Goal: Transaction & Acquisition: Purchase product/service

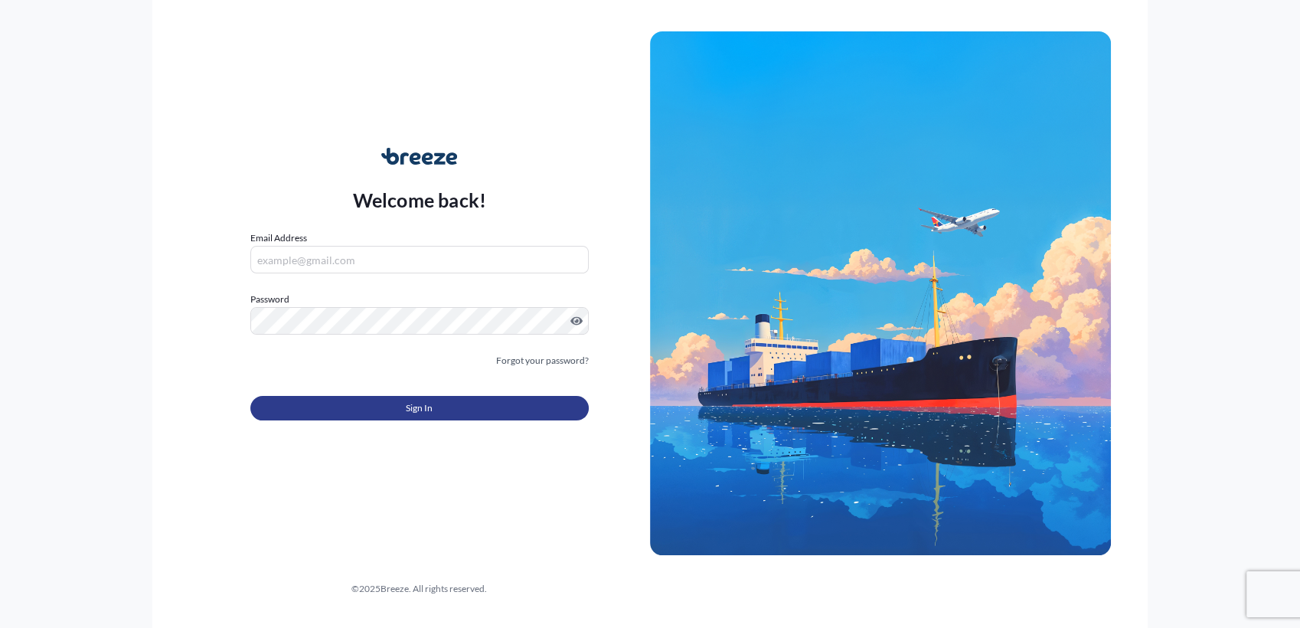
type input "[PERSON_NAME][EMAIL_ADDRESS][DOMAIN_NAME]"
click at [394, 413] on button "Sign In" at bounding box center [419, 408] width 338 height 24
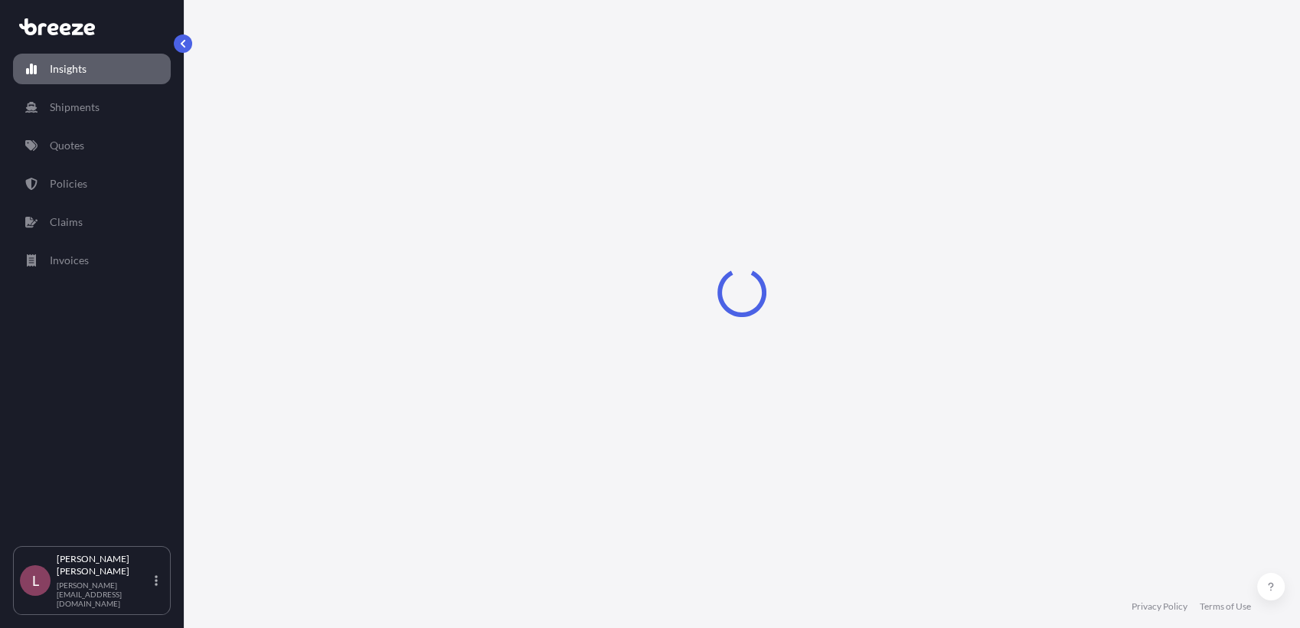
select select "2025"
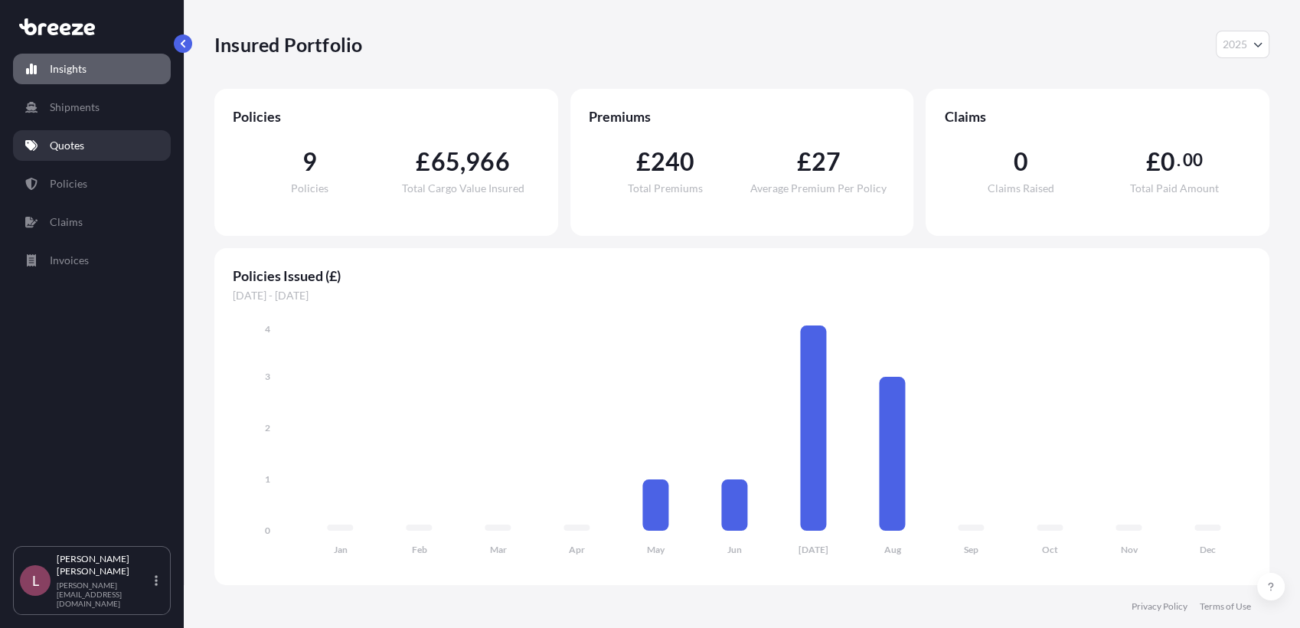
click at [81, 139] on p "Quotes" at bounding box center [67, 145] width 34 height 15
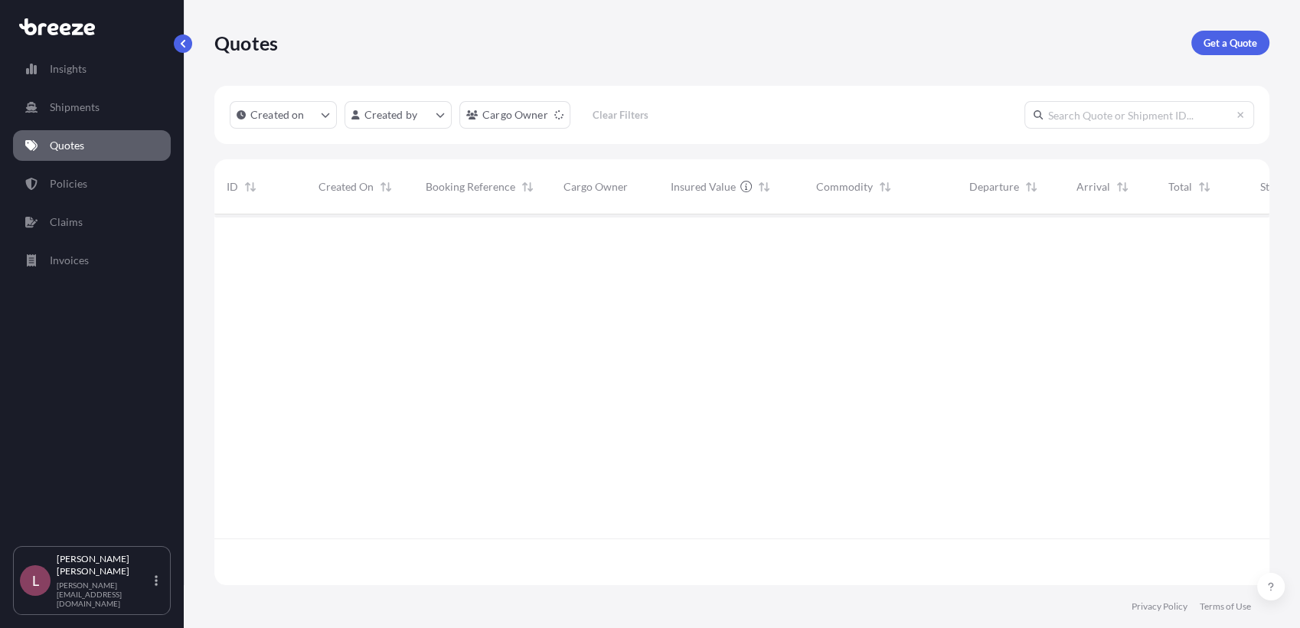
scroll to position [413, 1041]
click at [1213, 38] on p "Get a Quote" at bounding box center [1230, 42] width 54 height 15
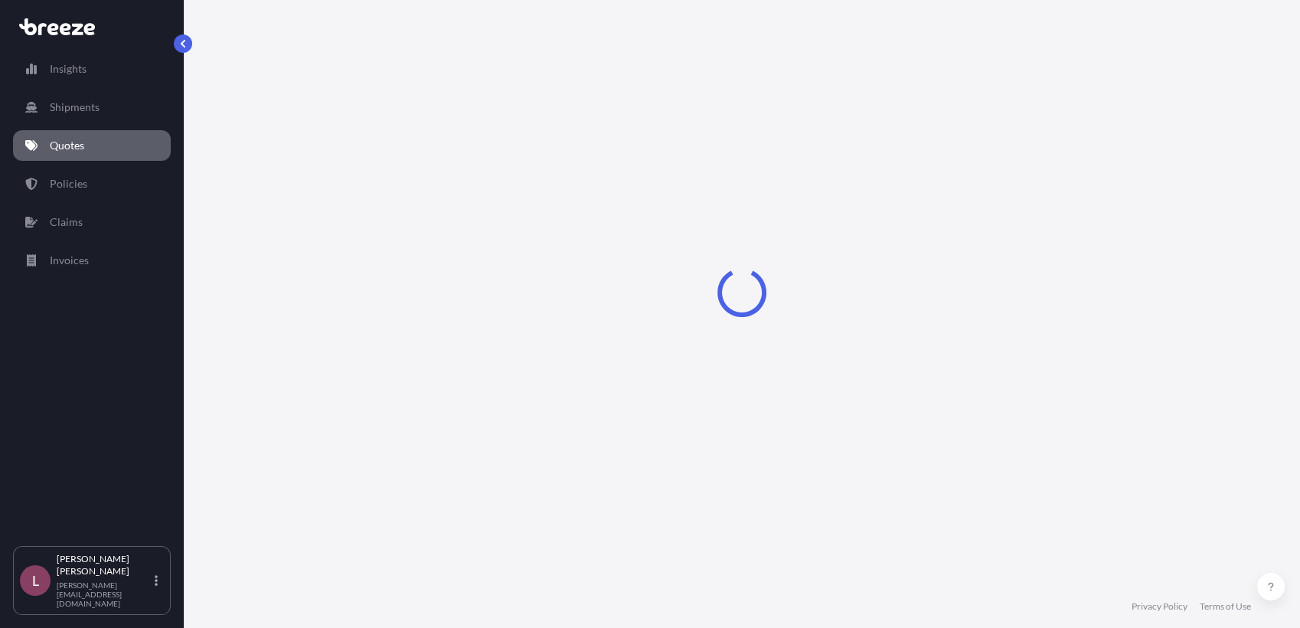
select select "Road"
select select "Sea"
select select "1"
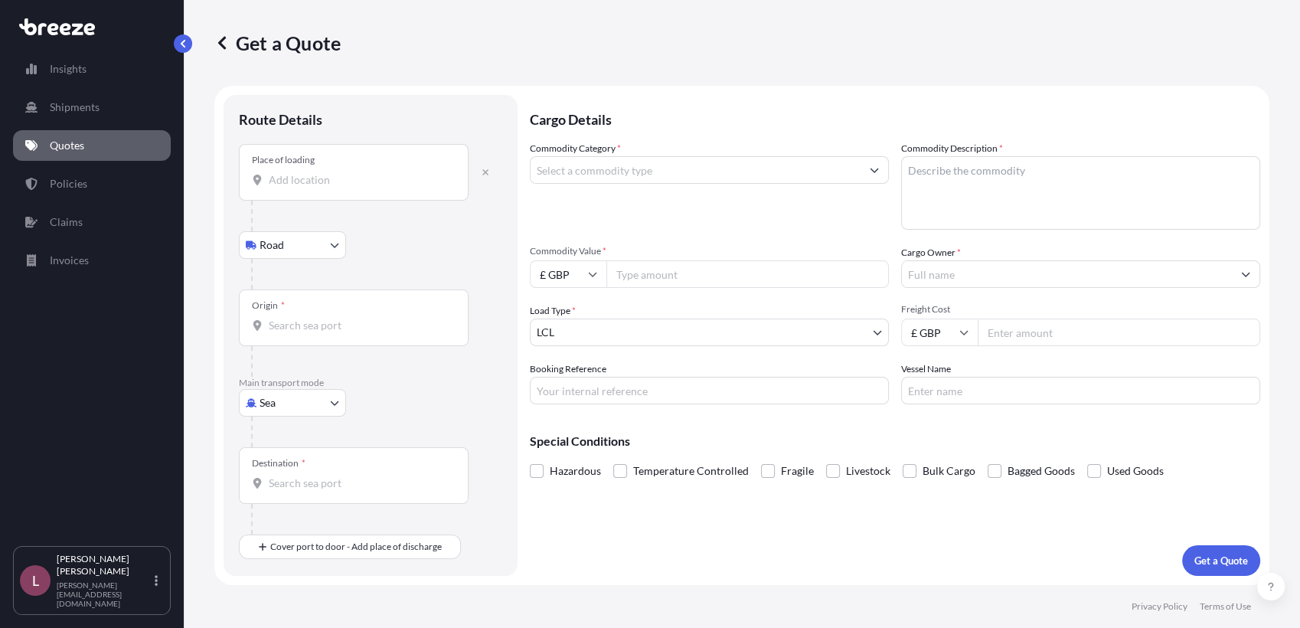
click at [367, 190] on div "Place of loading" at bounding box center [354, 172] width 230 height 57
click at [367, 188] on input "Place of loading" at bounding box center [359, 179] width 181 height 15
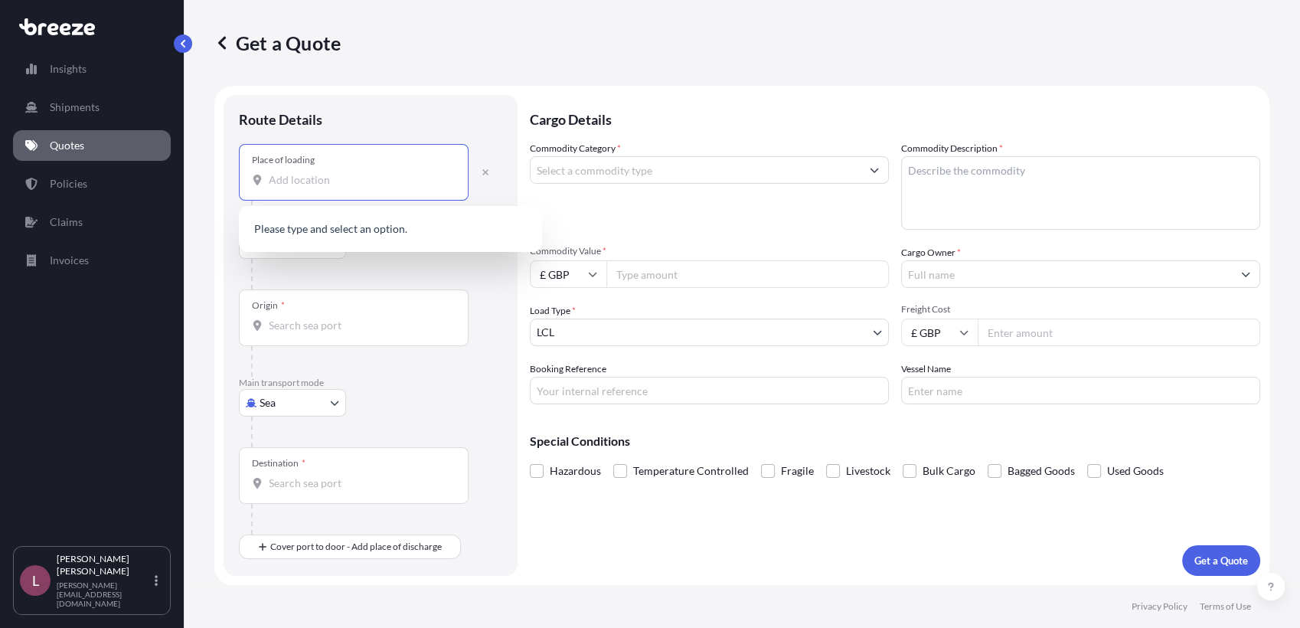
click at [345, 182] on input "Place of loading" at bounding box center [359, 179] width 181 height 15
paste input "47228"
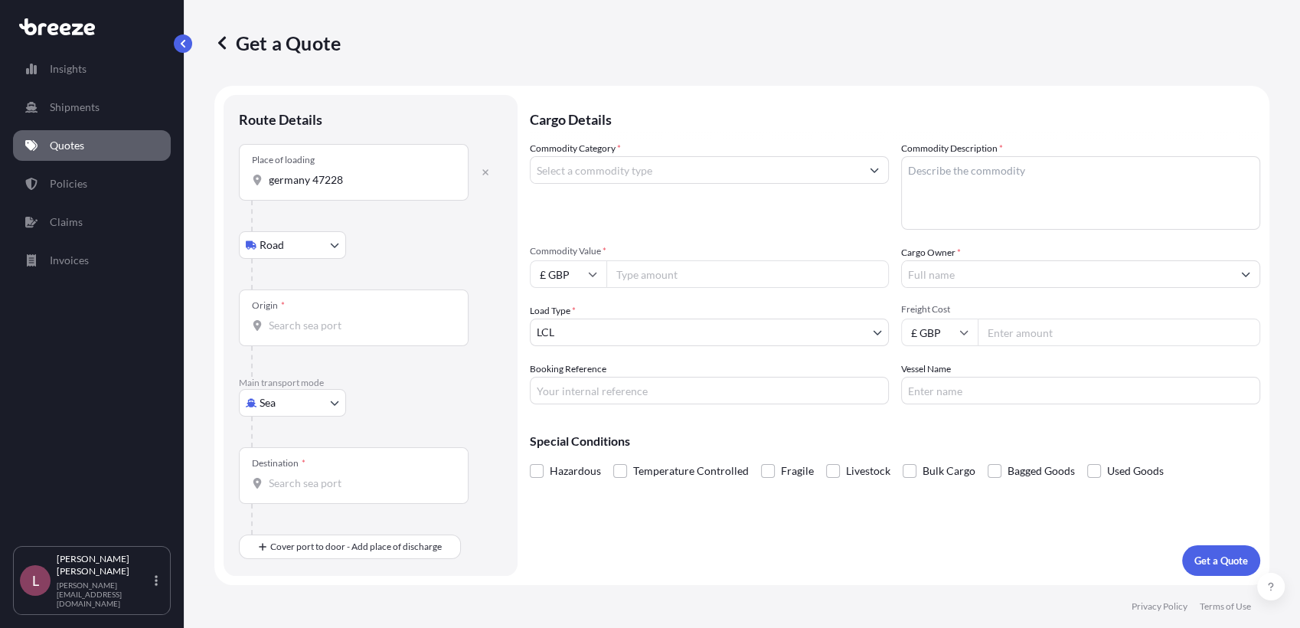
drag, startPoint x: 385, startPoint y: 191, endPoint x: 245, endPoint y: 181, distance: 140.4
click at [245, 181] on div "Place of loading [GEOGRAPHIC_DATA] 47228" at bounding box center [354, 172] width 230 height 57
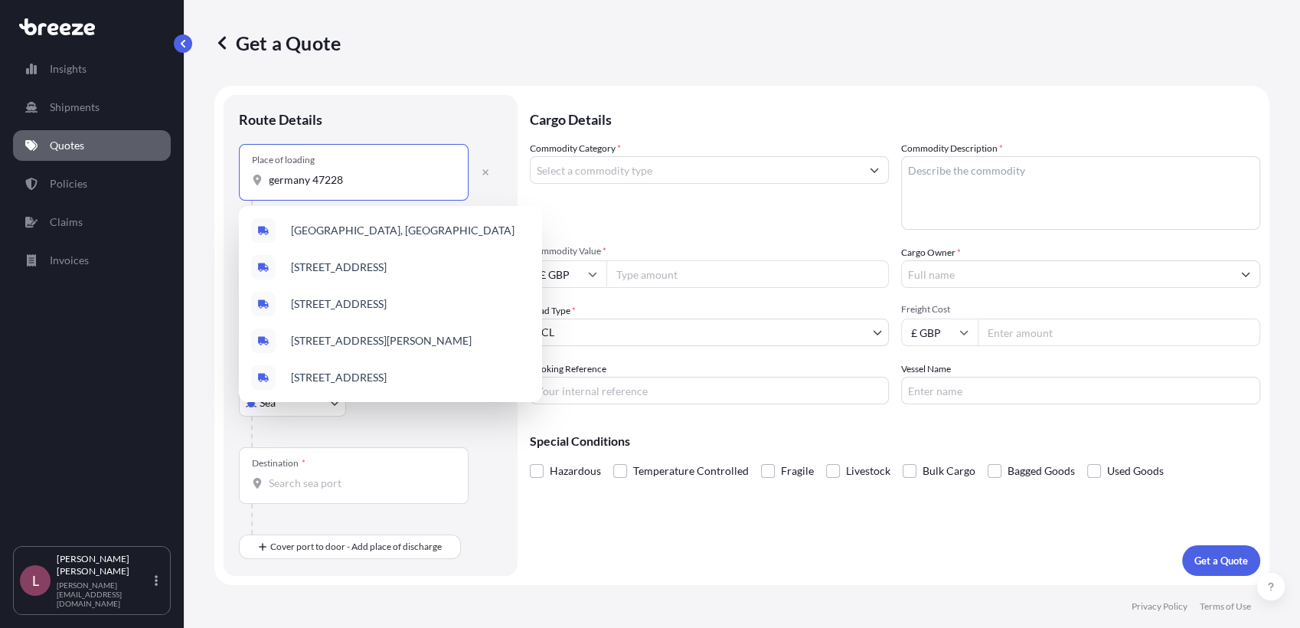
click at [382, 181] on input "germany 47228" at bounding box center [359, 179] width 181 height 15
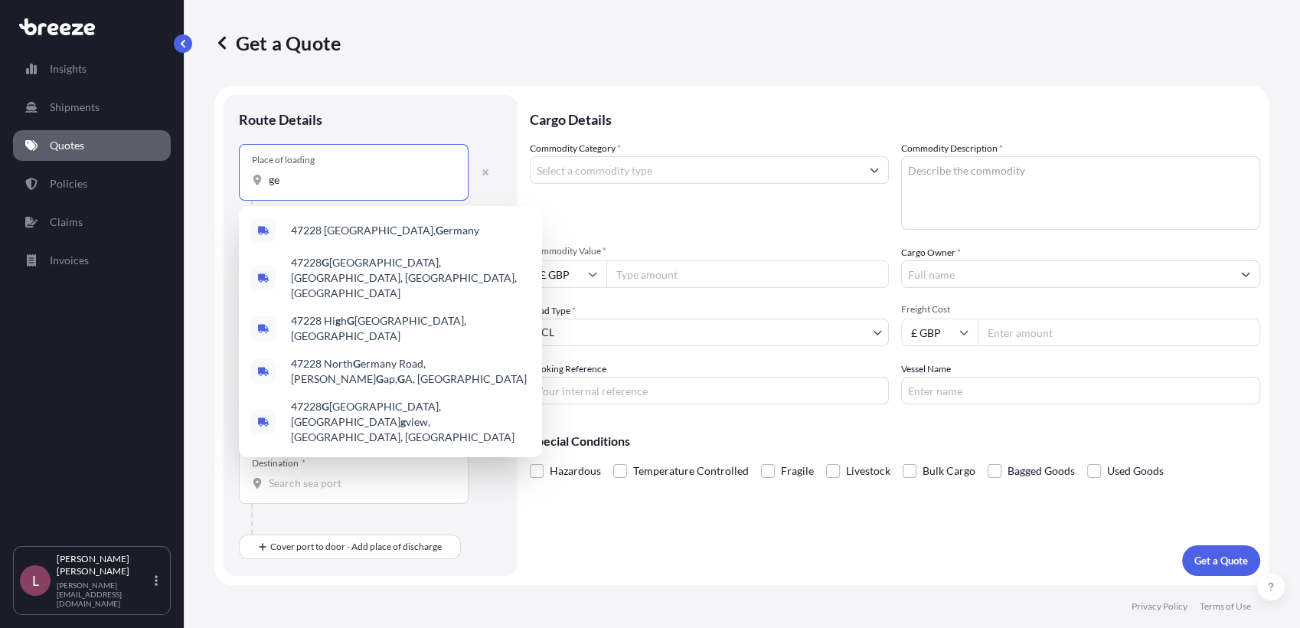
type input "g"
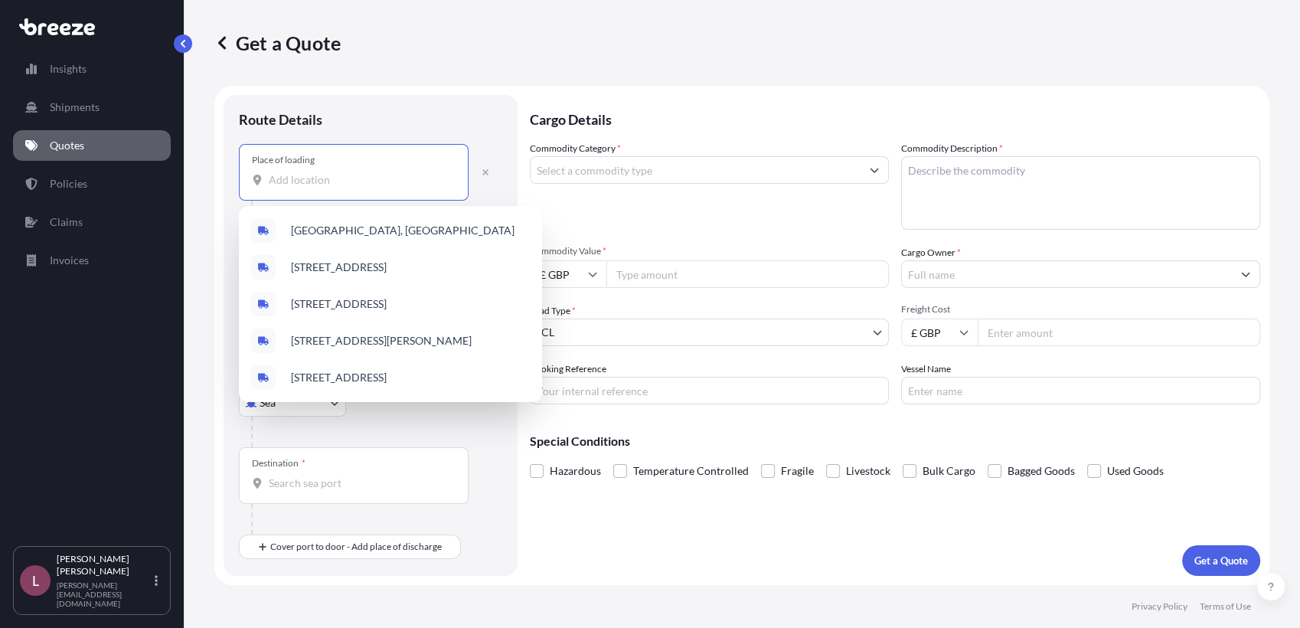
paste input "[STREET_ADDRESS]"
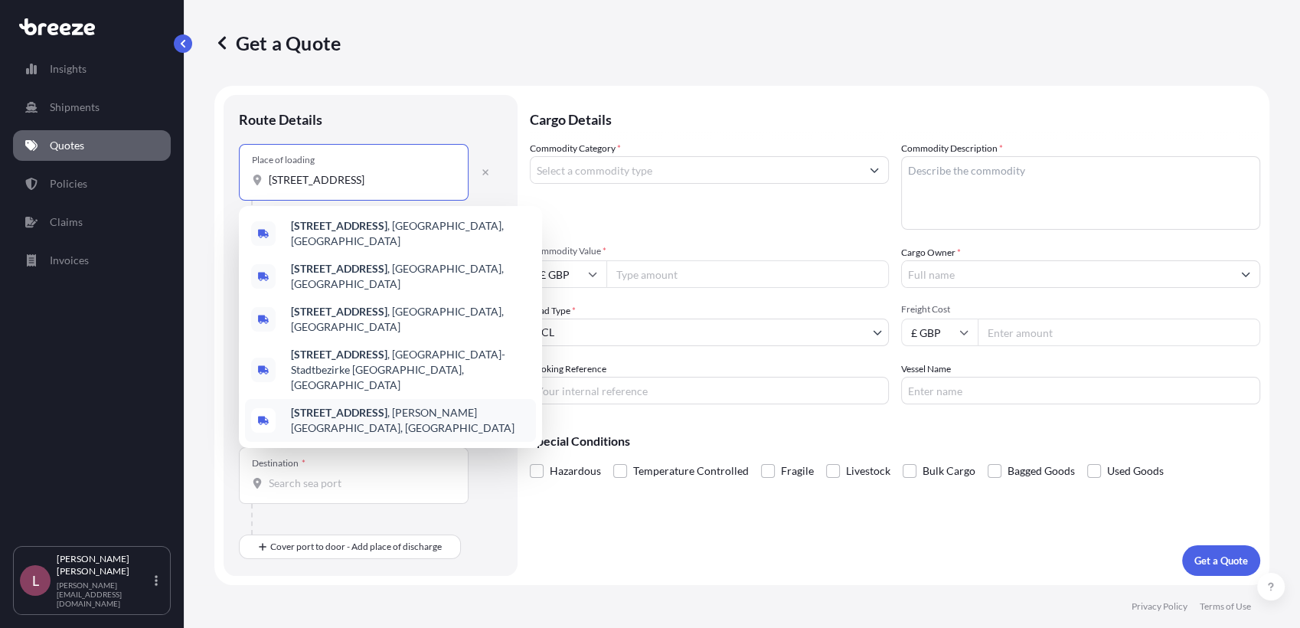
type input "[STREET_ADDRESS]"
click at [685, 540] on div "Cargo Details Commodity Category * Commodity Description * Commodity Value * £ …" at bounding box center [895, 335] width 730 height 481
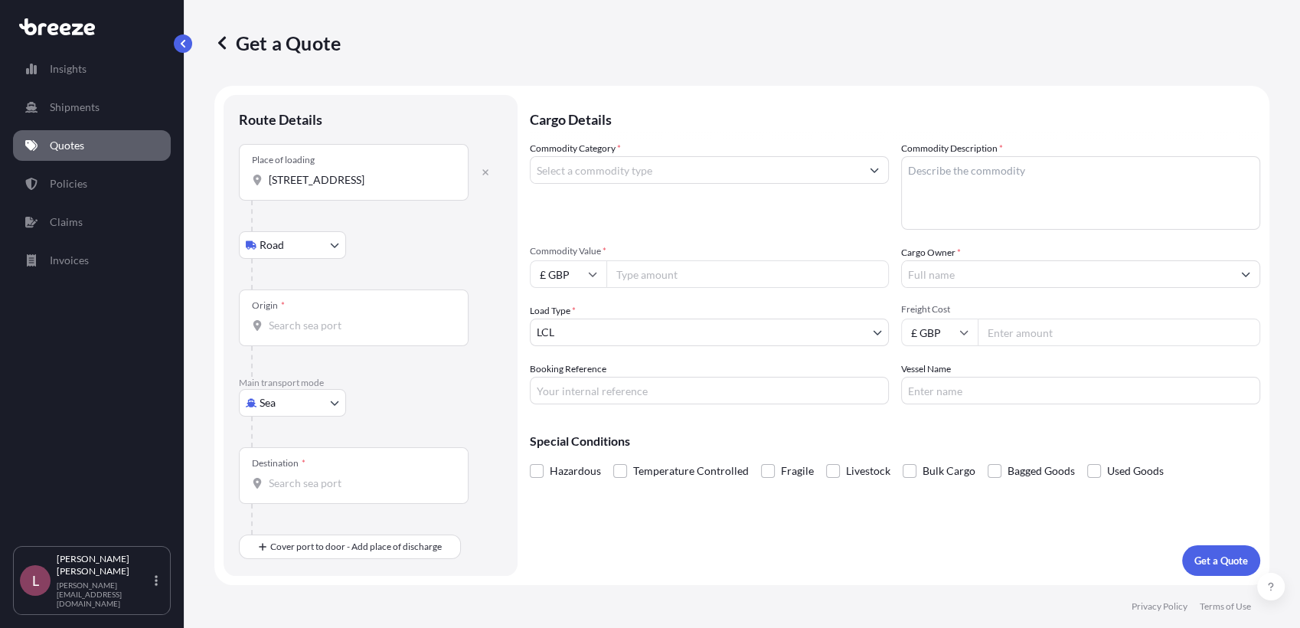
click at [449, 251] on div "Road Road Rail" at bounding box center [370, 245] width 263 height 28
click at [357, 343] on div "Origin *" at bounding box center [354, 317] width 230 height 57
click at [357, 333] on input "Origin *" at bounding box center [359, 325] width 181 height 15
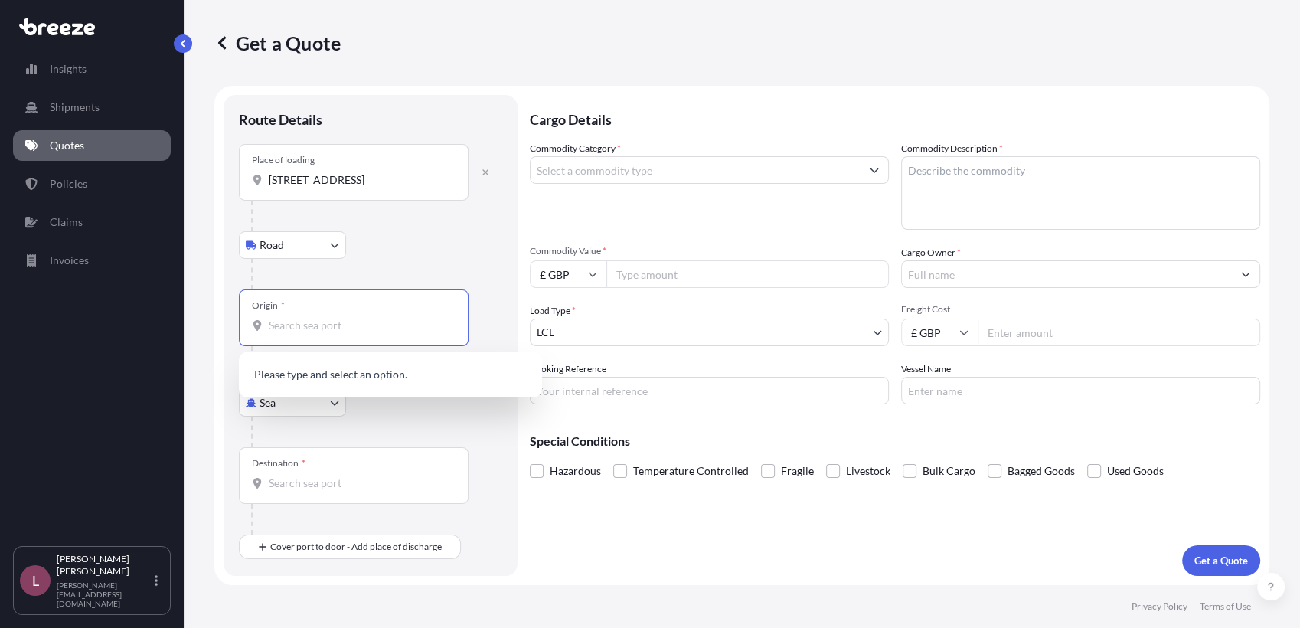
click at [363, 331] on input "Origin *" at bounding box center [359, 325] width 181 height 15
click at [332, 404] on body "Insights Shipments Quotes Policies Claims Invoices L [PERSON_NAME] Zamora [EMAI…" at bounding box center [650, 314] width 1300 height 628
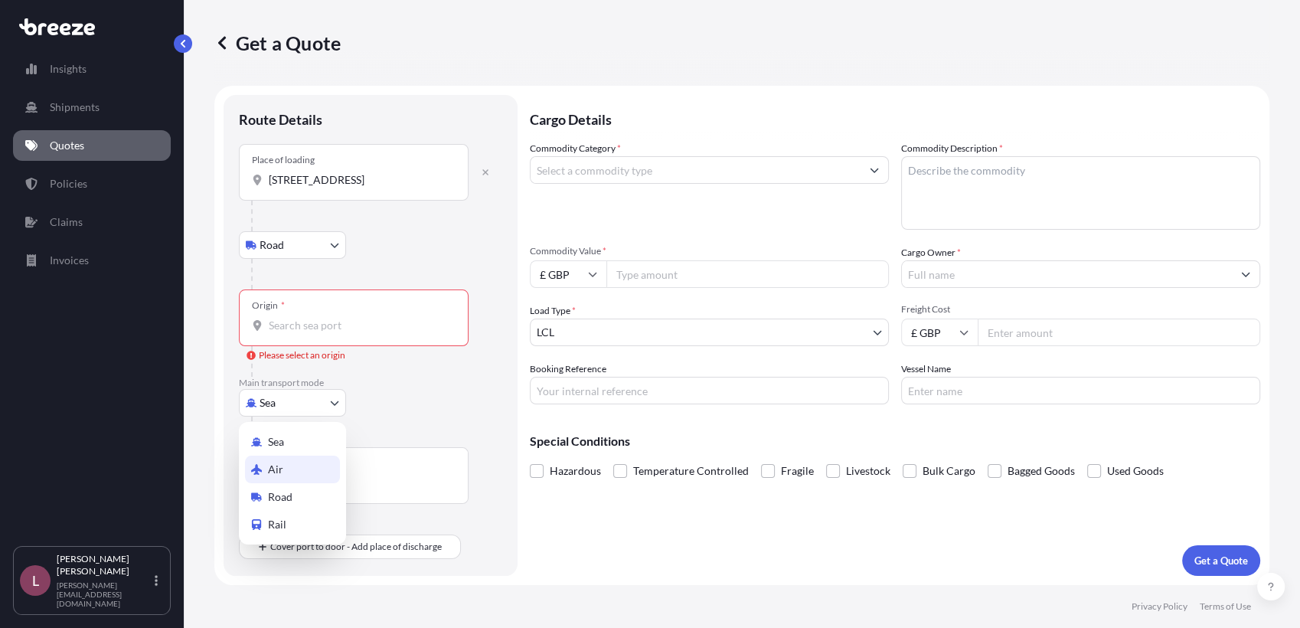
click at [292, 469] on div "Air" at bounding box center [292, 469] width 95 height 28
select select "Air"
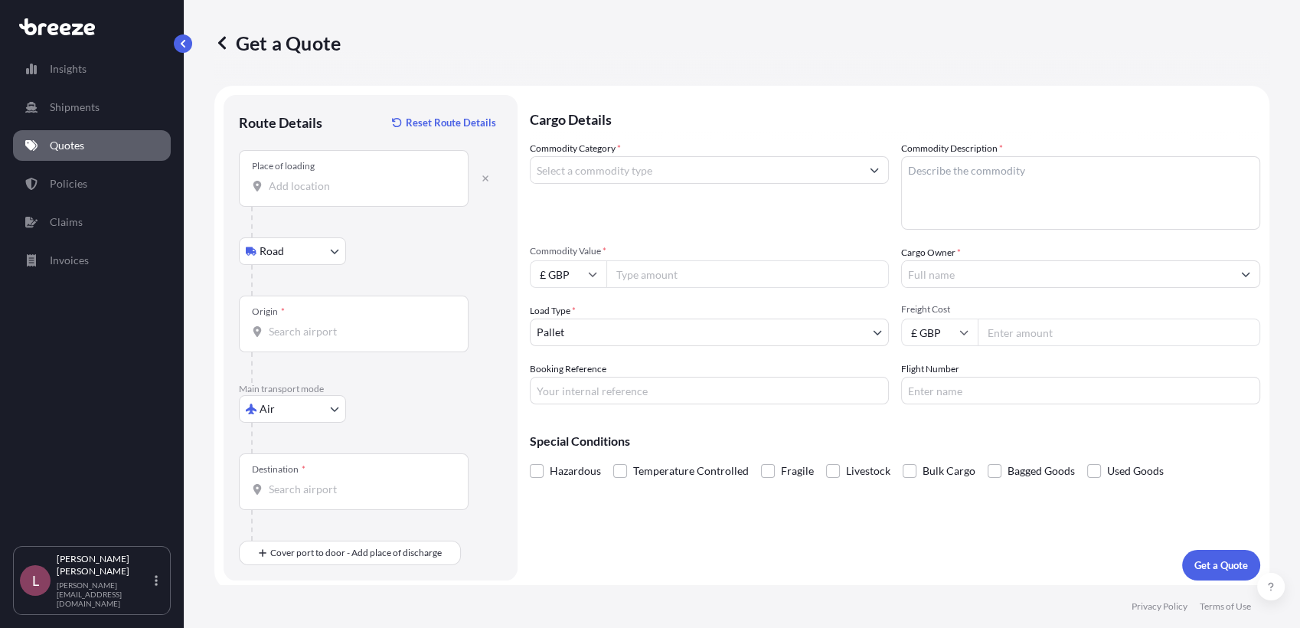
click at [380, 405] on div "Air Sea Air Road Rail" at bounding box center [370, 409] width 263 height 28
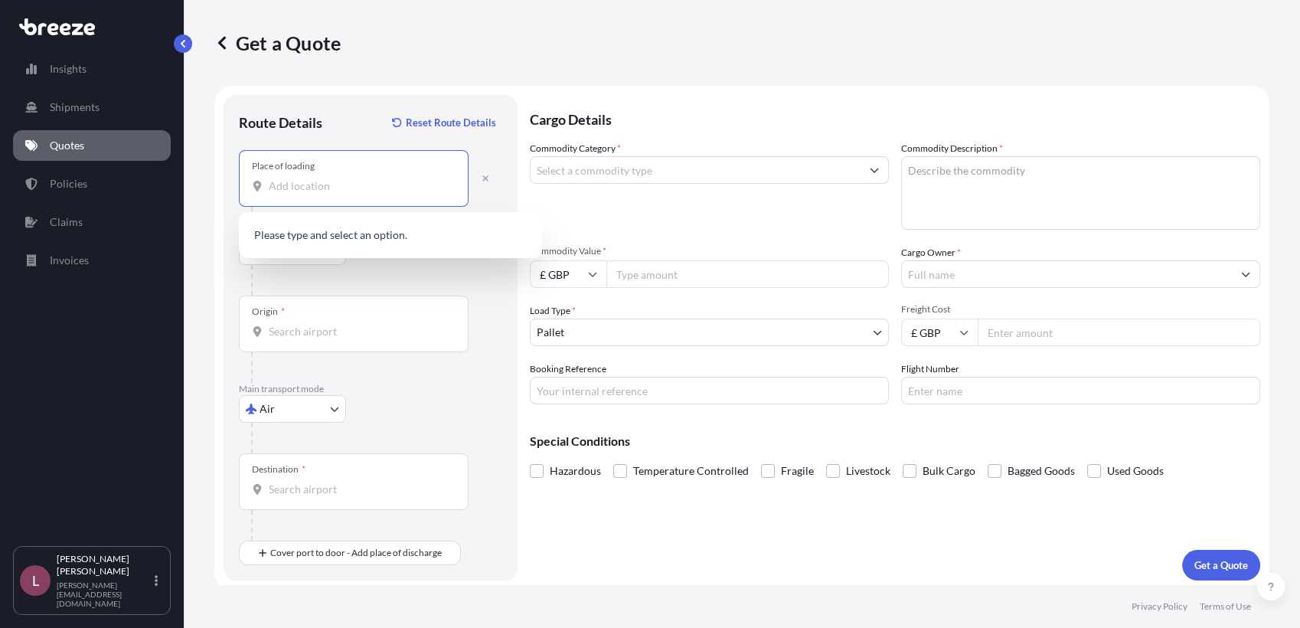
click at [361, 191] on input "Place of loading" at bounding box center [359, 185] width 181 height 15
paste input "[STREET_ADDRESS]"
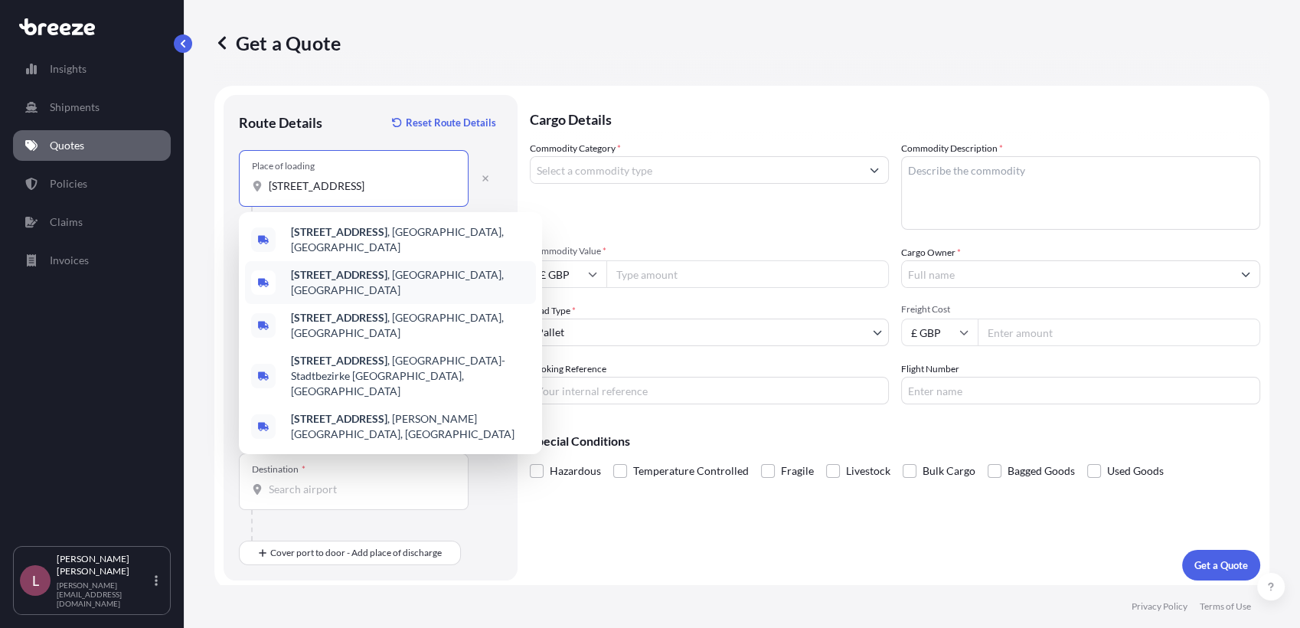
click at [473, 253] on div "Bergheimer Str. 140 , [GEOGRAPHIC_DATA], [GEOGRAPHIC_DATA] [STREET_ADDRESS] [ST…" at bounding box center [390, 333] width 303 height 242
type input "[STREET_ADDRESS]"
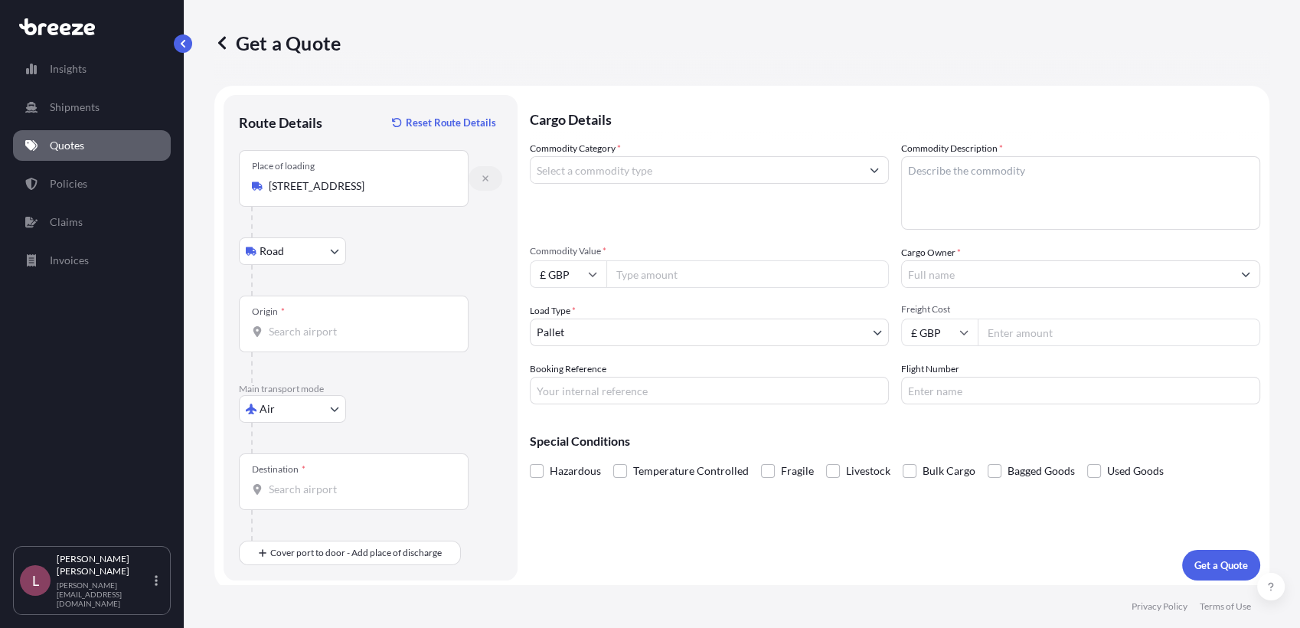
click at [491, 178] on button "button" at bounding box center [486, 178] width 34 height 24
select select "Road"
click at [364, 207] on div at bounding box center [376, 222] width 251 height 31
click at [359, 200] on div "Place of loading" at bounding box center [354, 178] width 230 height 57
click at [359, 194] on input "Place of loading" at bounding box center [359, 185] width 181 height 15
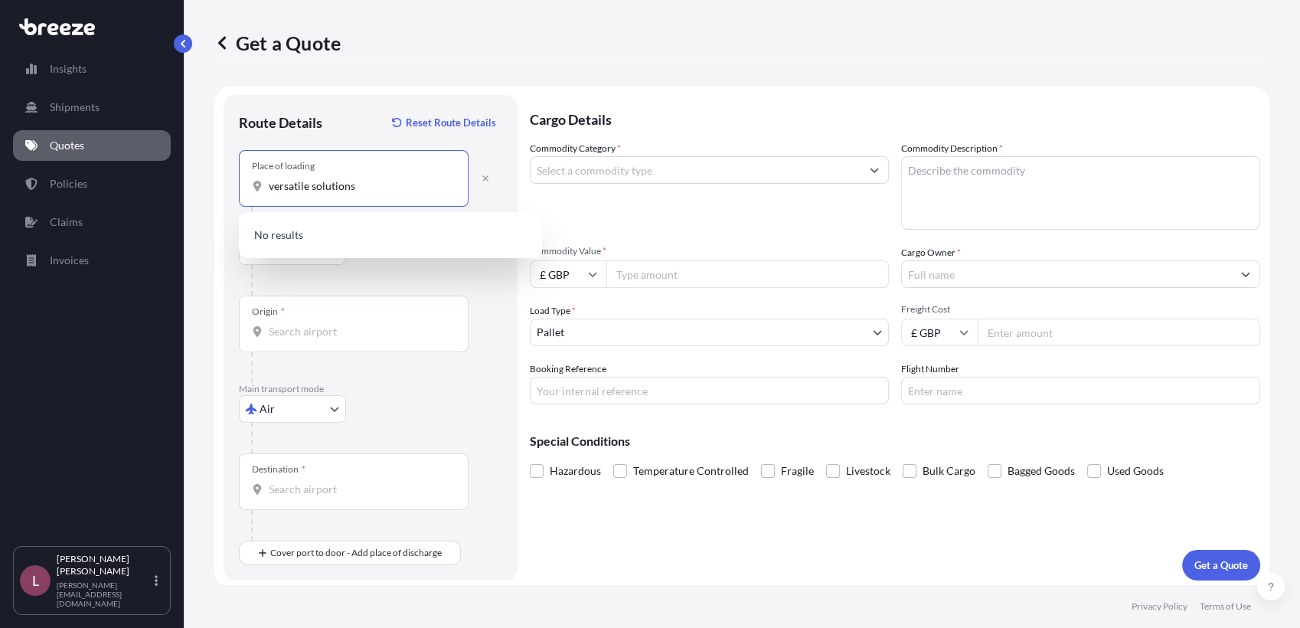
drag, startPoint x: 406, startPoint y: 191, endPoint x: 178, endPoint y: 188, distance: 228.2
click at [178, 188] on div "Insights Shipments Quotes Policies Claims Invoices L [PERSON_NAME] Zamora [EMAI…" at bounding box center [650, 314] width 1300 height 628
paste input "[STREET_ADDRESS]"
click at [380, 240] on span "[STREET_ADDRESS]" at bounding box center [339, 236] width 96 height 15
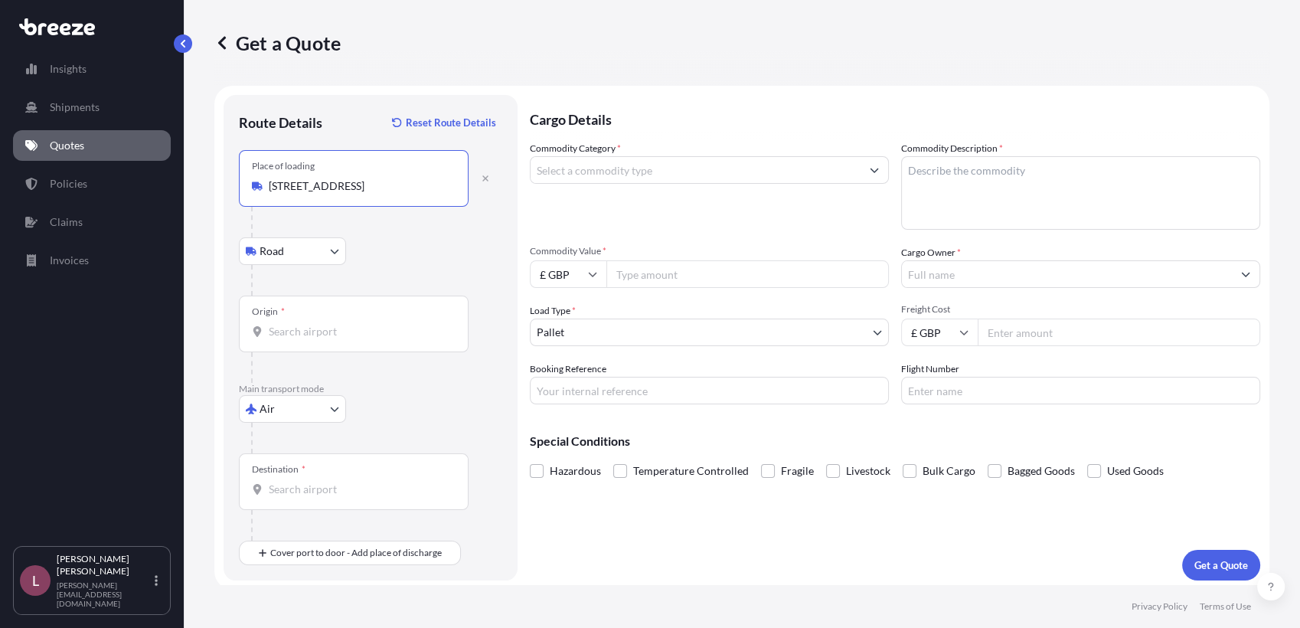
type input "[STREET_ADDRESS]"
click at [373, 341] on div "Origin *" at bounding box center [354, 324] width 230 height 57
click at [373, 339] on input "Origin *" at bounding box center [359, 331] width 181 height 15
click at [373, 341] on div "Origin *" at bounding box center [354, 324] width 230 height 57
click at [373, 339] on input "Origin * Please select an origin" at bounding box center [359, 331] width 181 height 15
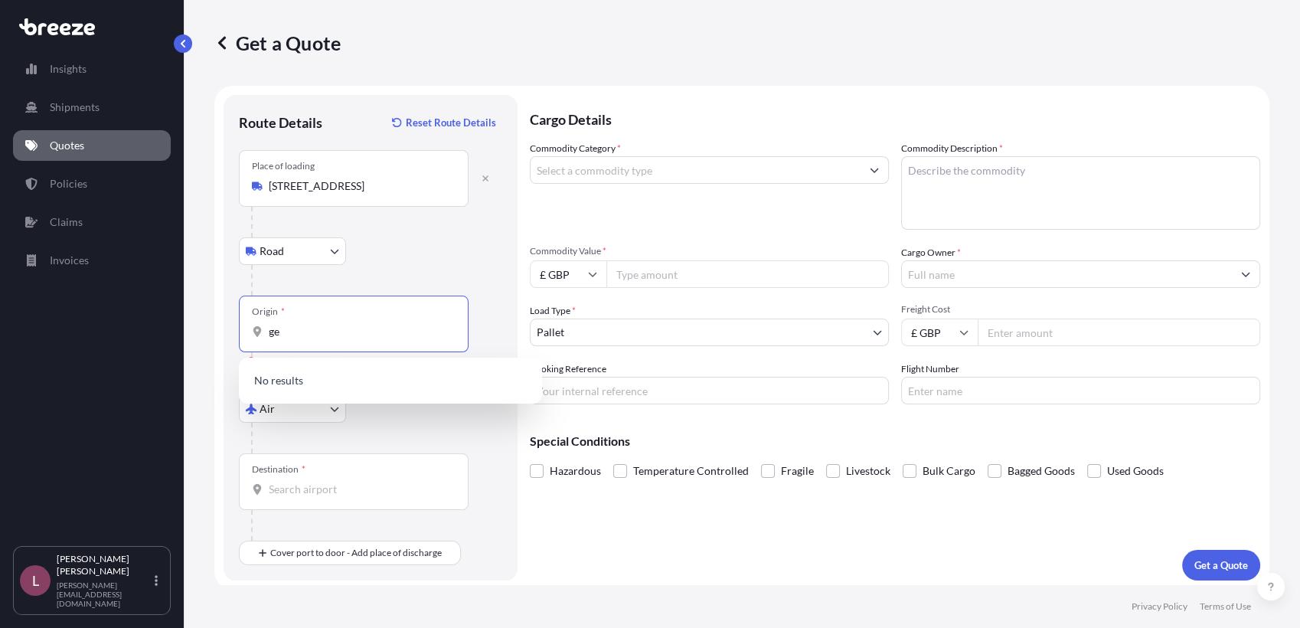
type input "g"
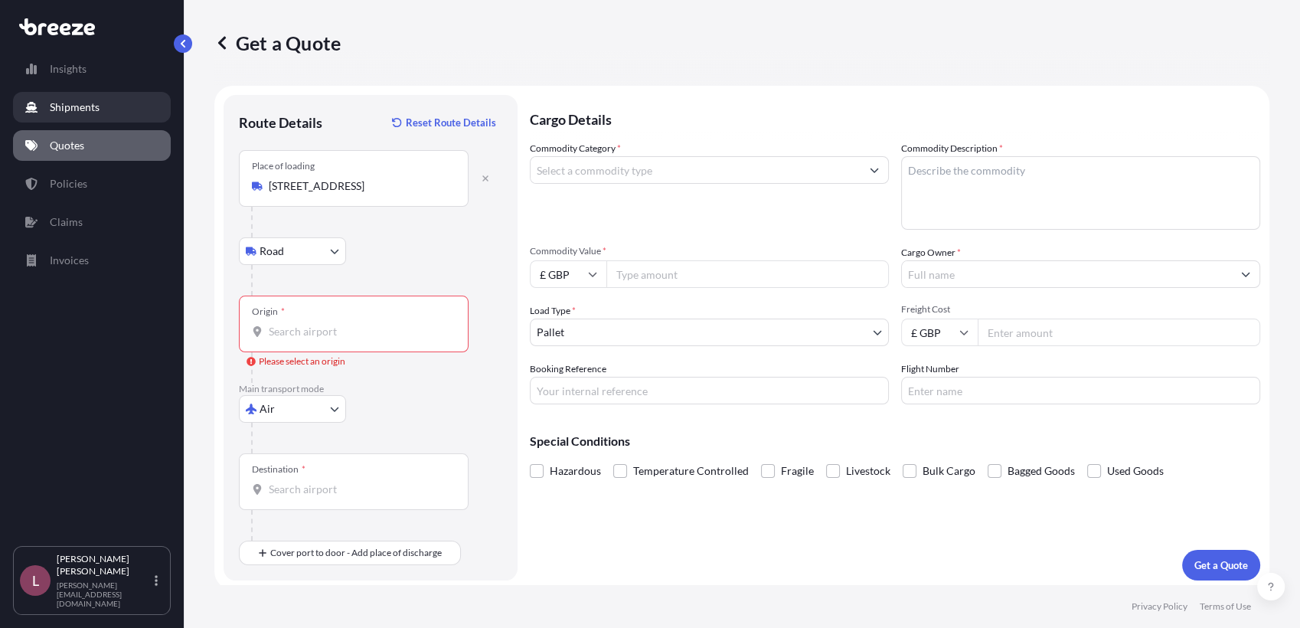
click at [109, 105] on link "Shipments" at bounding box center [92, 107] width 158 height 31
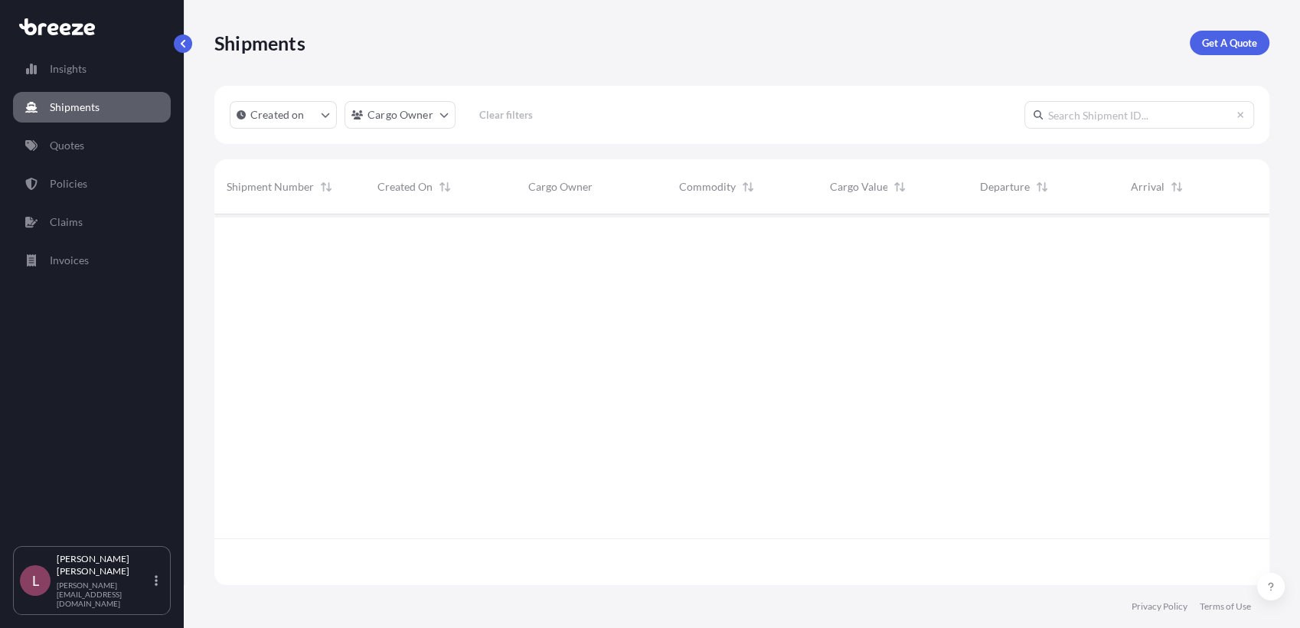
scroll to position [413, 1041]
click at [110, 117] on link "Shipments" at bounding box center [92, 107] width 158 height 31
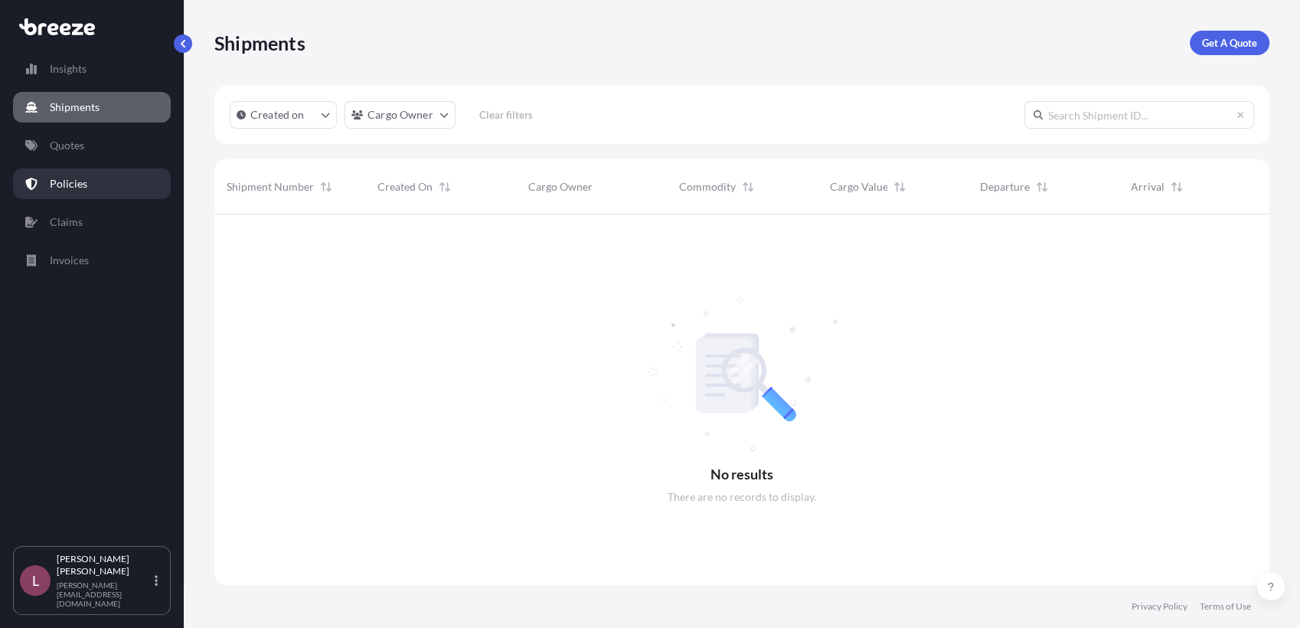
click at [83, 181] on p "Policies" at bounding box center [69, 183] width 38 height 15
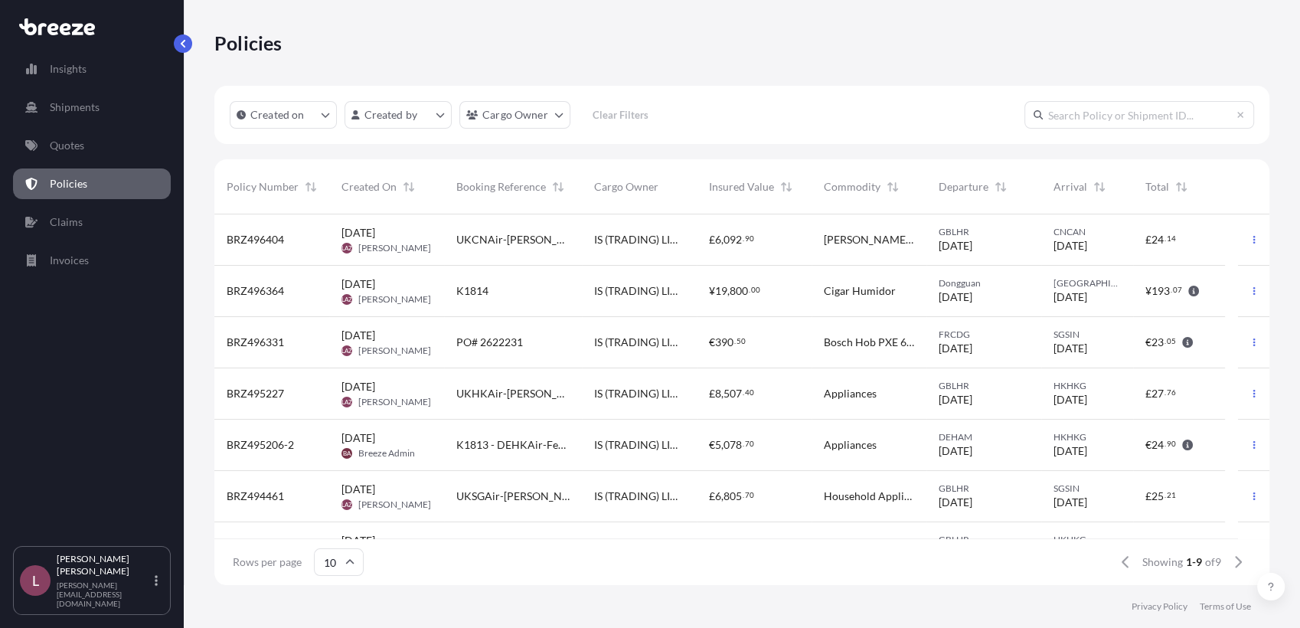
click at [560, 351] on div "PO# 2622231" at bounding box center [513, 342] width 138 height 51
click at [459, 344] on span "PO# 2622231" at bounding box center [489, 342] width 67 height 15
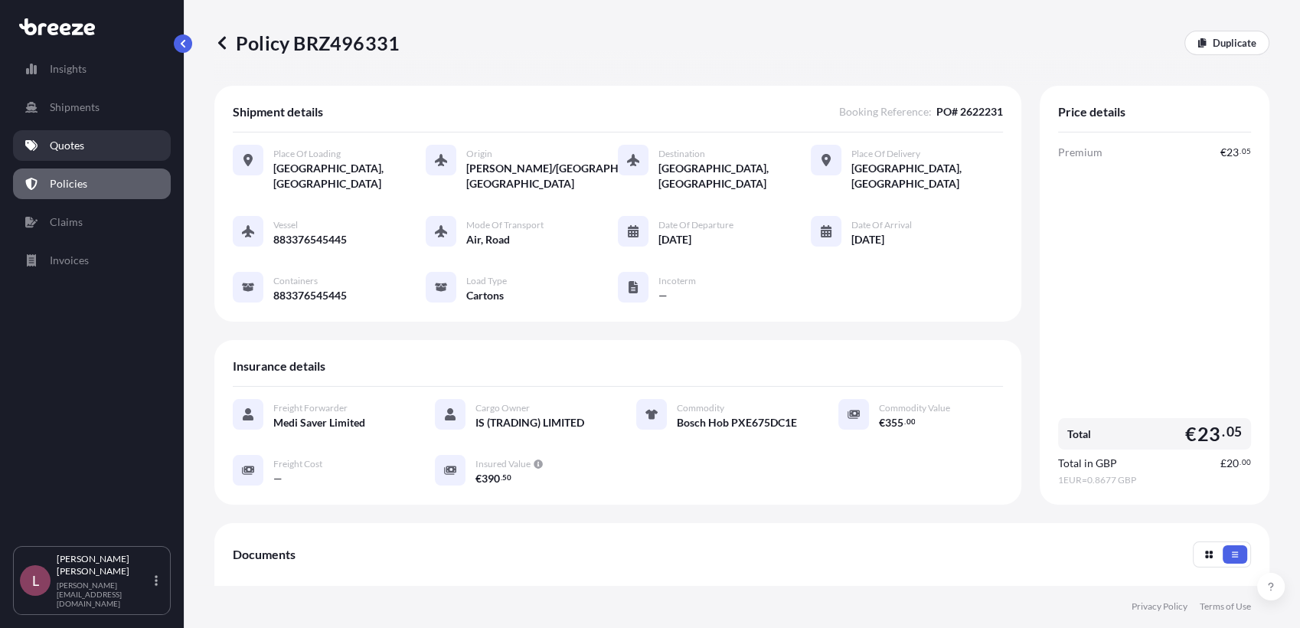
click at [87, 142] on link "Quotes" at bounding box center [92, 145] width 158 height 31
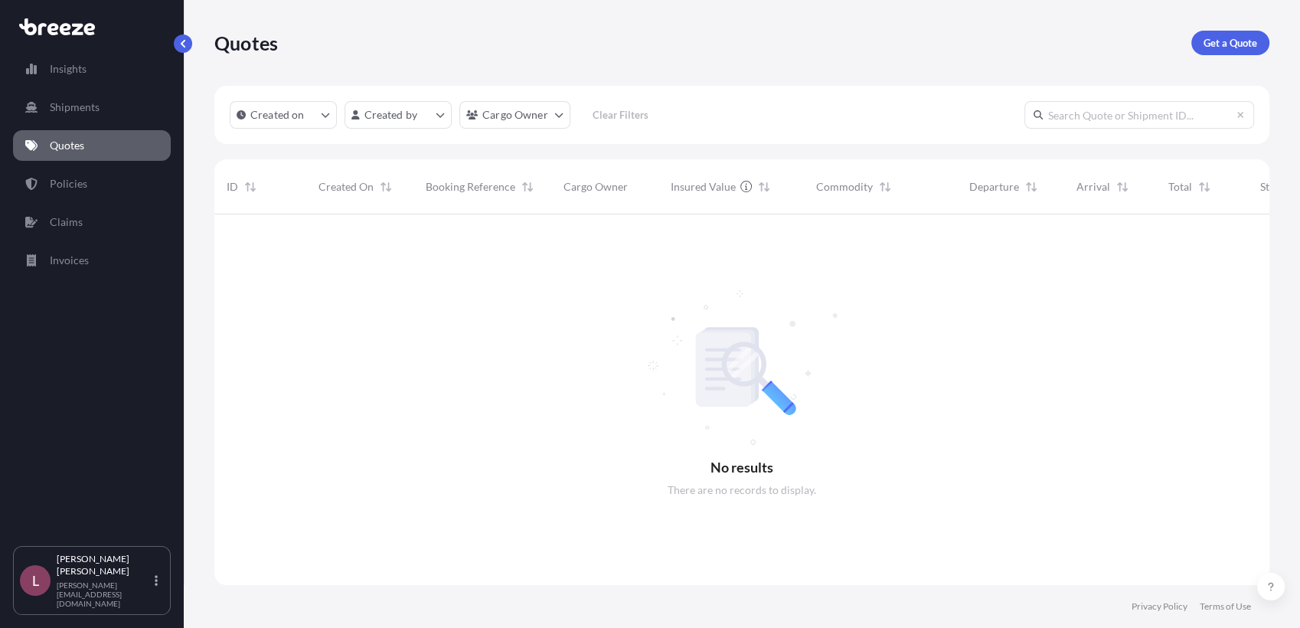
scroll to position [413, 1041]
click at [1209, 38] on p "Get a Quote" at bounding box center [1230, 42] width 54 height 15
select select "Road"
select select "Sea"
select select "1"
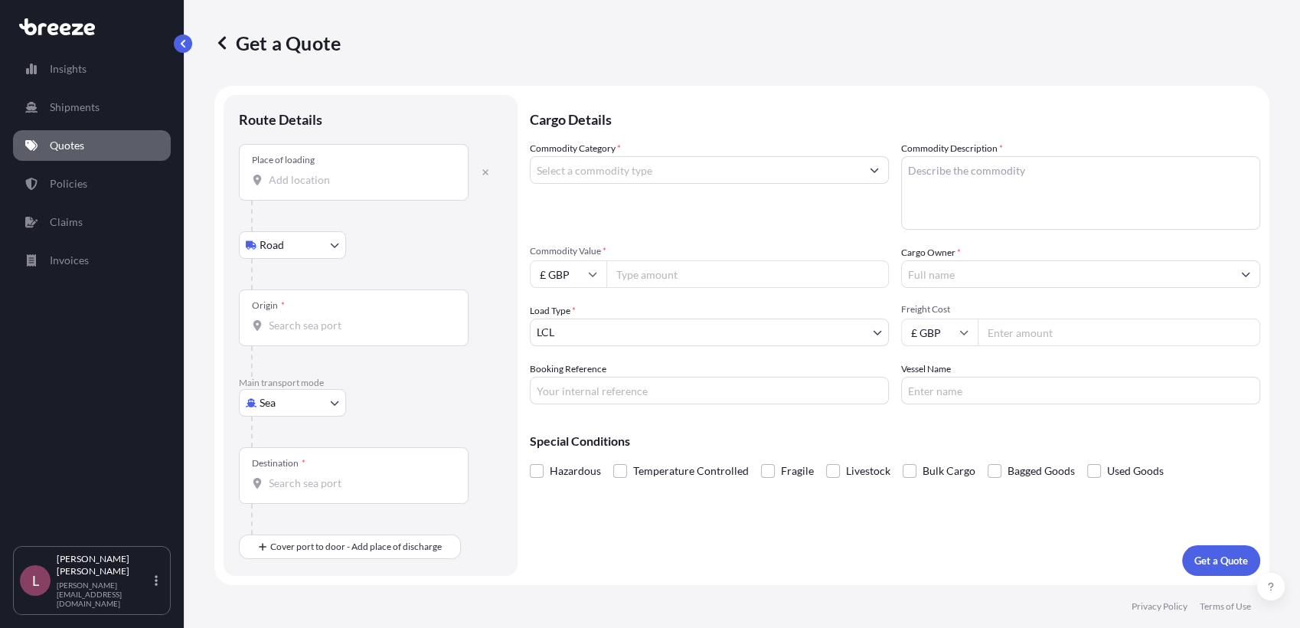
click at [341, 177] on input "Place of loading" at bounding box center [359, 179] width 181 height 15
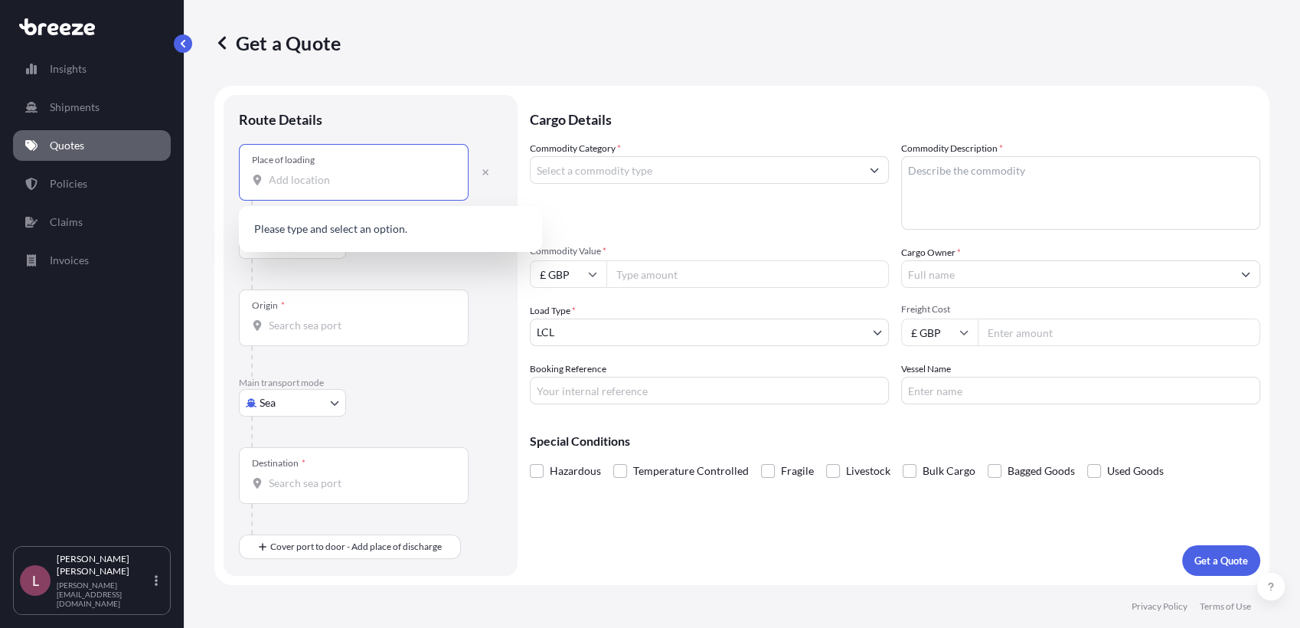
paste input "883714846876"
type input "8"
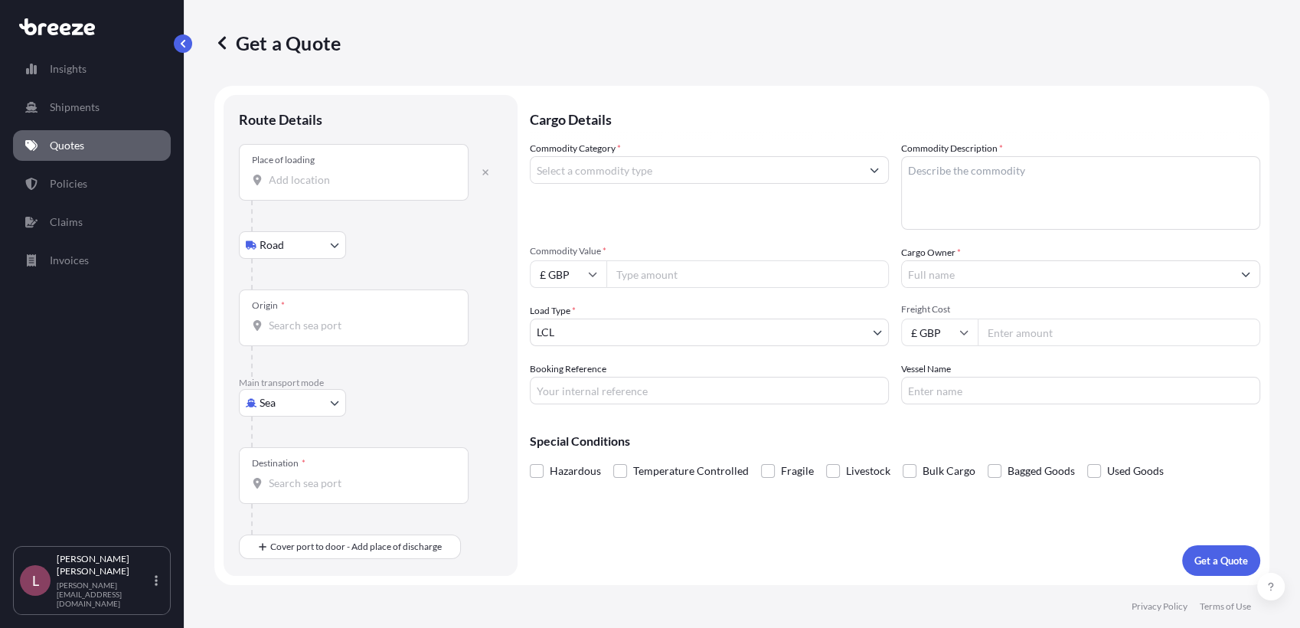
click at [341, 178] on input "Place of loading" at bounding box center [359, 179] width 181 height 15
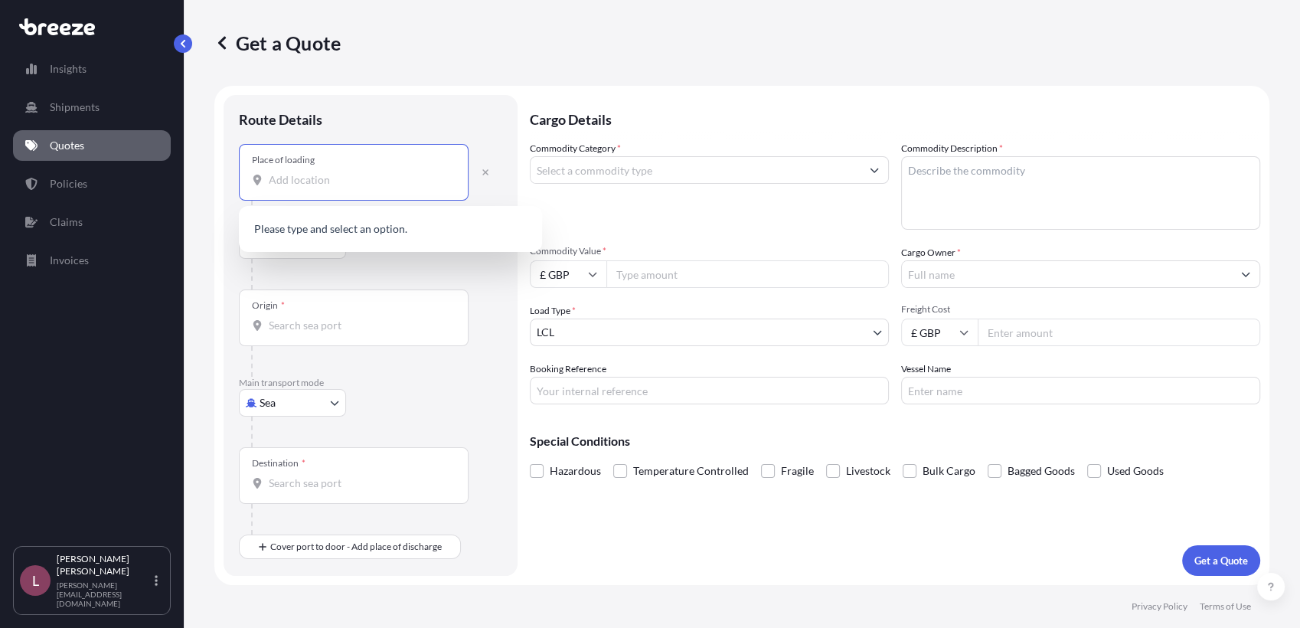
paste input "[STREET_ADDRESS]"
click at [348, 234] on span "[STREET_ADDRESS]" at bounding box center [339, 230] width 96 height 15
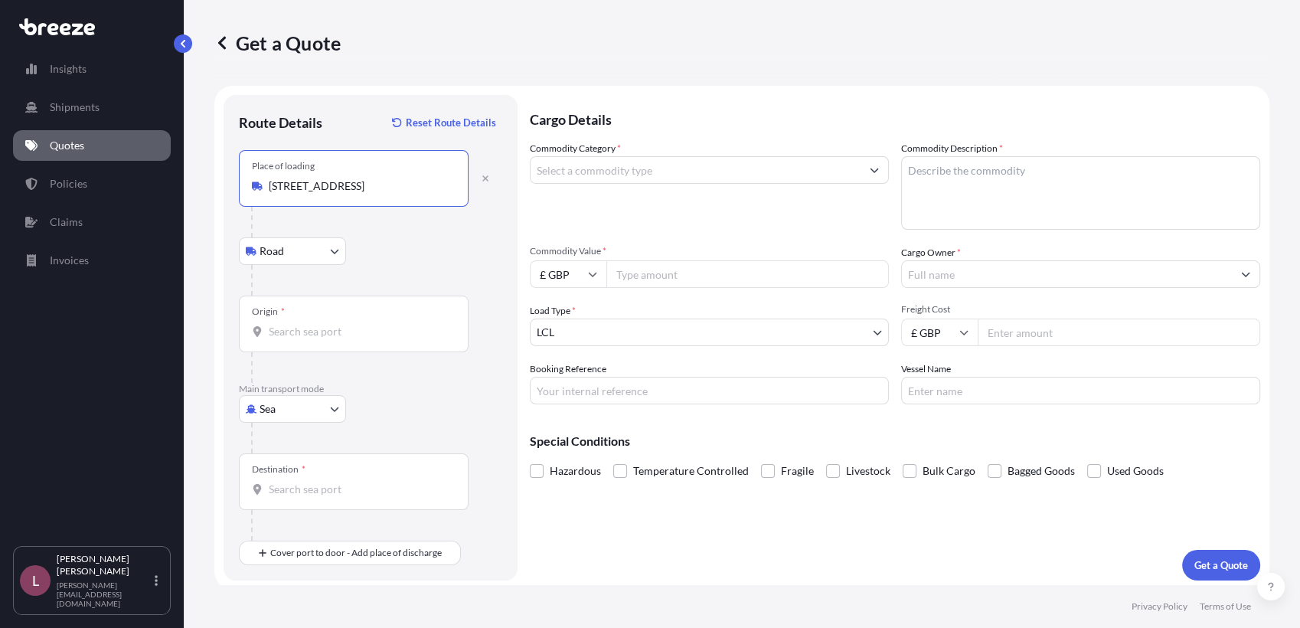
type input "[STREET_ADDRESS]"
click at [354, 316] on div "Origin *" at bounding box center [354, 324] width 230 height 57
click at [354, 324] on input "Origin *" at bounding box center [359, 331] width 181 height 15
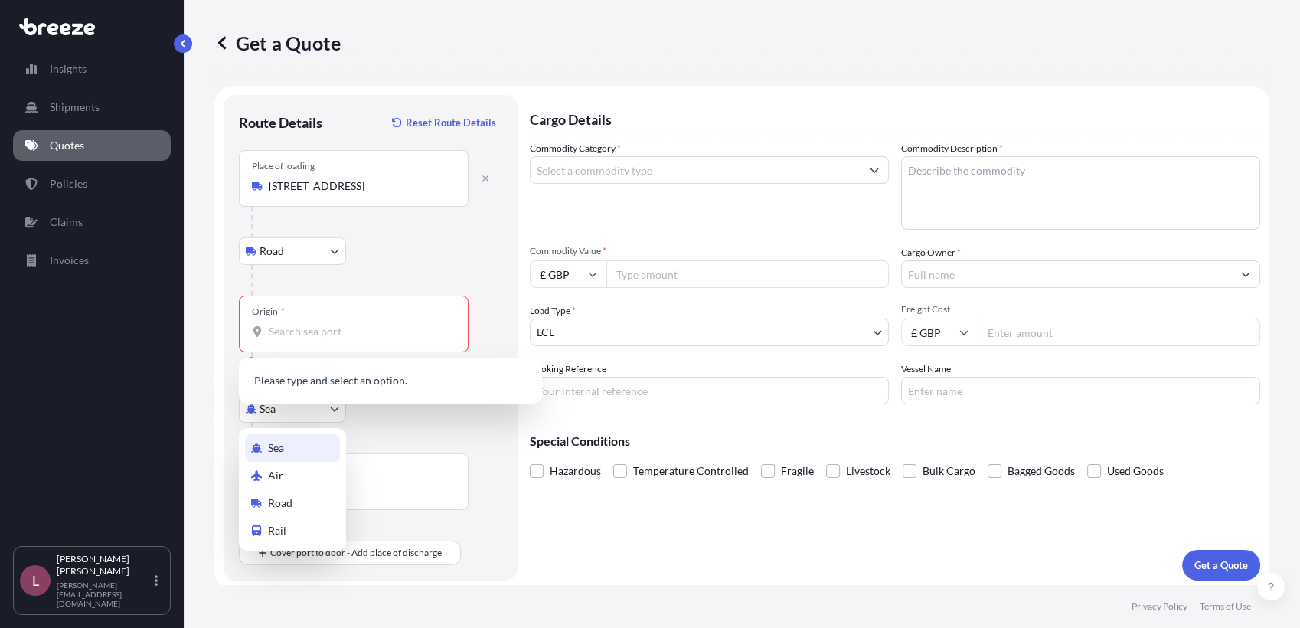
click at [311, 413] on body "1 option available. 0 options available. Insights Shipments Quotes Policies Cla…" at bounding box center [650, 314] width 1300 height 628
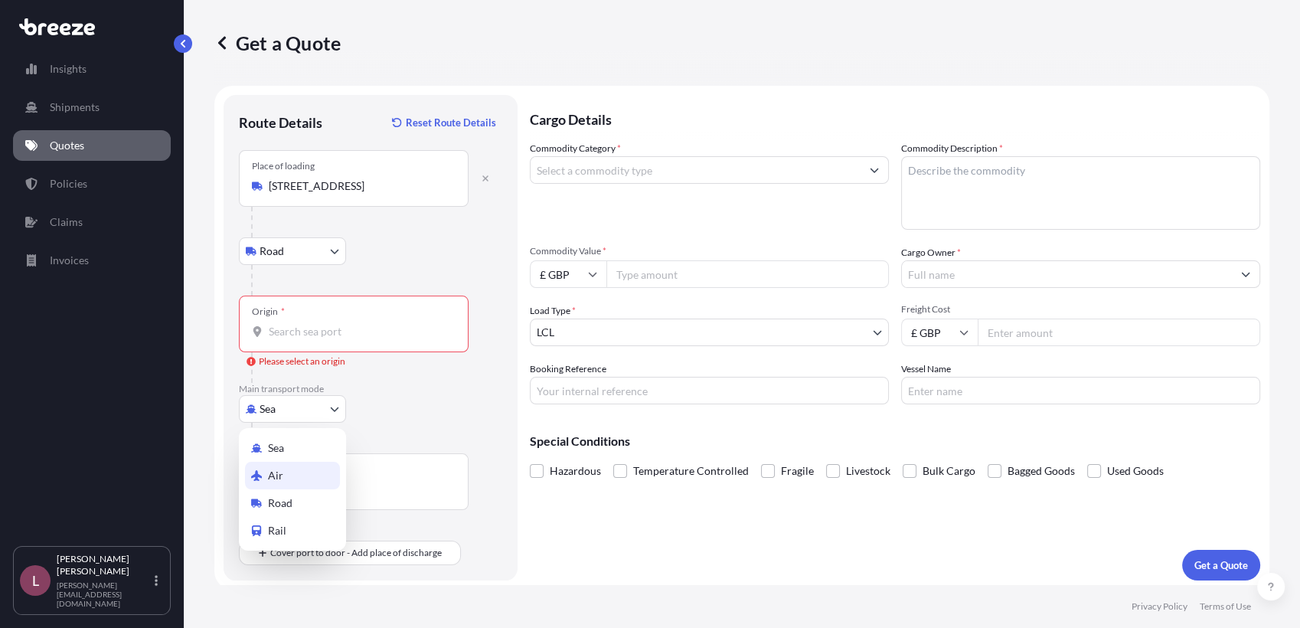
click at [289, 472] on div "Air" at bounding box center [292, 476] width 95 height 28
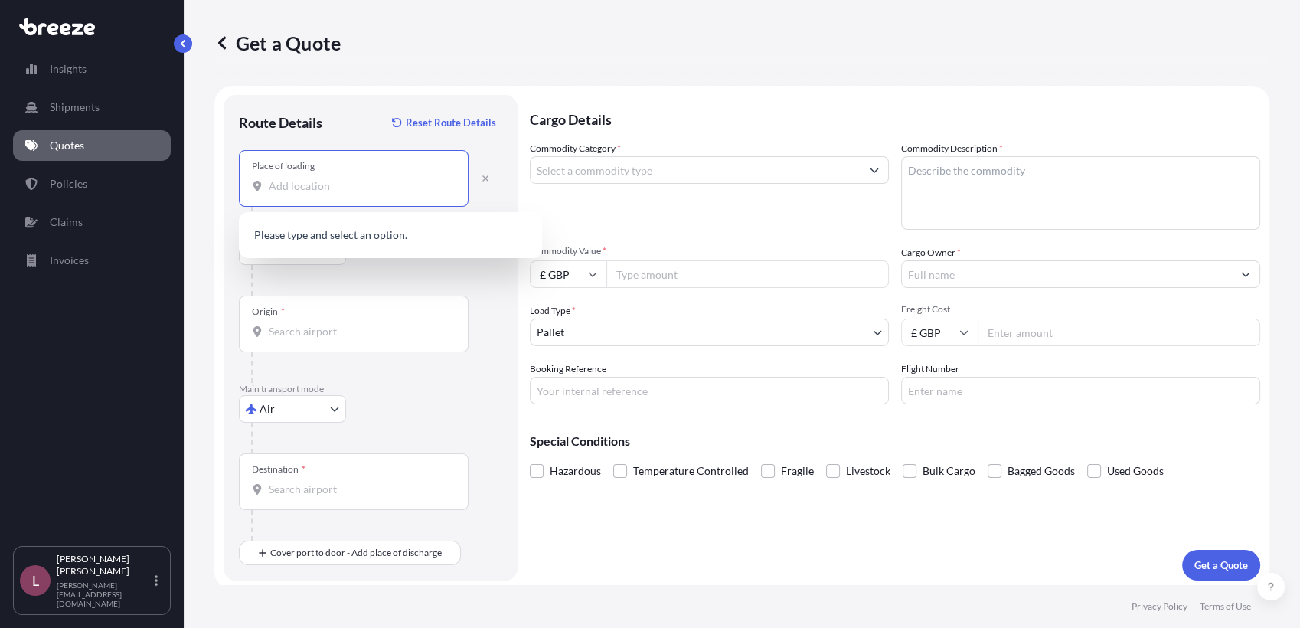
click at [364, 188] on input "Place of loading" at bounding box center [359, 185] width 181 height 15
paste input "[STREET_ADDRESS]"
click at [349, 240] on span "[STREET_ADDRESS]" at bounding box center [339, 236] width 96 height 15
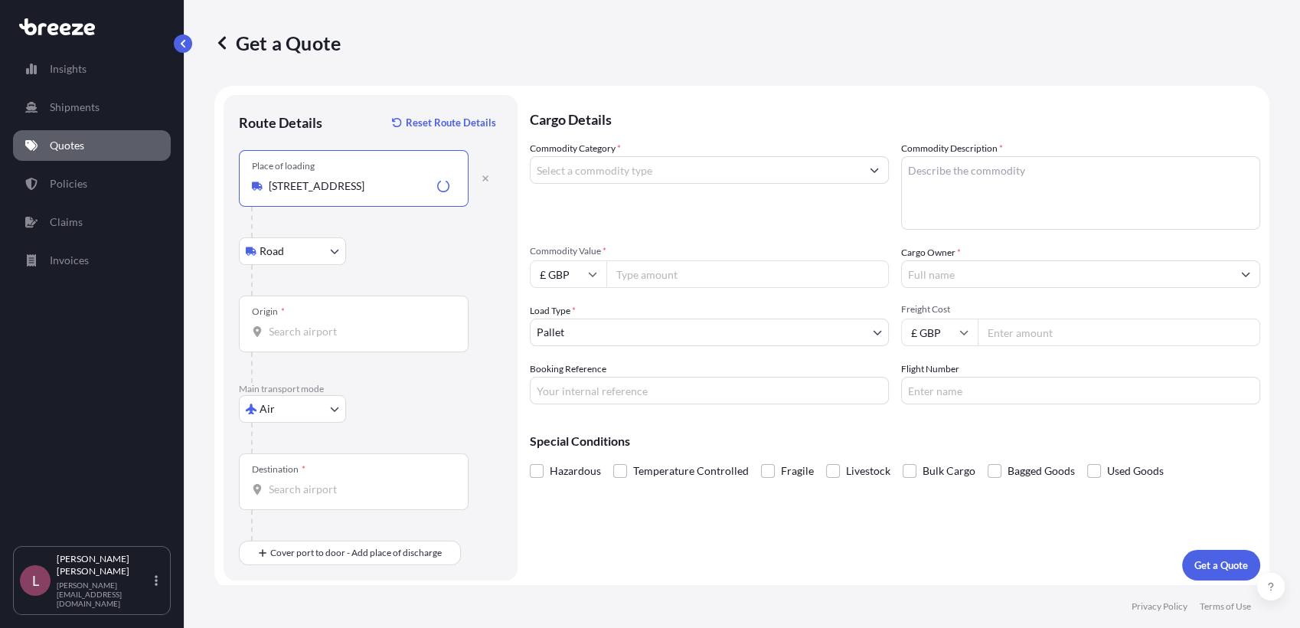
type input "[STREET_ADDRESS]"
click at [329, 325] on input "Origin *" at bounding box center [359, 331] width 181 height 15
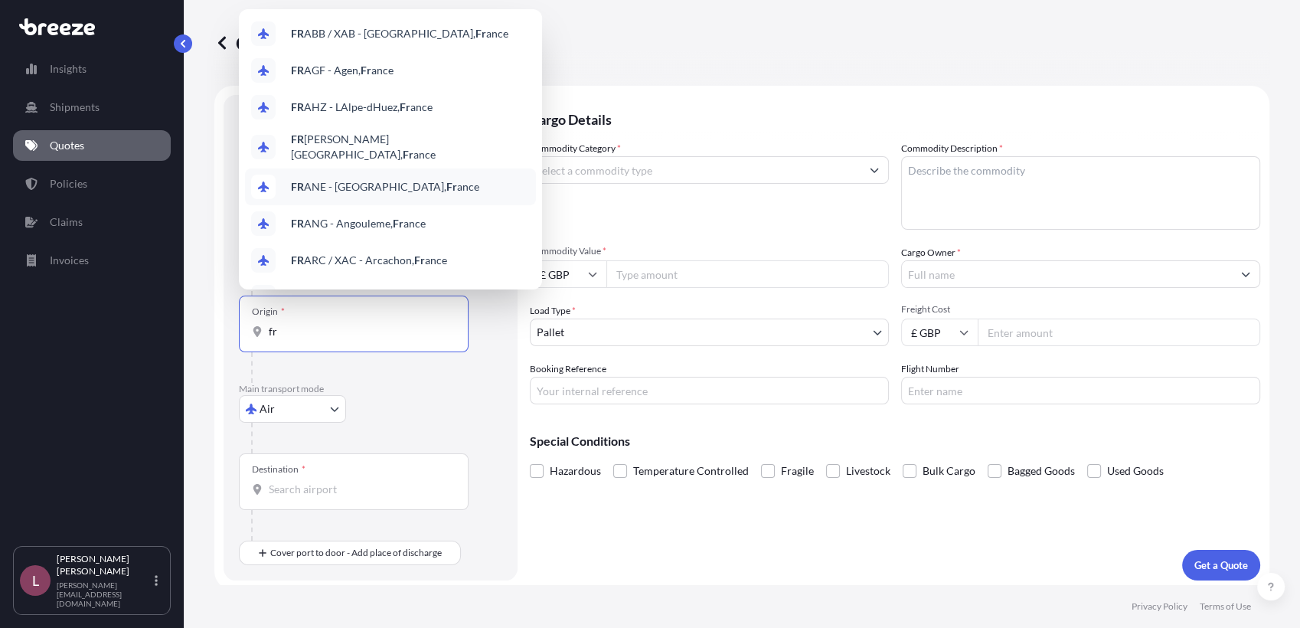
type input "f"
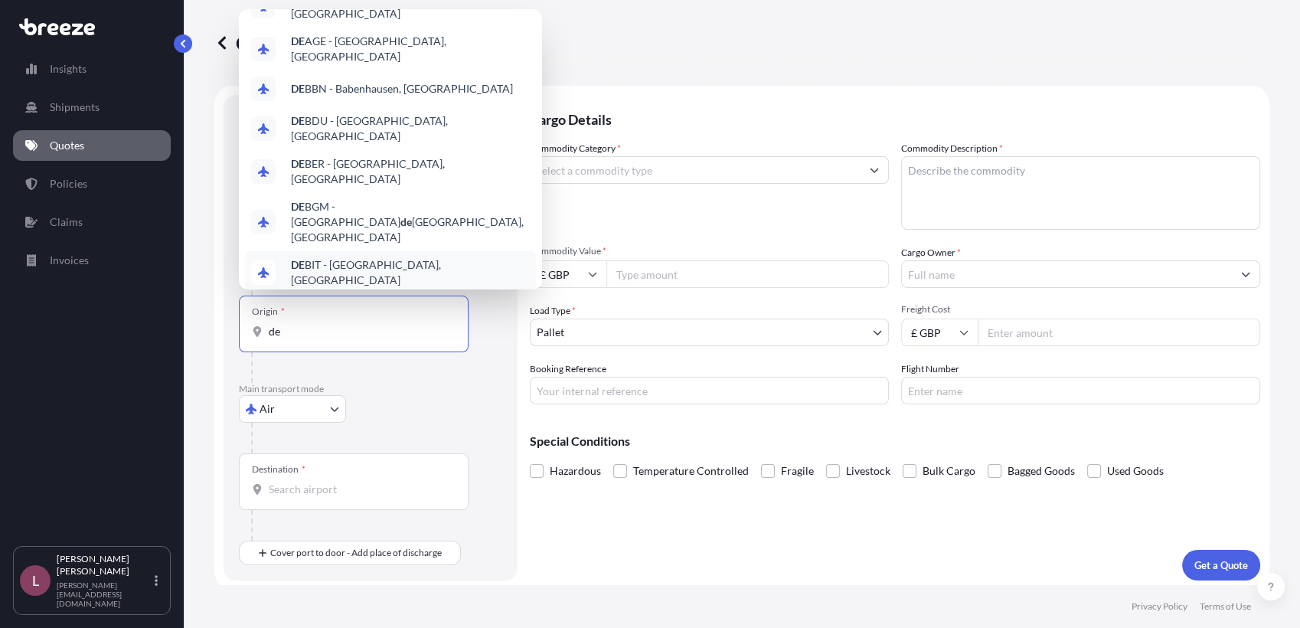
scroll to position [31, 0]
type input "d"
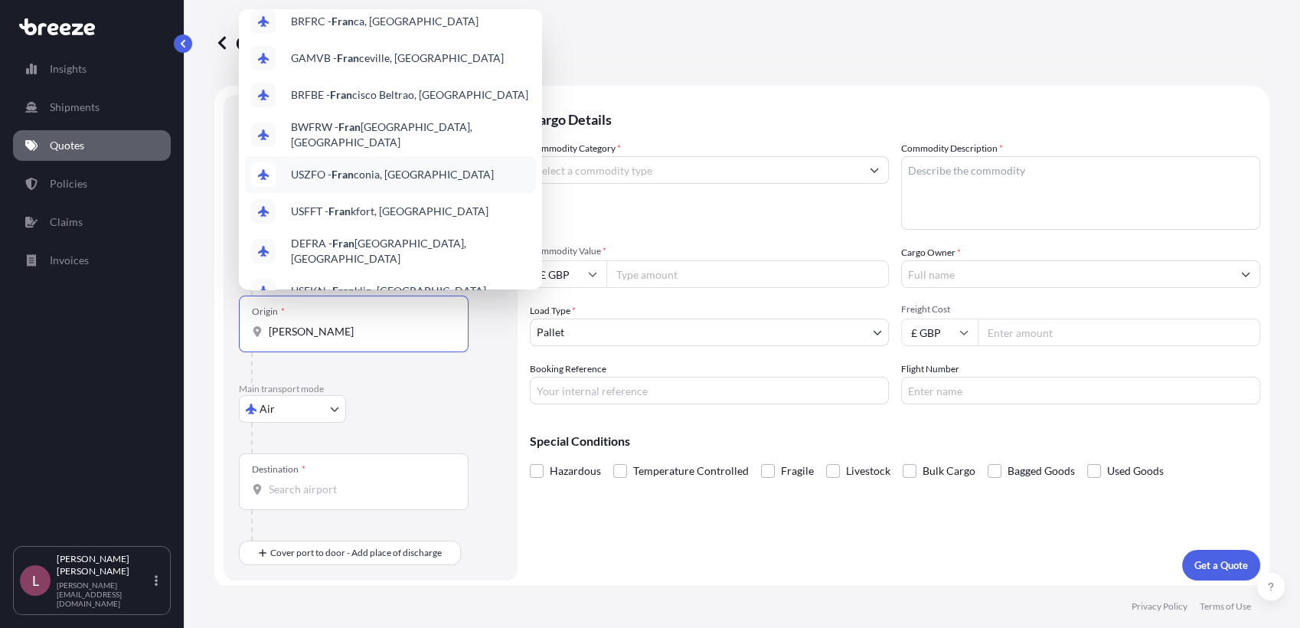
scroll to position [99, 0]
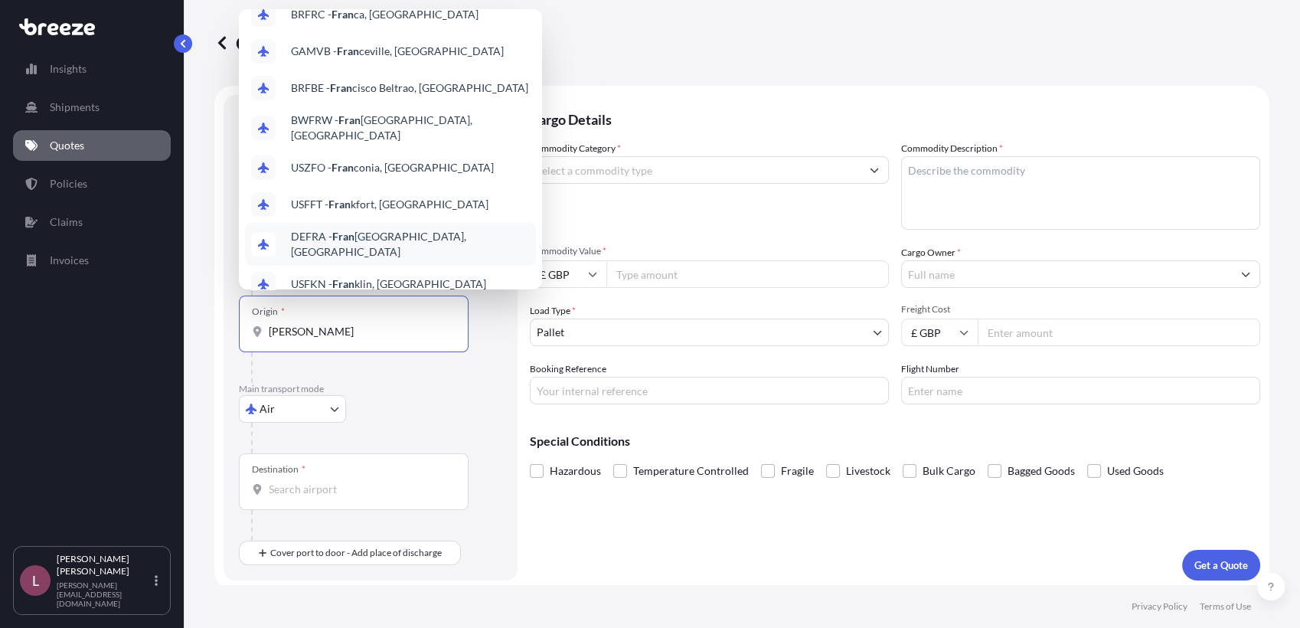
click at [390, 230] on span "DEFRA - [PERSON_NAME] [GEOGRAPHIC_DATA], [GEOGRAPHIC_DATA]" at bounding box center [410, 244] width 239 height 31
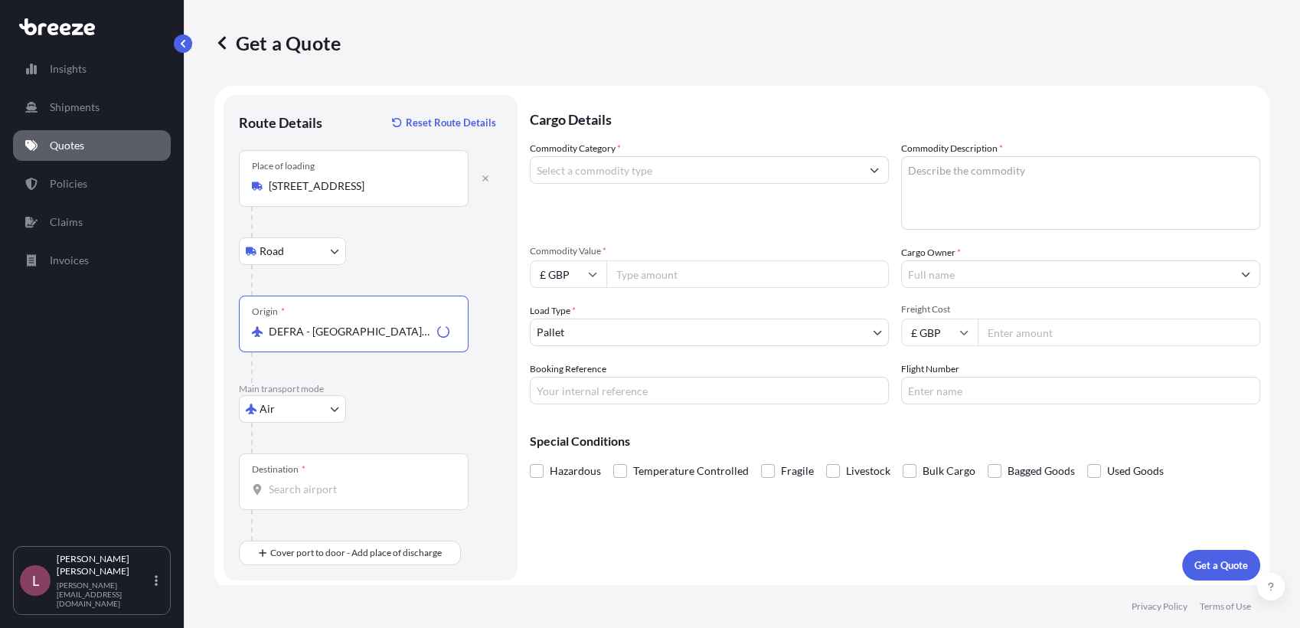
type input "DEFRA - [GEOGRAPHIC_DATA], [GEOGRAPHIC_DATA]"
click at [433, 411] on div "Air Sea Air Road Rail" at bounding box center [370, 409] width 263 height 28
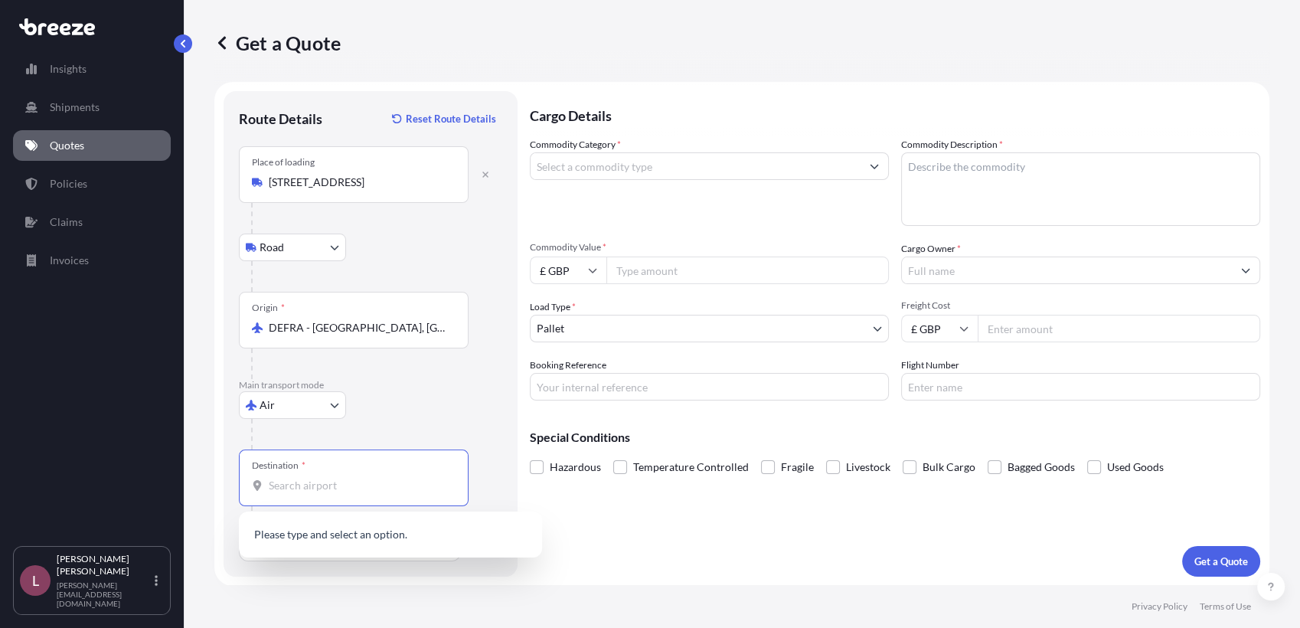
click at [380, 486] on input "Destination *" at bounding box center [359, 485] width 181 height 15
type input "c"
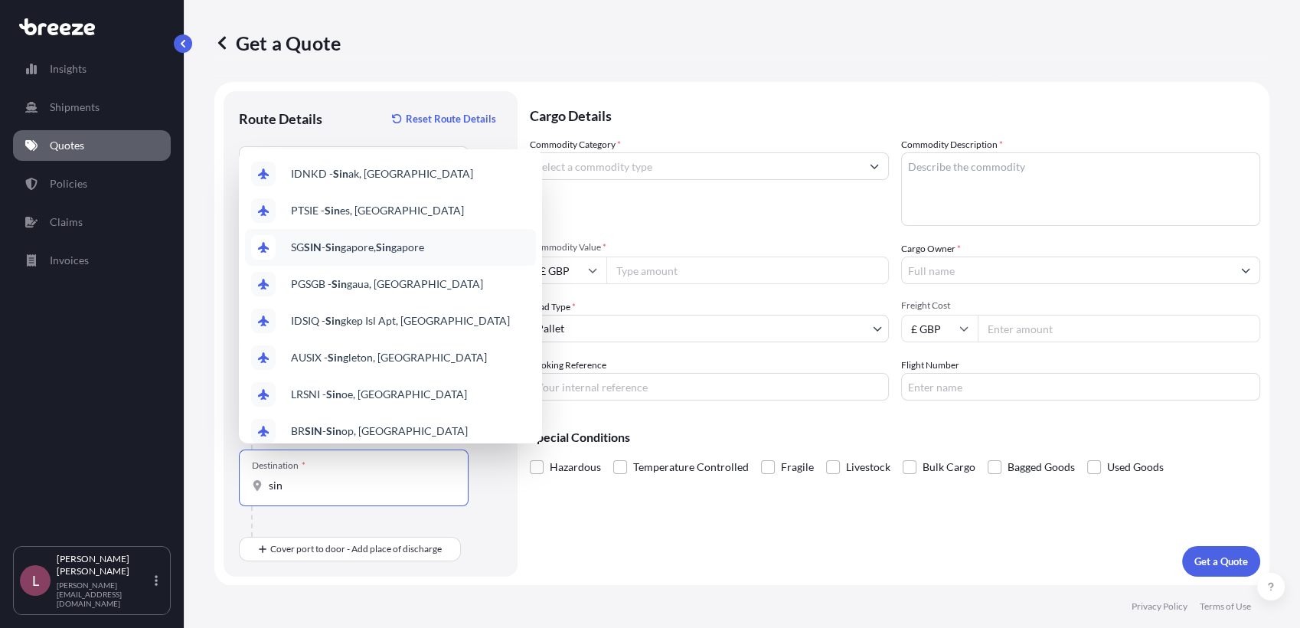
click at [383, 239] on div "SG SIN - Sin gapore, Sin gapore" at bounding box center [390, 247] width 291 height 37
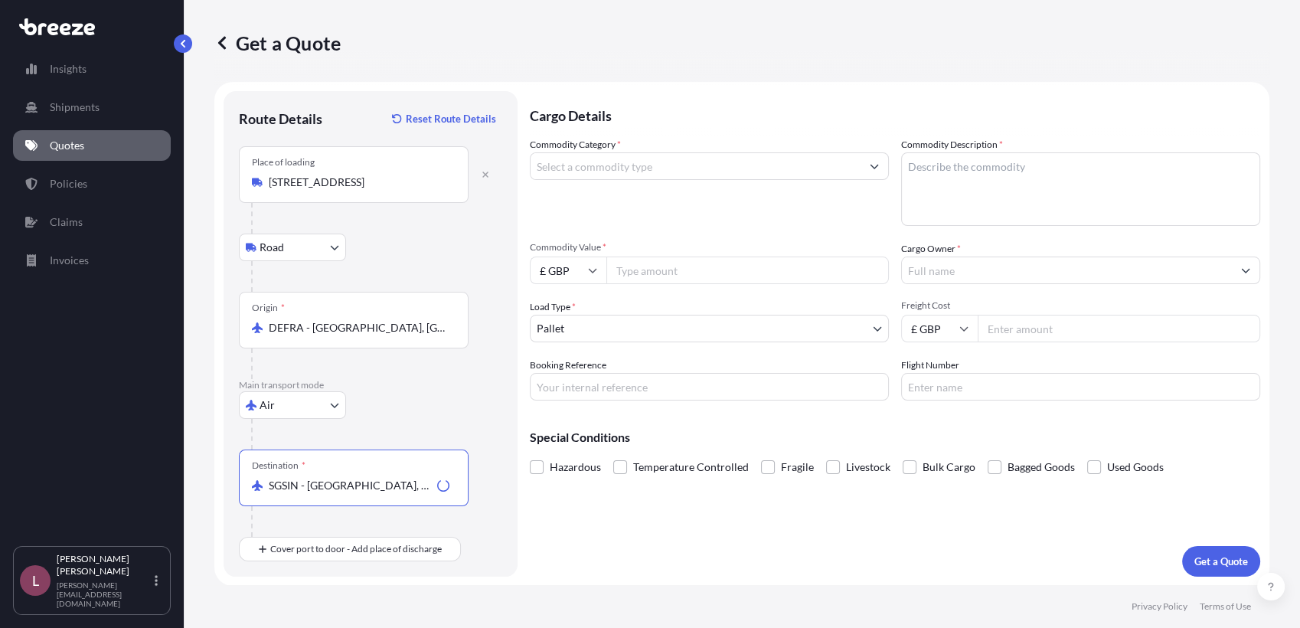
type input "SGSIN - [GEOGRAPHIC_DATA], [GEOGRAPHIC_DATA]"
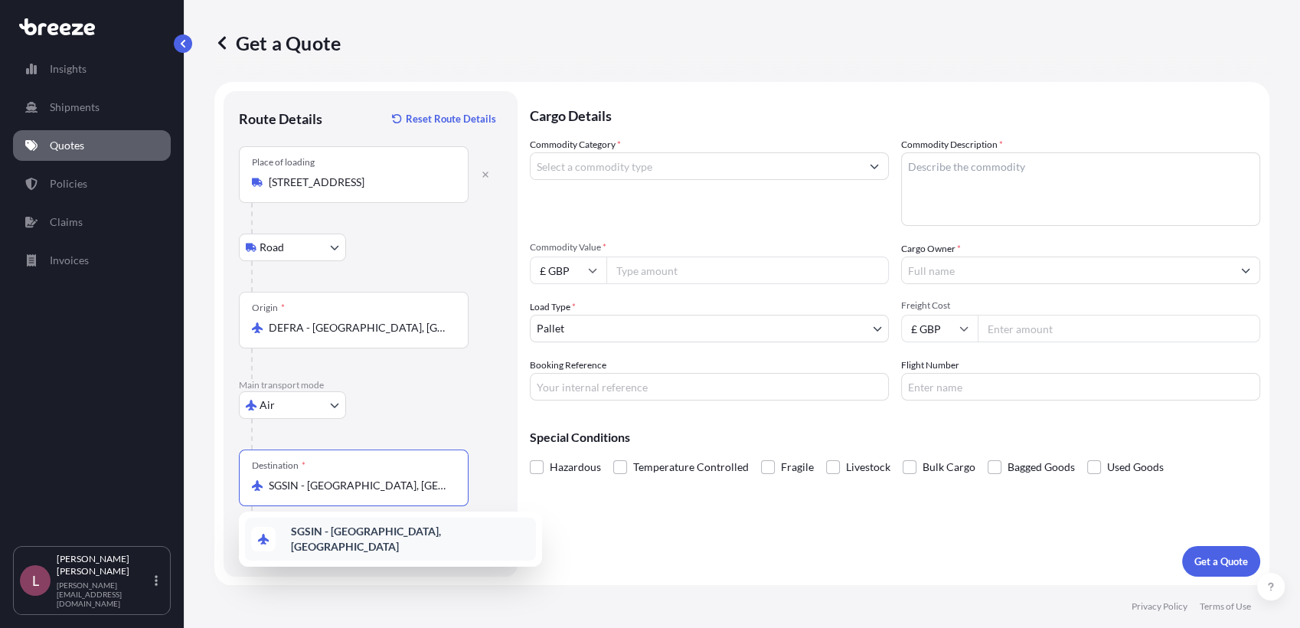
click at [377, 532] on b "SGSIN - [GEOGRAPHIC_DATA], [GEOGRAPHIC_DATA]" at bounding box center [366, 538] width 150 height 28
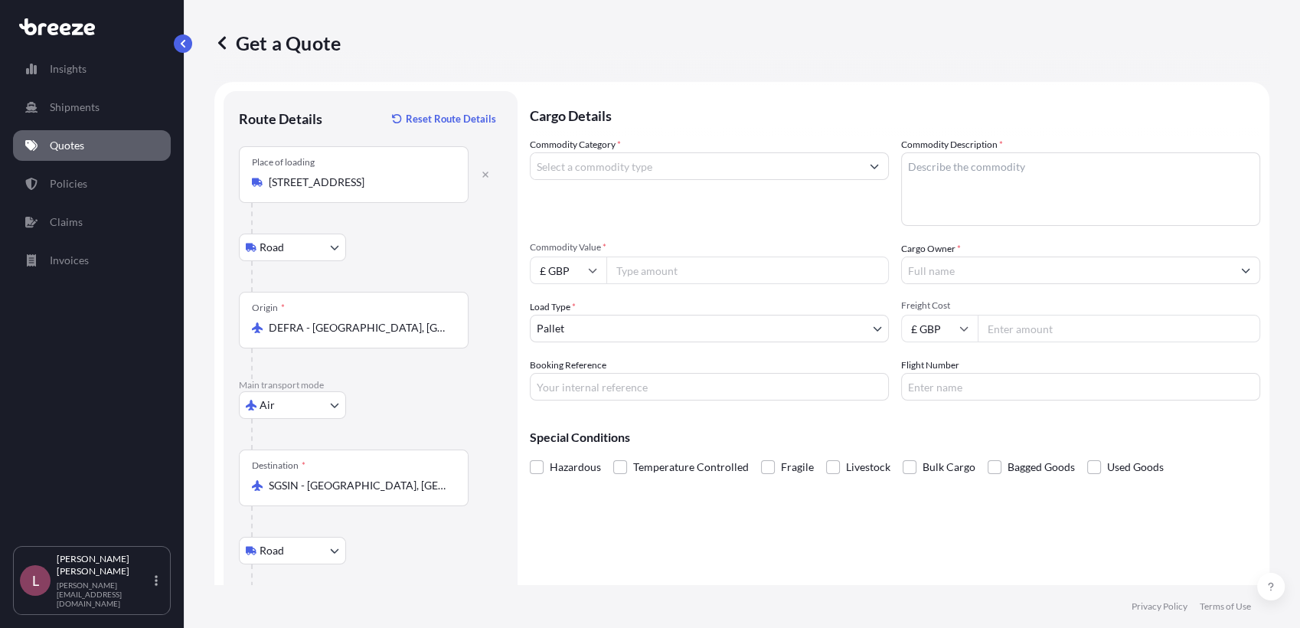
scroll to position [93, 0]
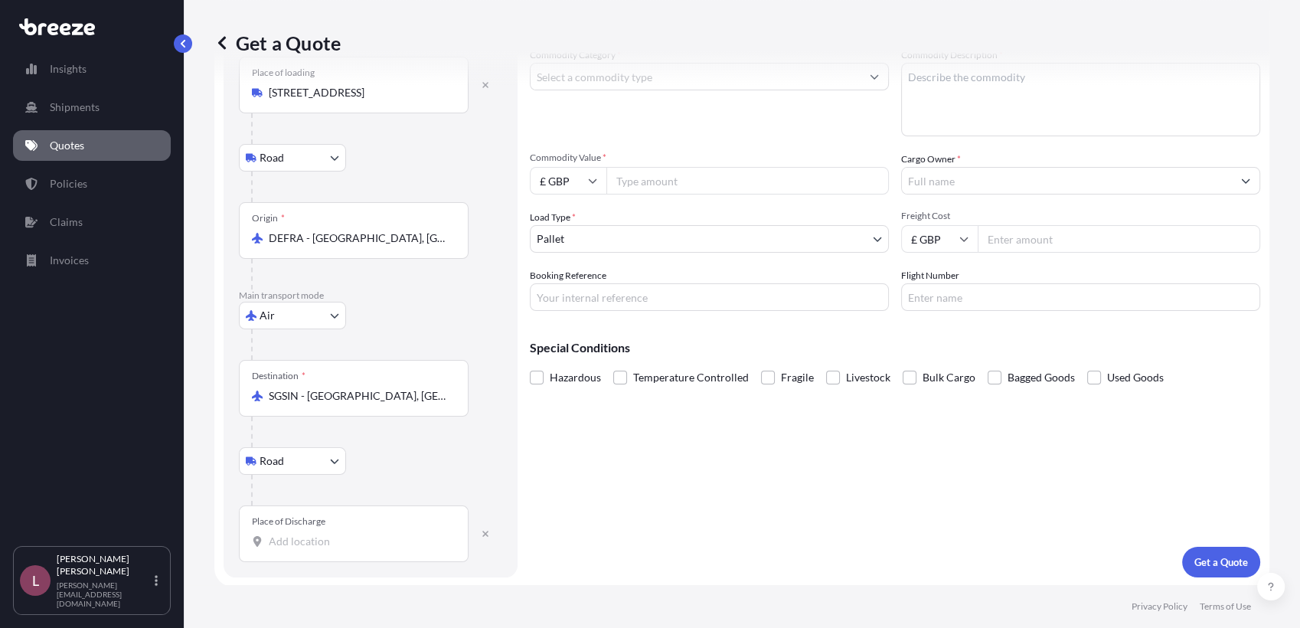
click at [341, 545] on input "Place of Discharge" at bounding box center [359, 541] width 181 height 15
paste input "268212"
type input "Singapore 268212"
click at [565, 474] on div "Cargo Details Commodity Category * Commodity Description * Commodity Value * £ …" at bounding box center [895, 290] width 730 height 576
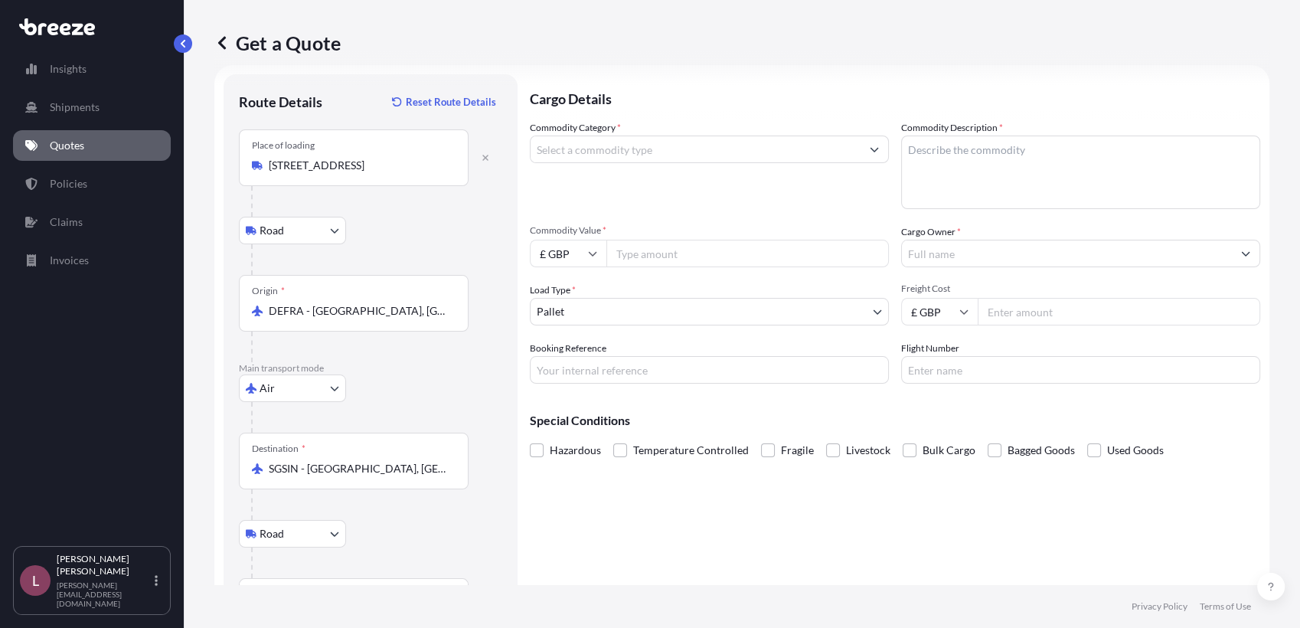
scroll to position [0, 0]
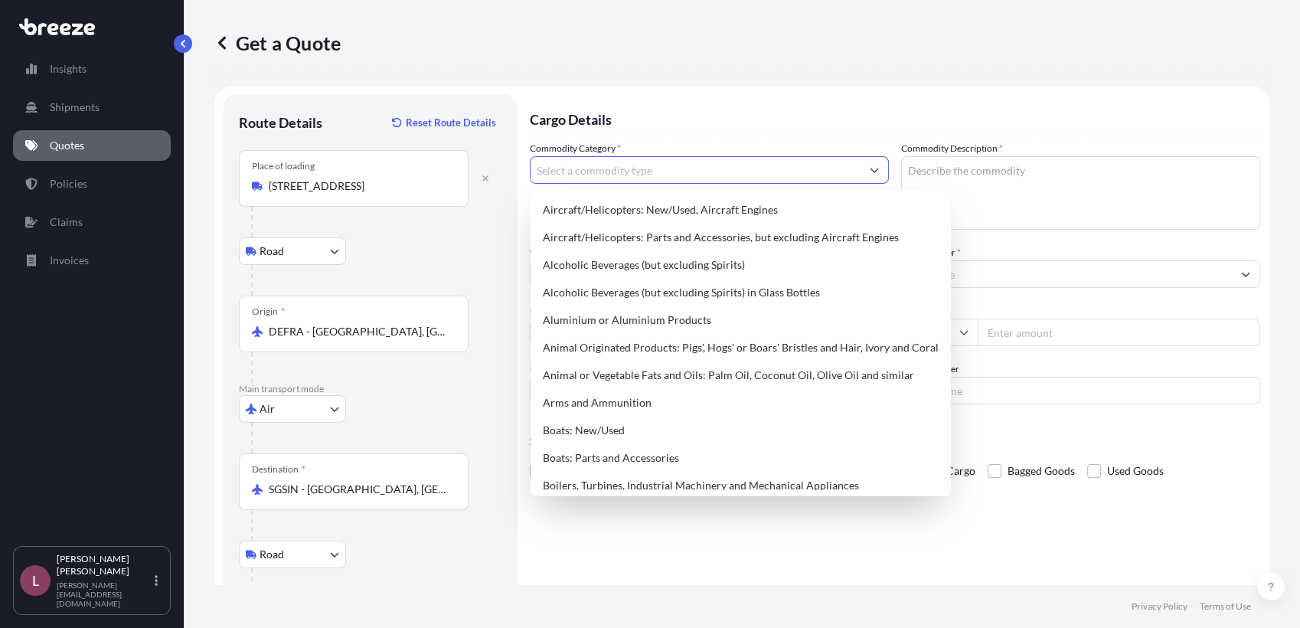
click at [629, 171] on input "Commodity Category *" at bounding box center [696, 170] width 330 height 28
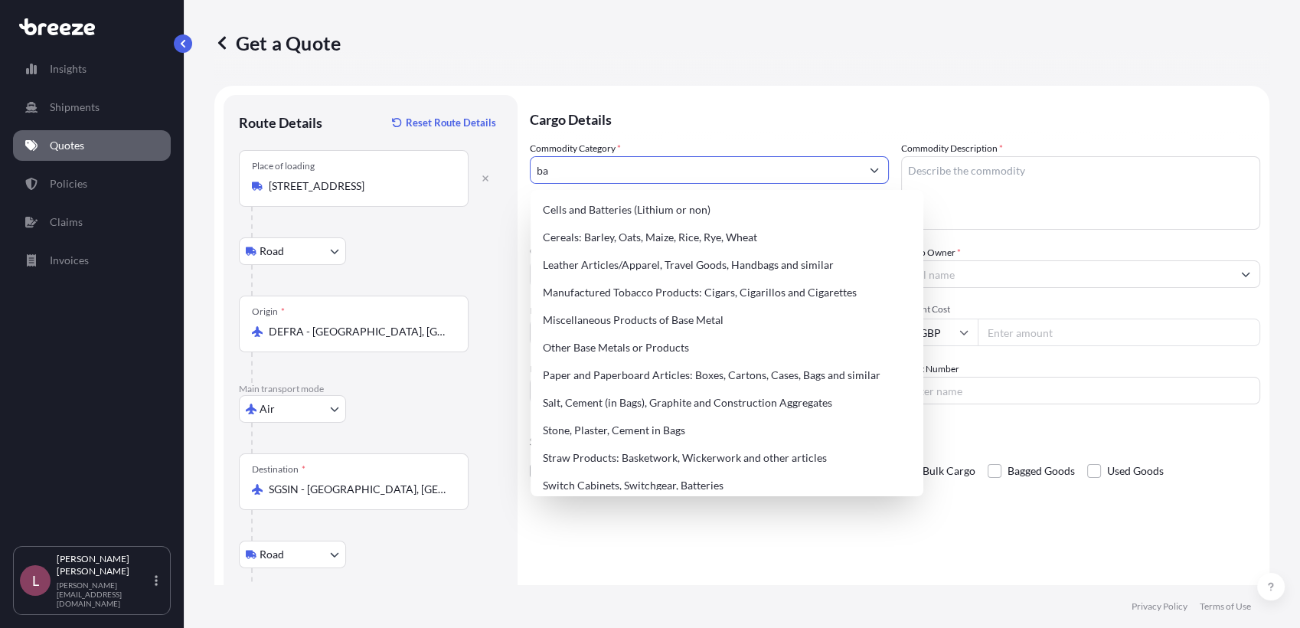
type input "b"
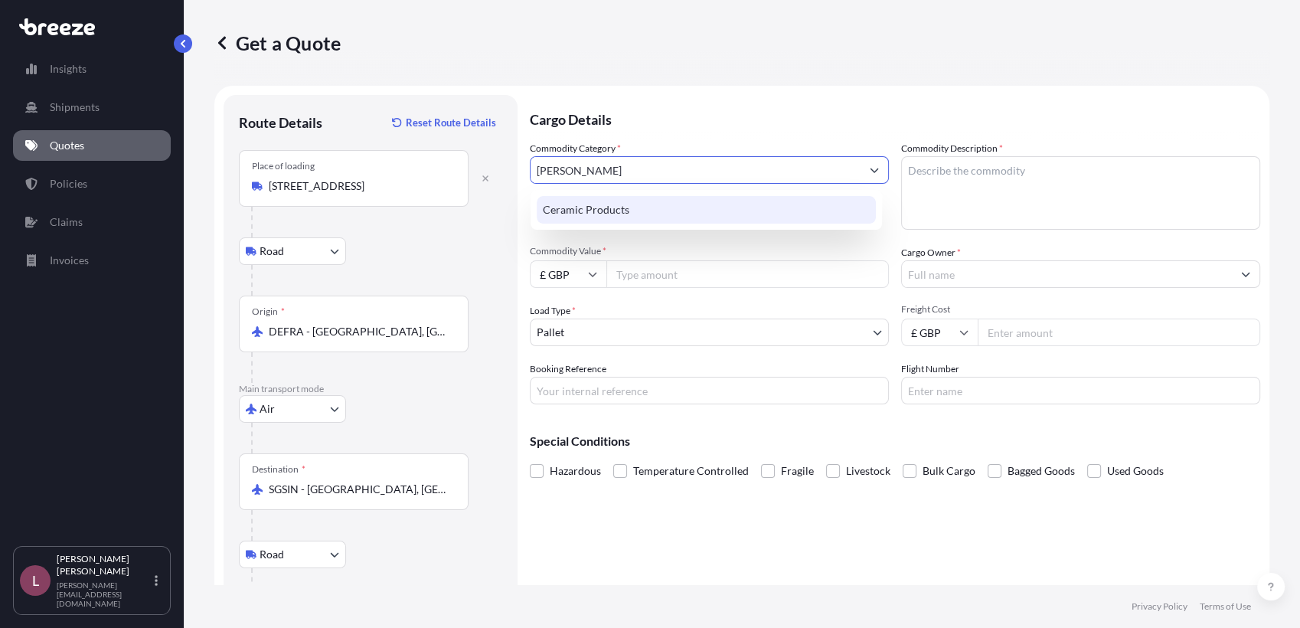
click at [656, 212] on div "Ceramic Products" at bounding box center [706, 210] width 339 height 28
type input "C"
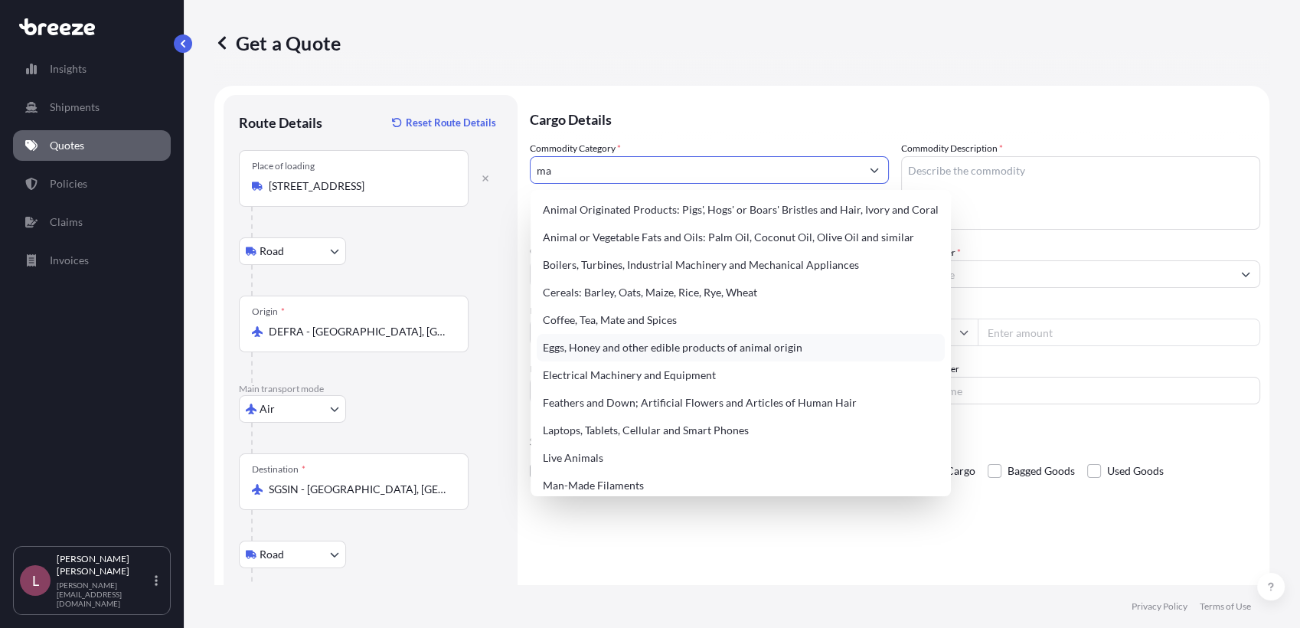
type input "m"
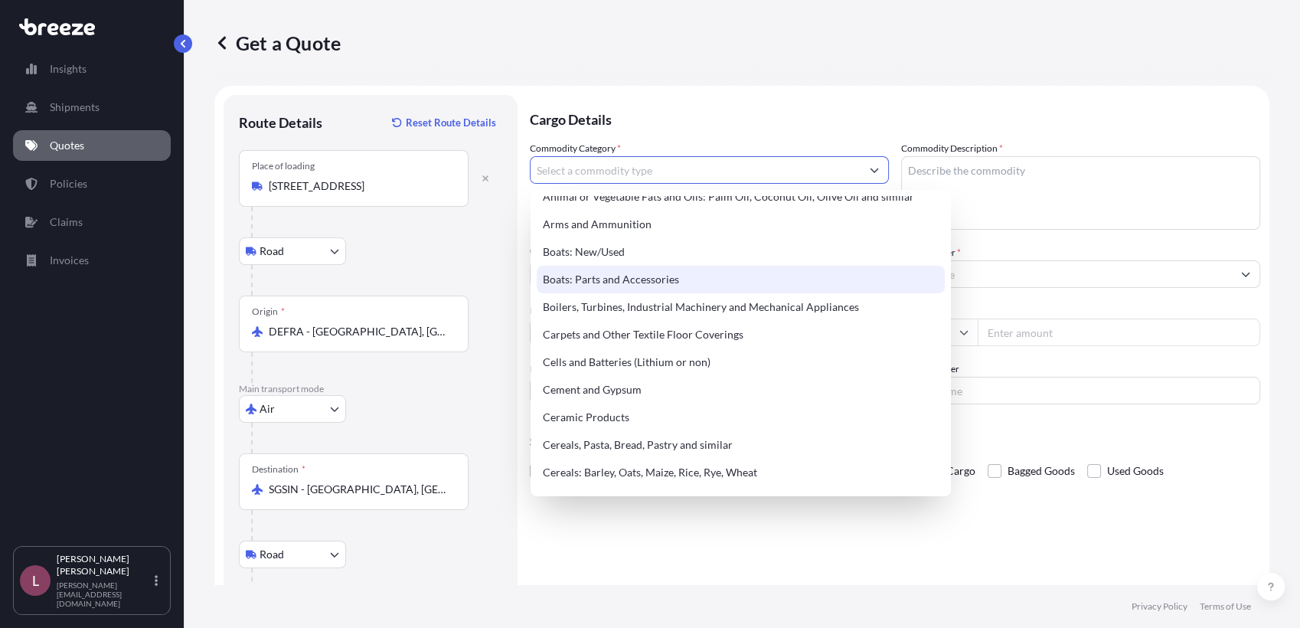
scroll to position [178, 0]
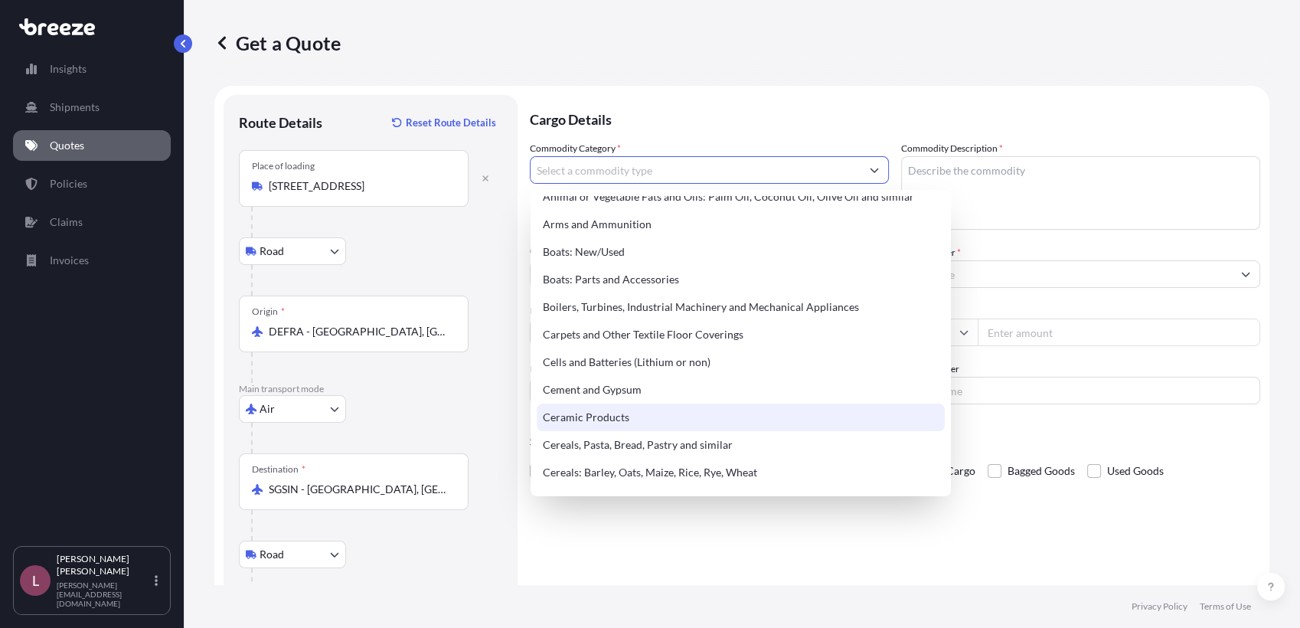
click at [731, 407] on div "Ceramic Products" at bounding box center [741, 417] width 408 height 28
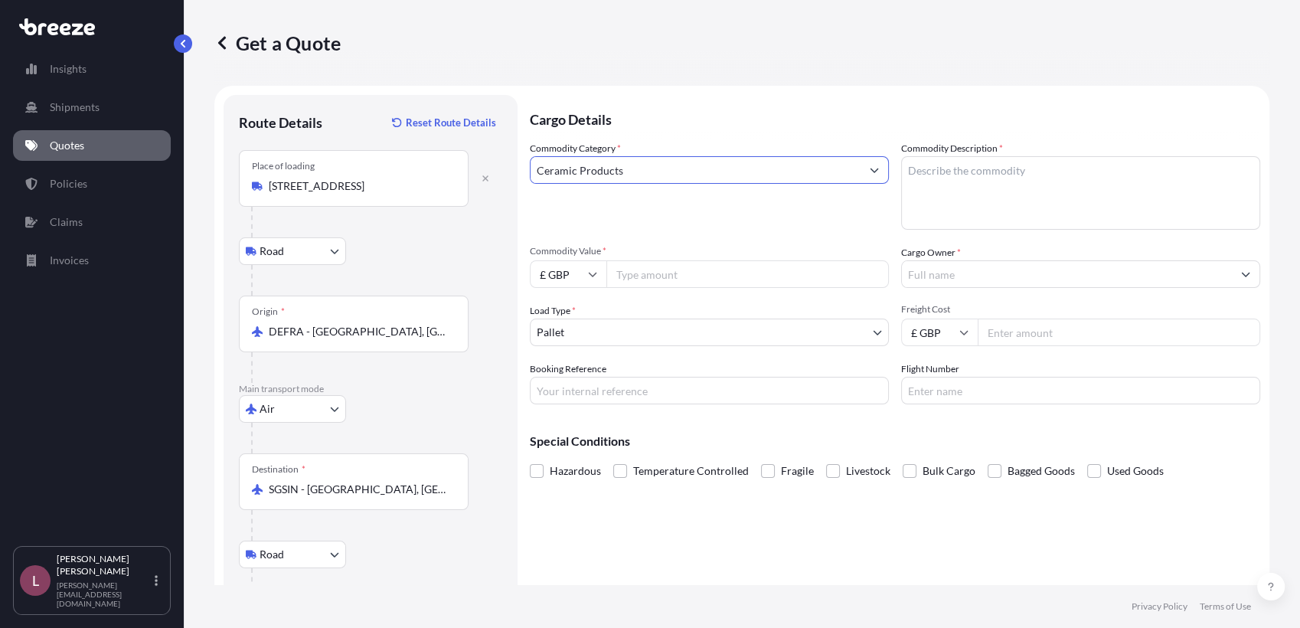
click at [735, 181] on input "Ceramic Products" at bounding box center [696, 170] width 330 height 28
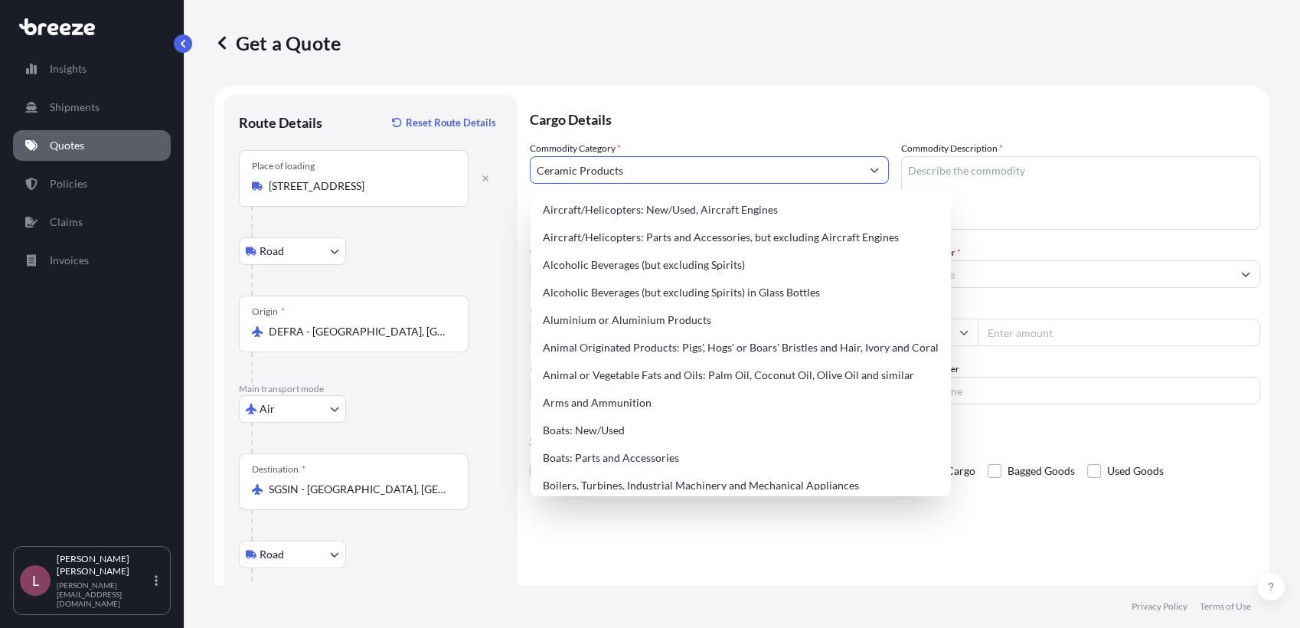
click at [870, 171] on icon "Show suggestions" at bounding box center [874, 169] width 9 height 9
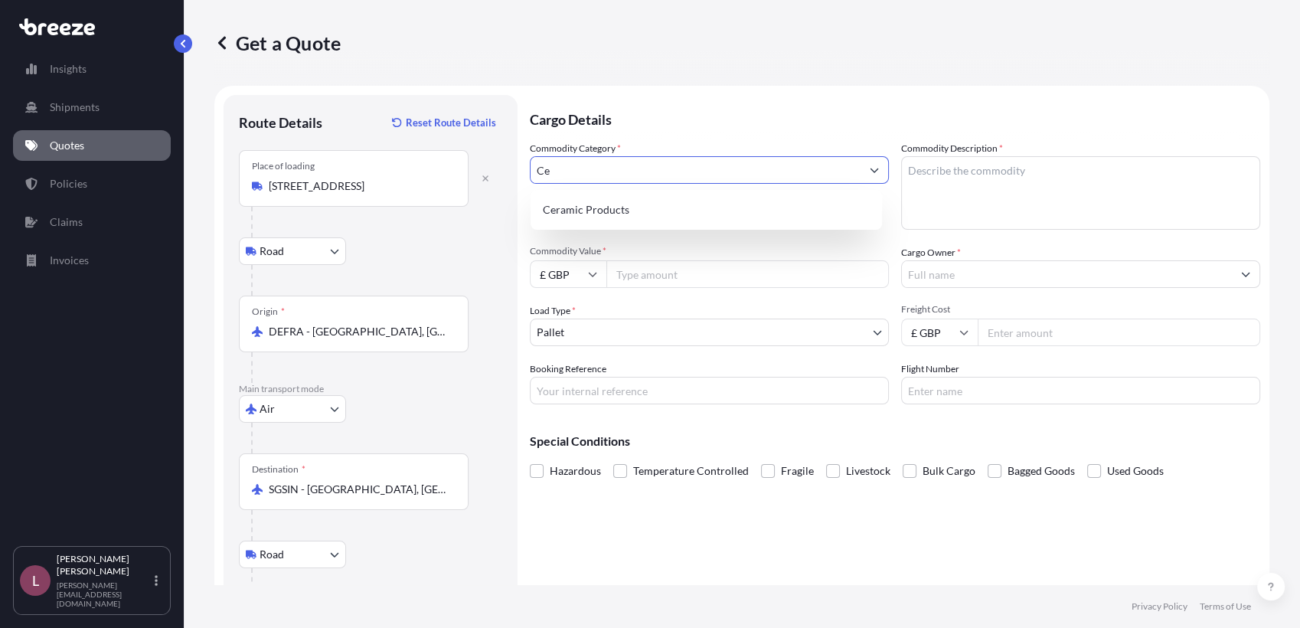
type input "C"
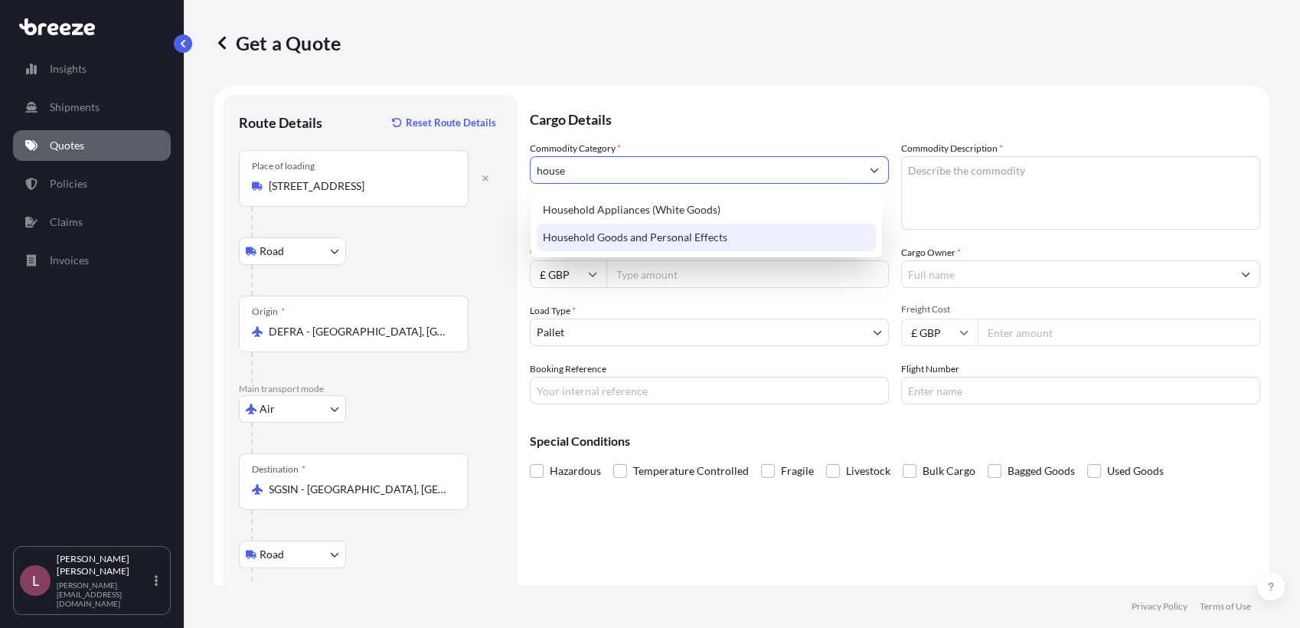
click at [709, 240] on div "Household Goods and Personal Effects" at bounding box center [706, 238] width 339 height 28
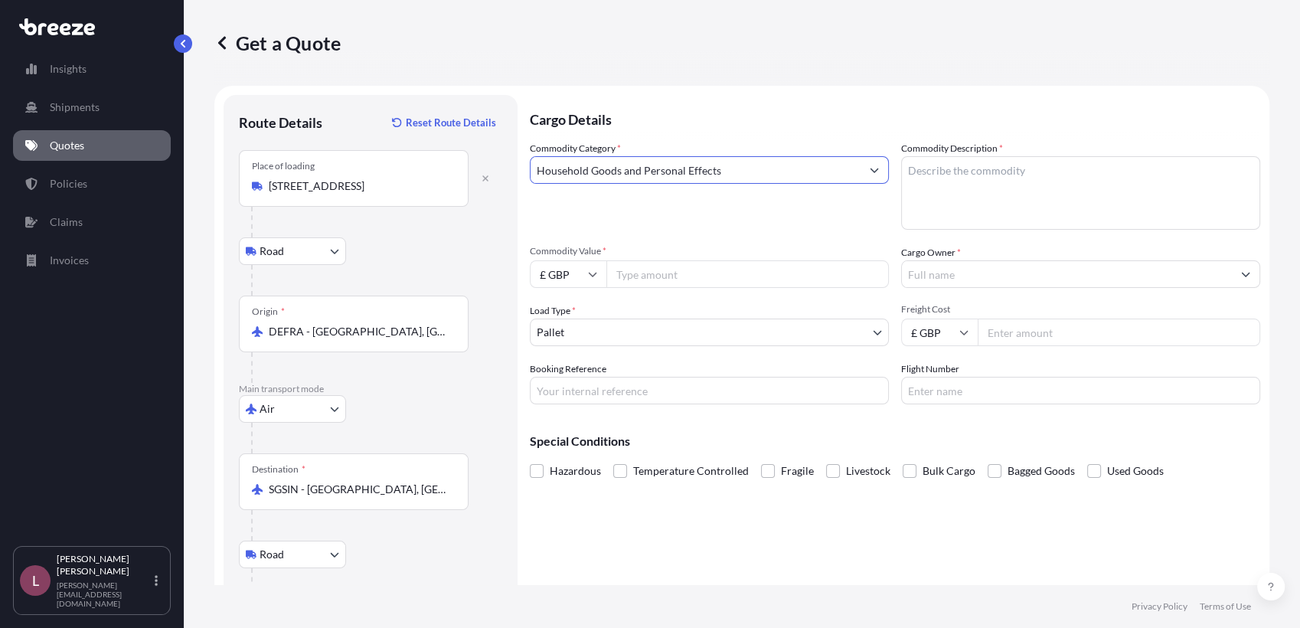
drag, startPoint x: 738, startPoint y: 162, endPoint x: 513, endPoint y: 164, distance: 225.1
click at [513, 164] on form "Route Details Reset Route Details Place of loading [STREET_ADDRESS][GEOGRAPHIC_…" at bounding box center [741, 383] width 1055 height 594
type input "Household Goods and Personal Effects"
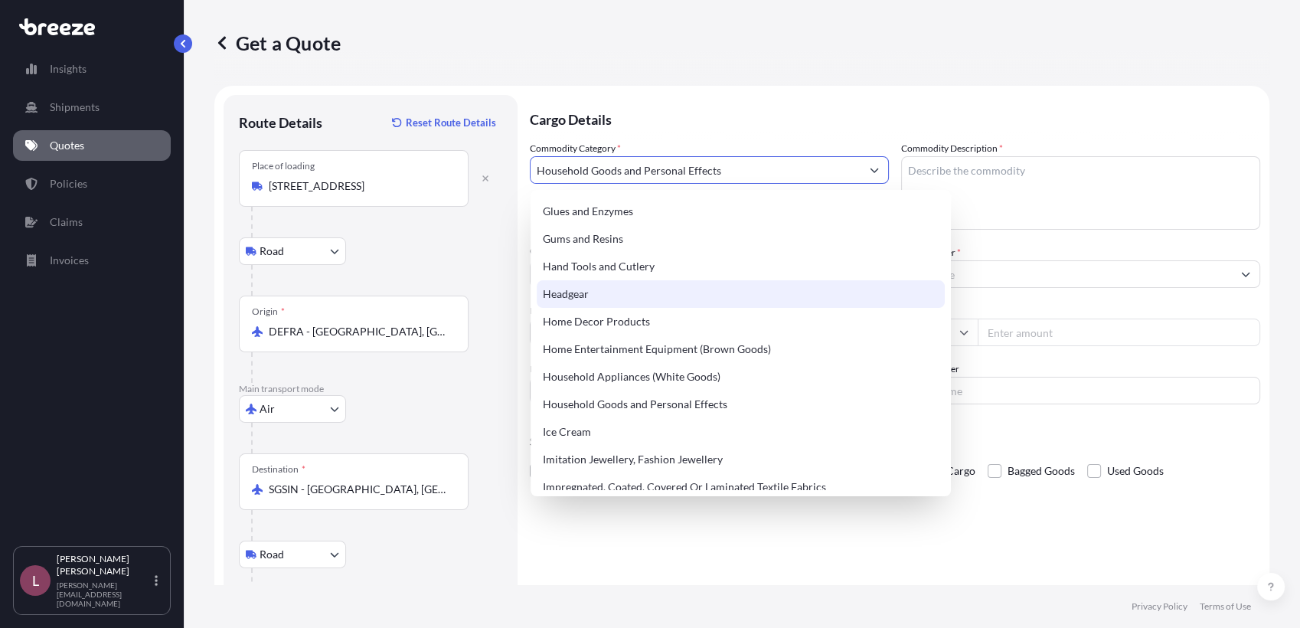
scroll to position [1353, 0]
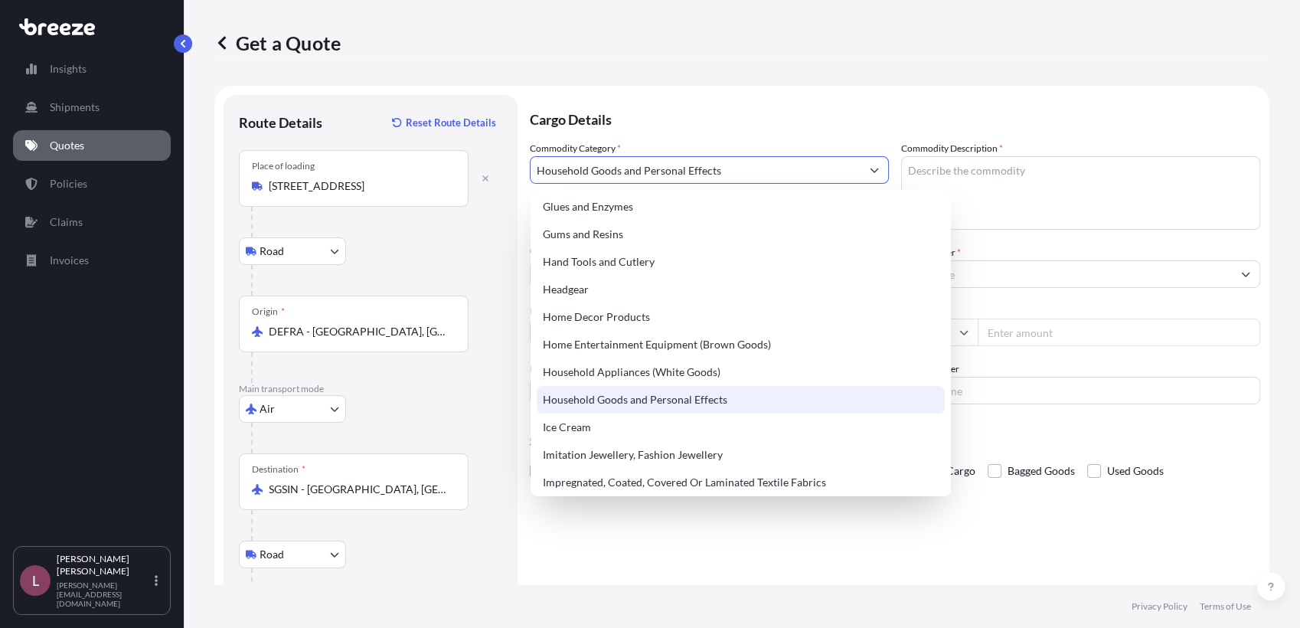
click at [712, 408] on div "Household Goods and Personal Effects" at bounding box center [741, 400] width 408 height 28
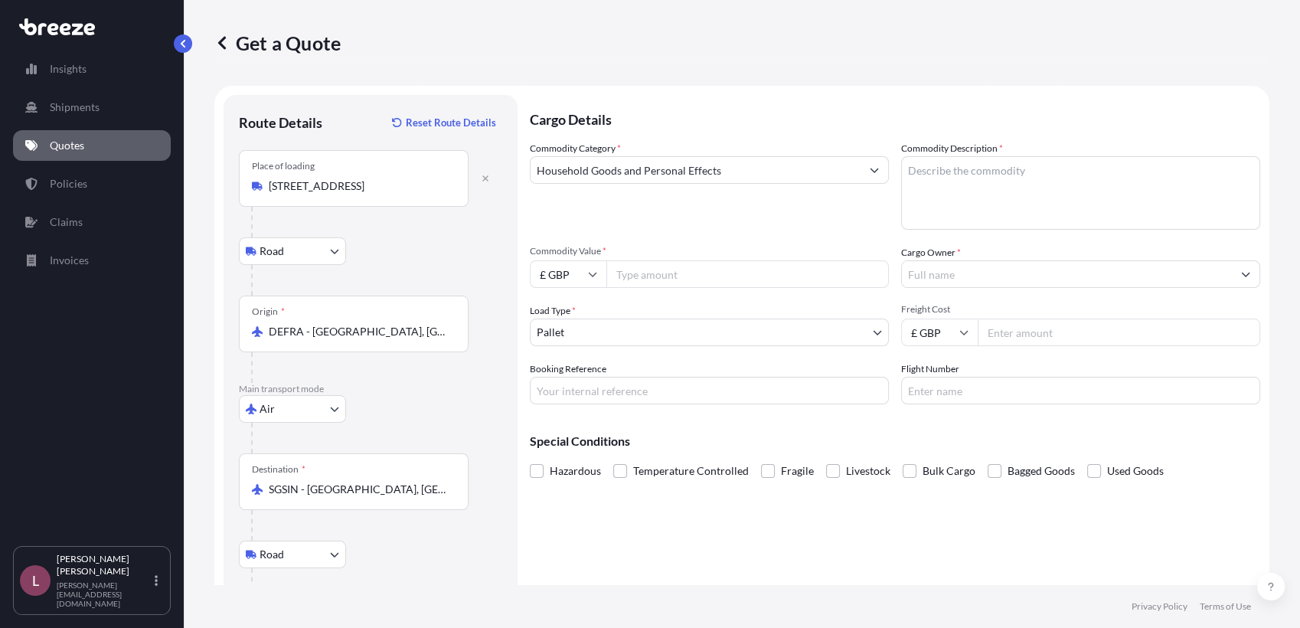
click at [785, 242] on div "Commodity Category * Household Goods and Personal Effects Commodity Description…" at bounding box center [895, 272] width 730 height 263
click at [991, 184] on textarea "Commodity Description *" at bounding box center [1080, 192] width 359 height 73
type textarea "Bath Tub"
click at [784, 224] on div "Commodity Category * Household Goods and Personal Effects" at bounding box center [709, 185] width 359 height 89
click at [579, 279] on input "£ GBP" at bounding box center [568, 274] width 77 height 28
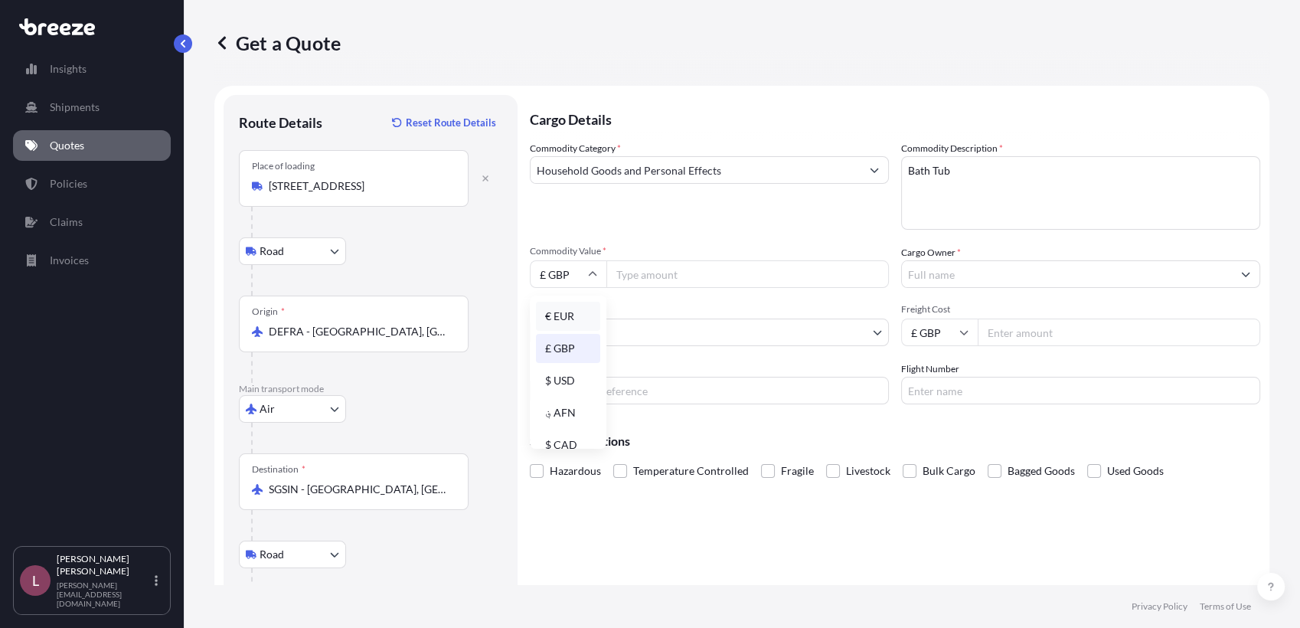
click at [567, 316] on div "€ EUR" at bounding box center [568, 316] width 64 height 29
type input "€ EUR"
click at [688, 281] on input "Commodity Value *" at bounding box center [747, 274] width 282 height 28
type input "827"
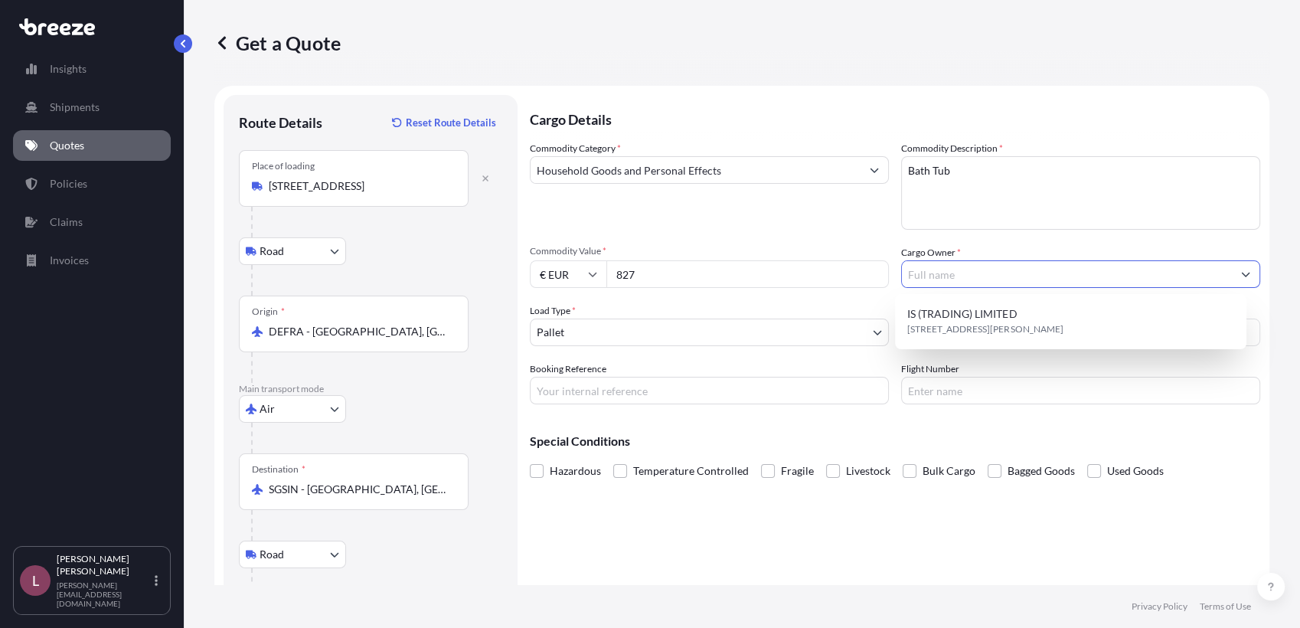
click at [952, 273] on input "Cargo Owner *" at bounding box center [1067, 274] width 330 height 28
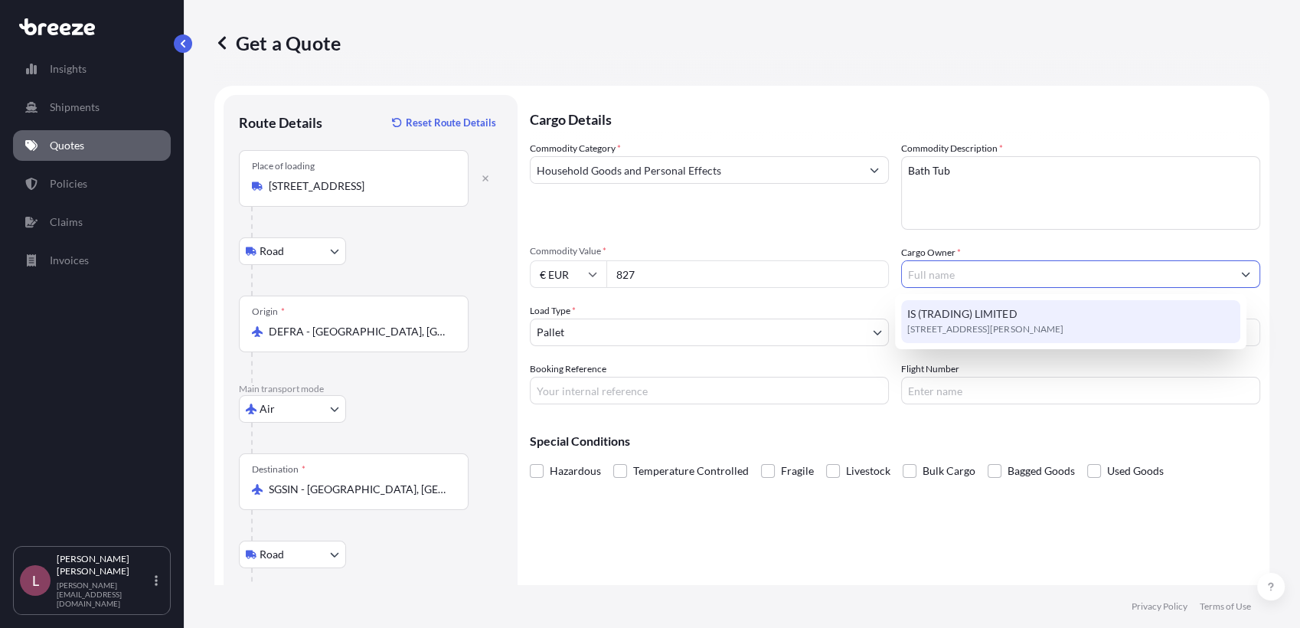
click at [952, 310] on span "IS (TRADING) LIMITED" at bounding box center [961, 313] width 109 height 15
type input "IS (TRADING) LIMITED"
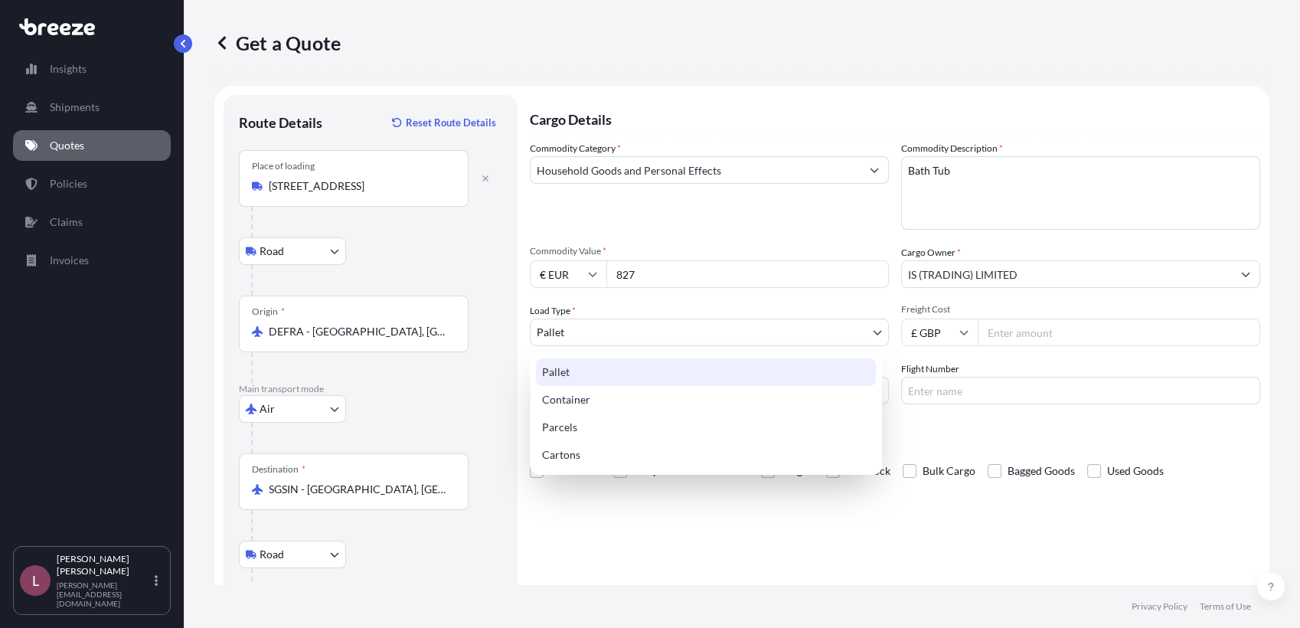
click at [638, 341] on body "1 option available. Insights Shipments Quotes Policies Claims Invoices L [PERSO…" at bounding box center [650, 314] width 1300 height 628
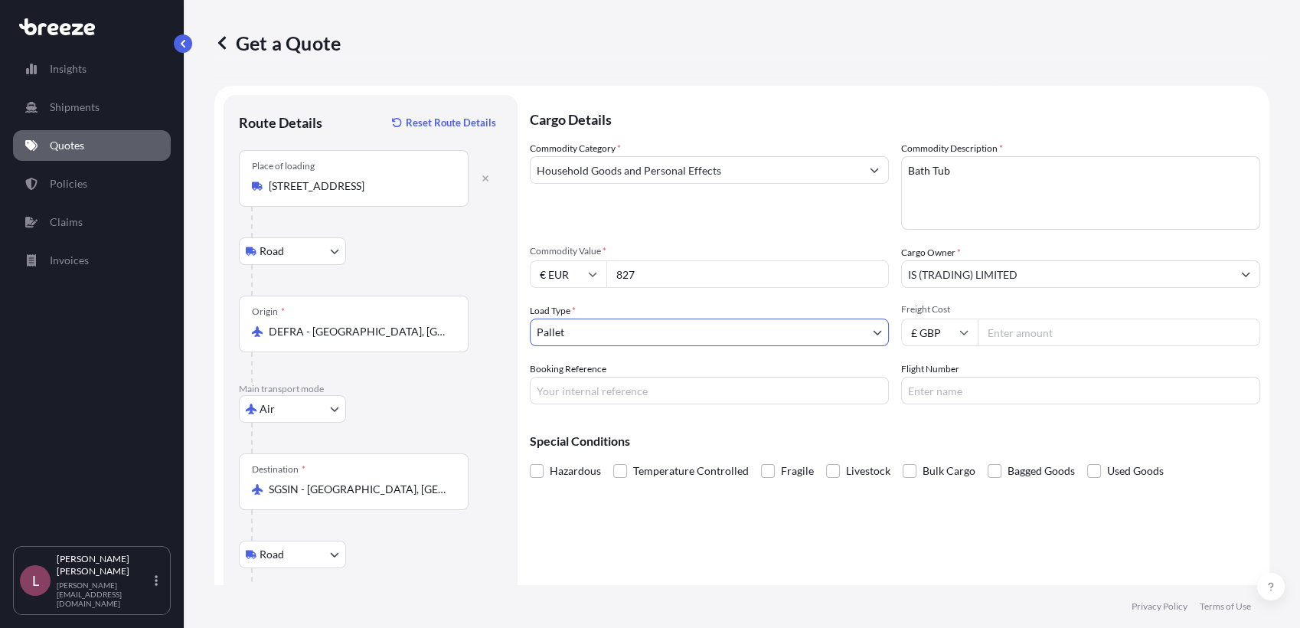
click at [771, 392] on input "Booking Reference" at bounding box center [709, 391] width 359 height 28
click at [822, 563] on div "Cargo Details Commodity Category * Household Goods and Personal Effects Commodi…" at bounding box center [895, 383] width 730 height 576
click at [714, 389] on input "Booking Reference" at bounding box center [709, 391] width 359 height 28
paste input "883714846876"
click at [922, 442] on p "Special Conditions" at bounding box center [895, 441] width 730 height 12
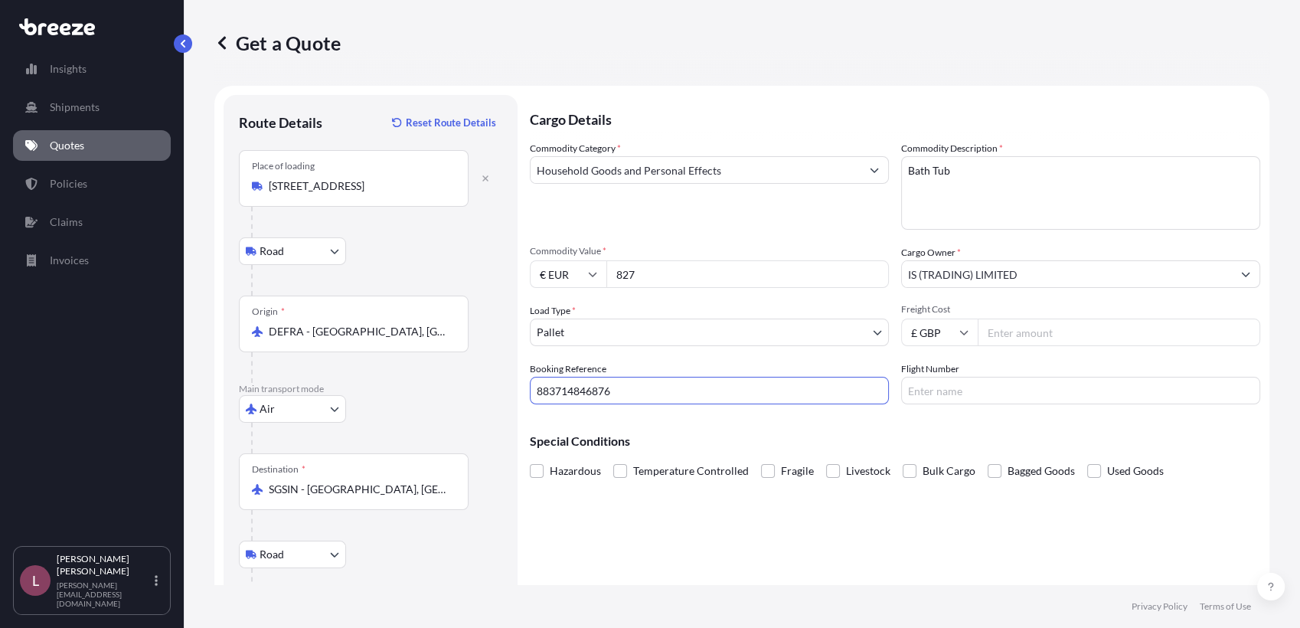
drag, startPoint x: 669, startPoint y: 384, endPoint x: 400, endPoint y: 390, distance: 269.5
click at [400, 390] on form "Route Details Reset Route Details Place of loading [STREET_ADDRESS][GEOGRAPHIC_…" at bounding box center [741, 383] width 1055 height 594
paste input "SG1347_"
type input "SG1347_883714846876"
click at [693, 540] on div "Cargo Details Commodity Category * Household Goods and Personal Effects Commodi…" at bounding box center [895, 383] width 730 height 576
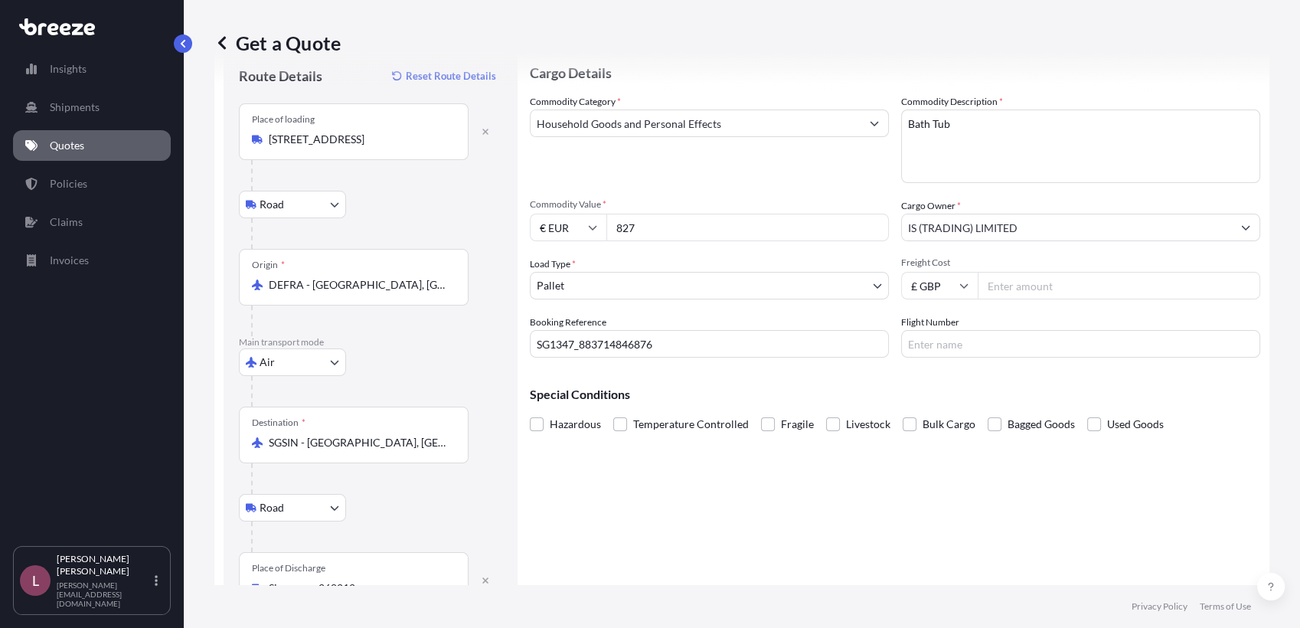
scroll to position [49, 0]
click at [765, 422] on span at bounding box center [768, 422] width 14 height 14
click at [761, 410] on input "Fragile" at bounding box center [761, 410] width 0 height 0
click at [765, 422] on span at bounding box center [768, 422] width 14 height 14
click at [761, 410] on input "Fragile" at bounding box center [761, 410] width 0 height 0
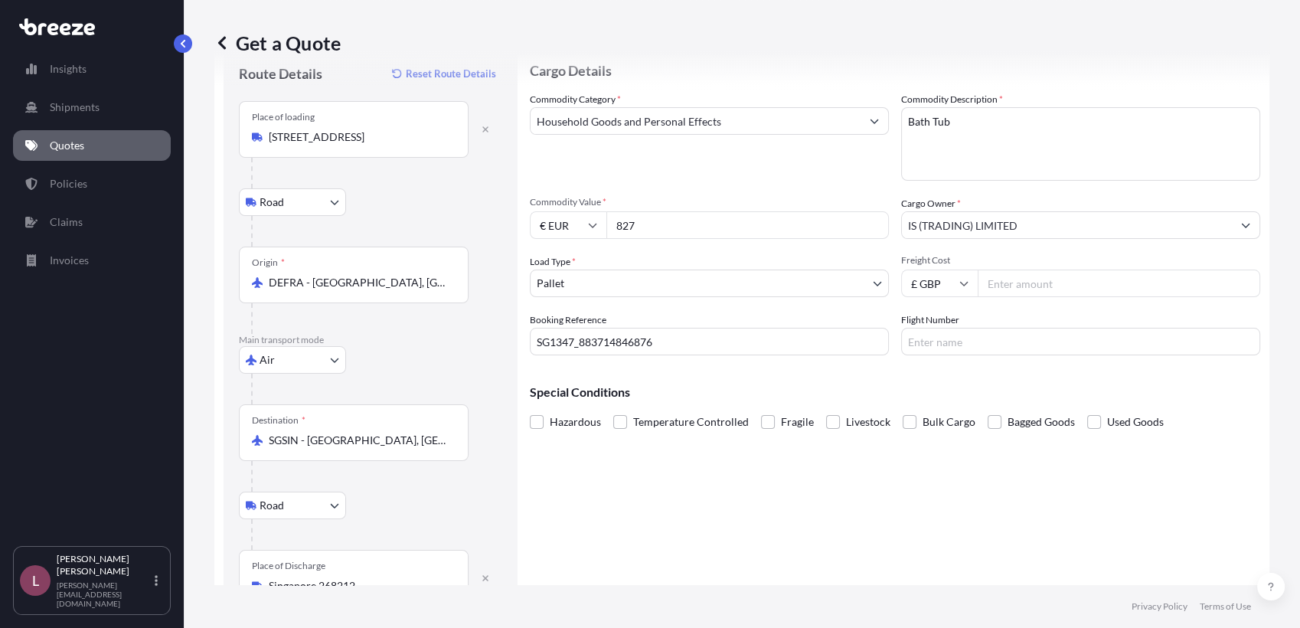
scroll to position [93, 0]
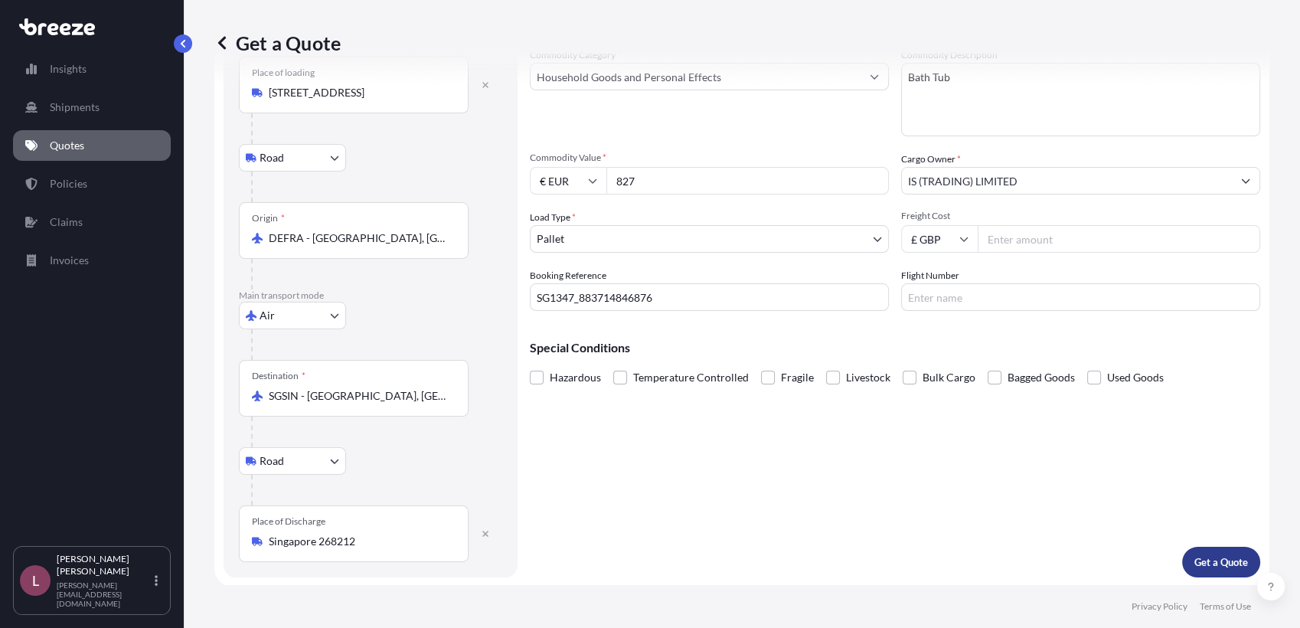
click at [1199, 564] on p "Get a Quote" at bounding box center [1221, 561] width 54 height 15
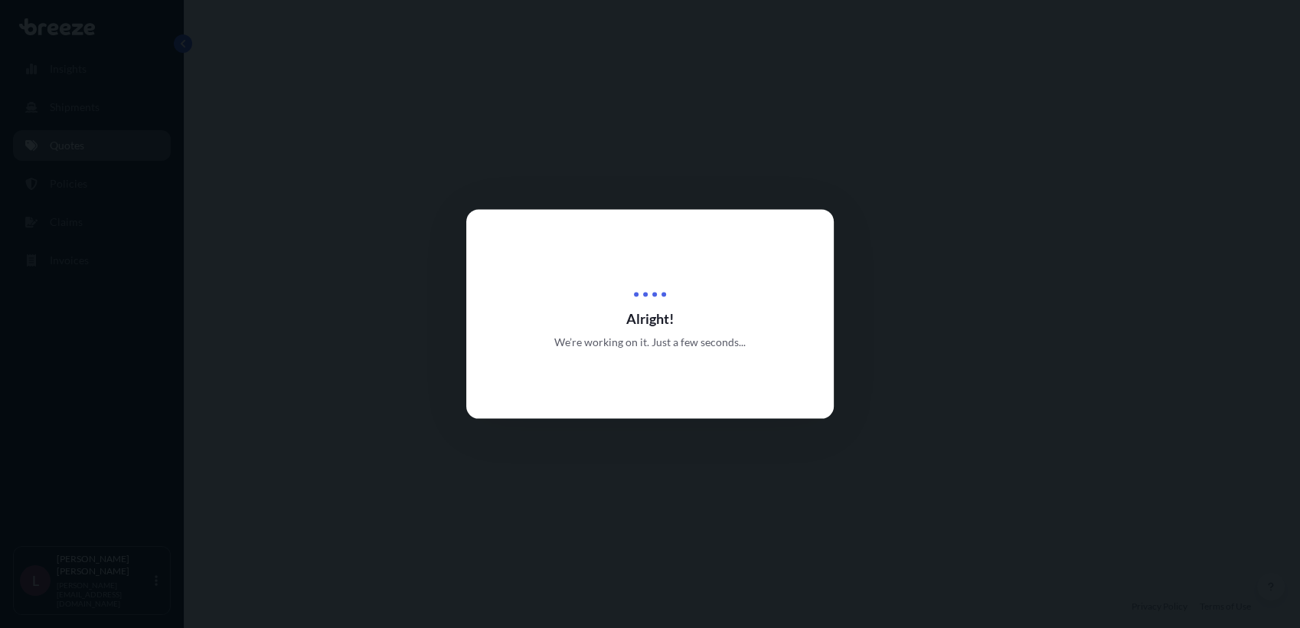
select select "Road"
select select "Air"
select select "Road"
select select "1"
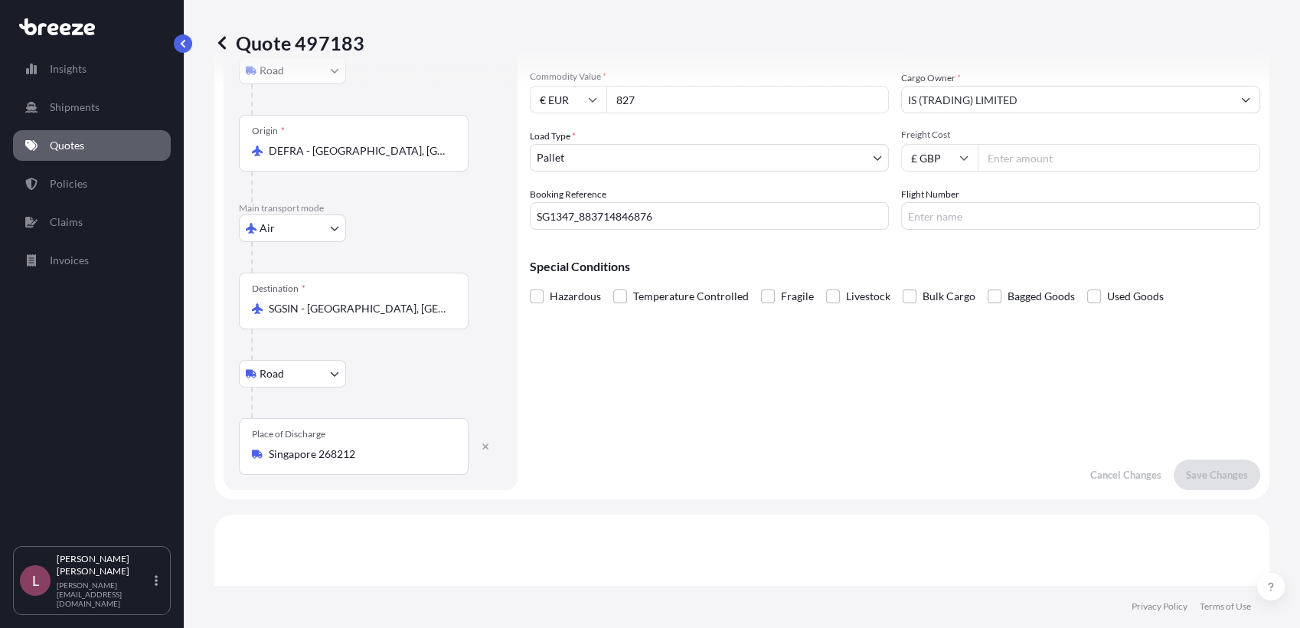
scroll to position [139, 0]
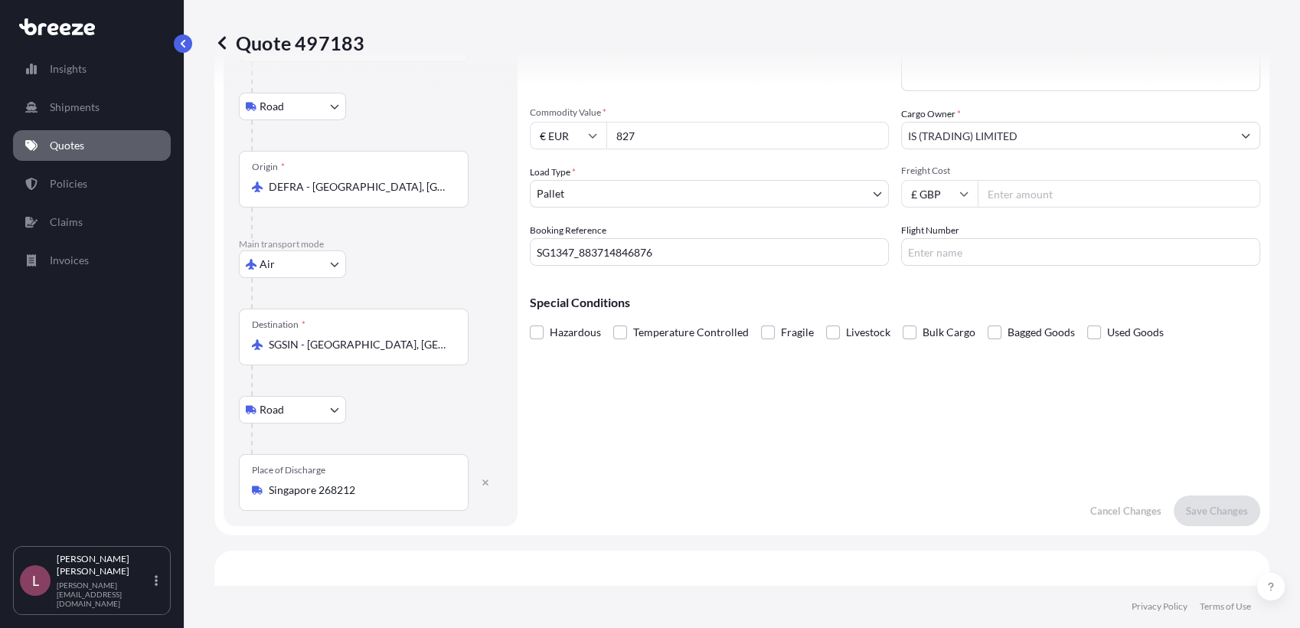
click at [762, 324] on label "Fragile" at bounding box center [787, 332] width 53 height 23
click at [761, 321] on input "Fragile" at bounding box center [761, 321] width 0 height 0
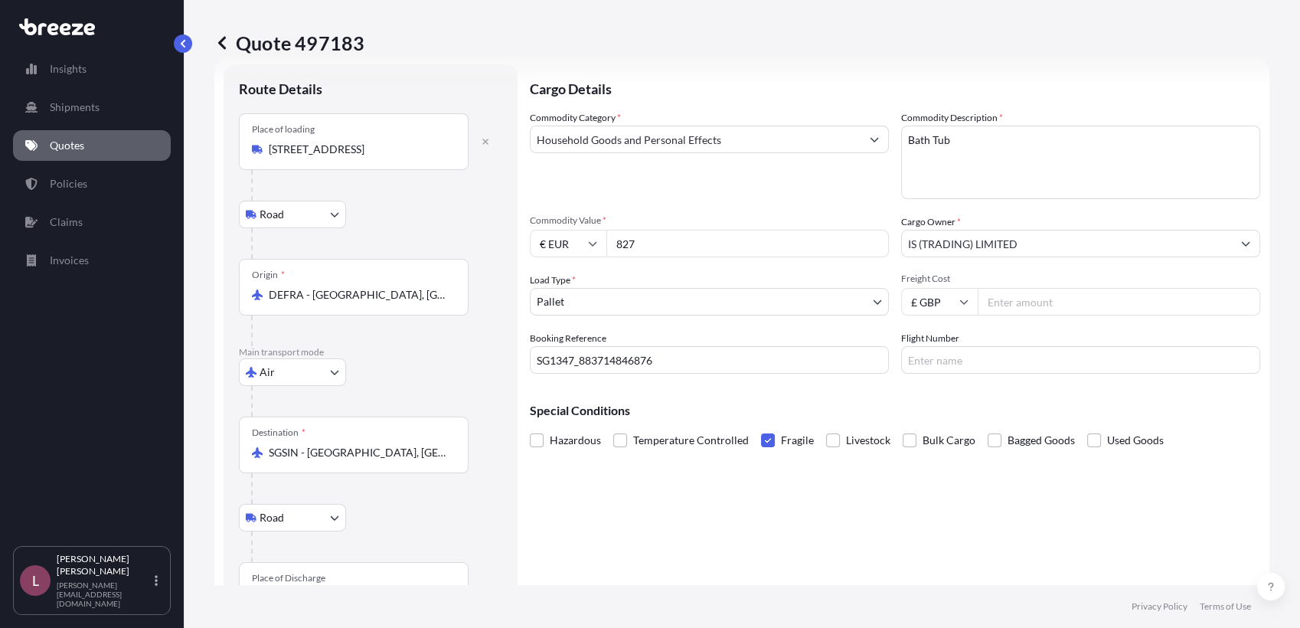
scroll to position [114, 0]
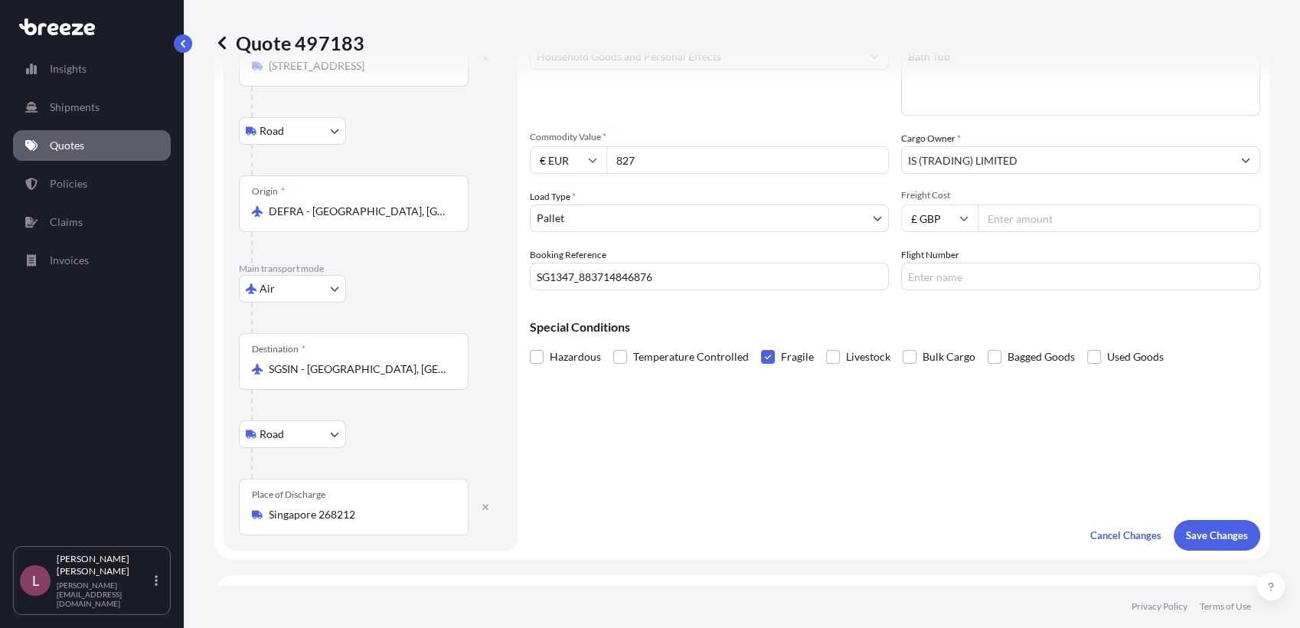
click at [1072, 426] on div "Cargo Details Commodity Category * Household Goods and Personal Effects Commodi…" at bounding box center [895, 266] width 730 height 570
click at [648, 283] on input "SG1347_883714846876" at bounding box center [709, 277] width 359 height 28
drag, startPoint x: 581, startPoint y: 276, endPoint x: 696, endPoint y: 280, distance: 114.9
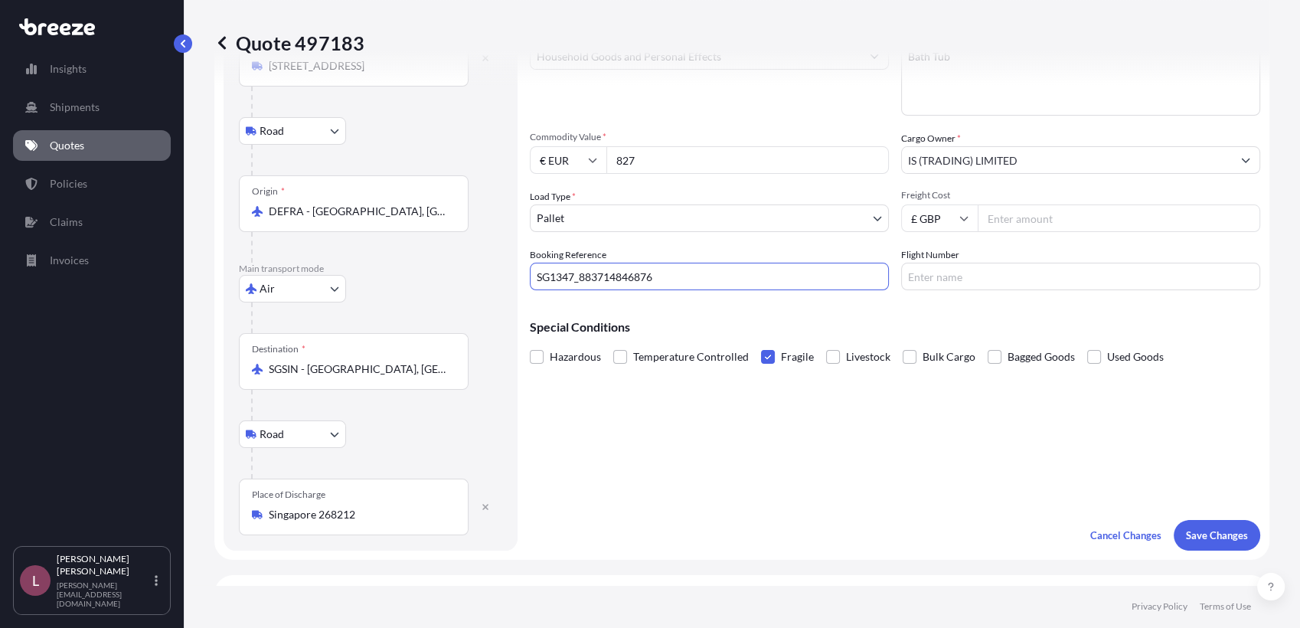
click at [696, 280] on input "SG1347_883714846876" at bounding box center [709, 277] width 359 height 28
click at [1071, 464] on div "Cargo Details Commodity Category * Household Goods and Personal Effects Commodi…" at bounding box center [895, 266] width 730 height 570
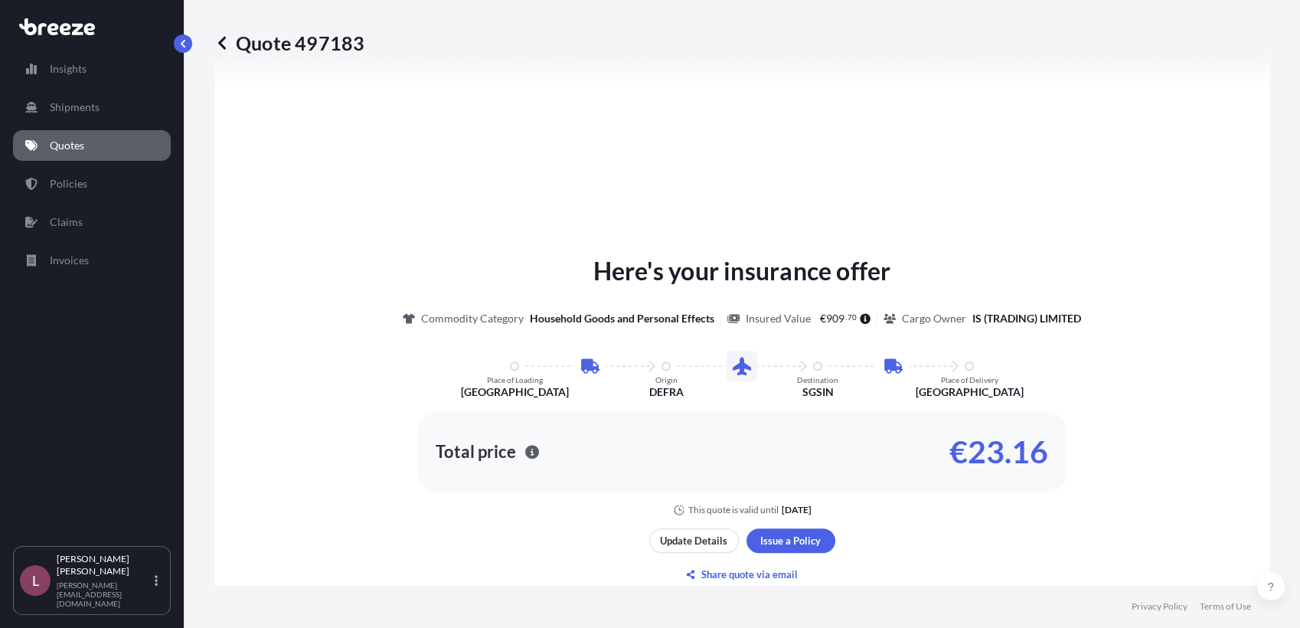
scroll to position [753, 0]
click at [698, 534] on p "Update Details" at bounding box center [693, 538] width 67 height 15
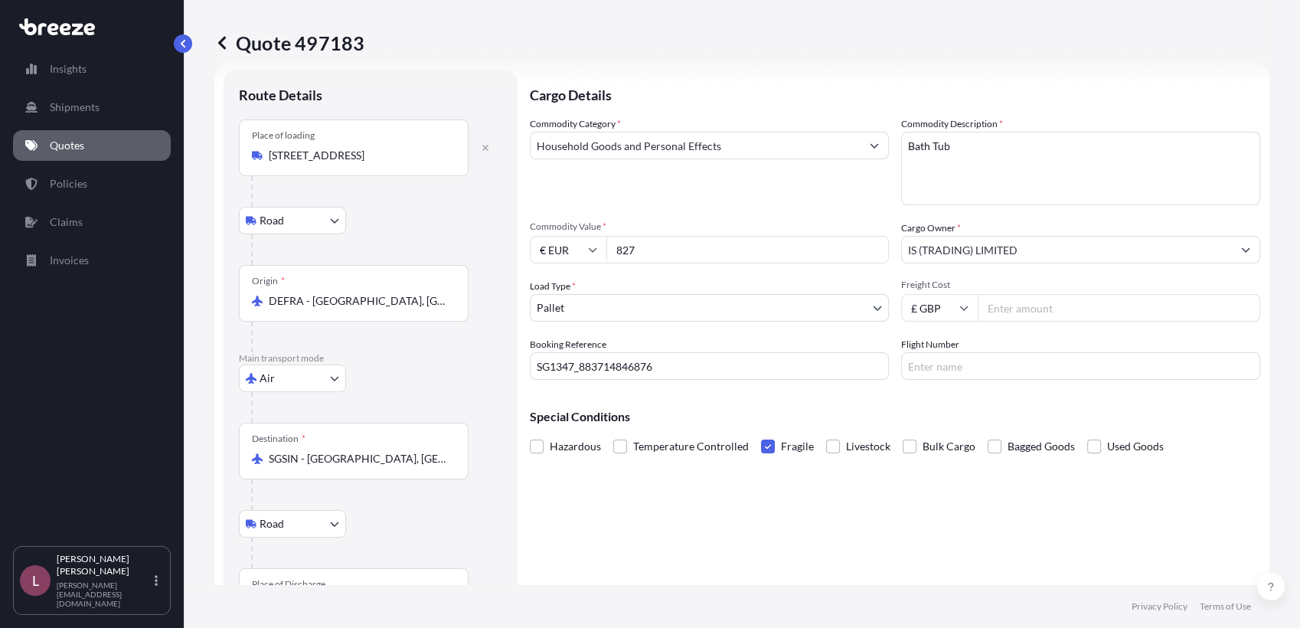
scroll to position [239, 0]
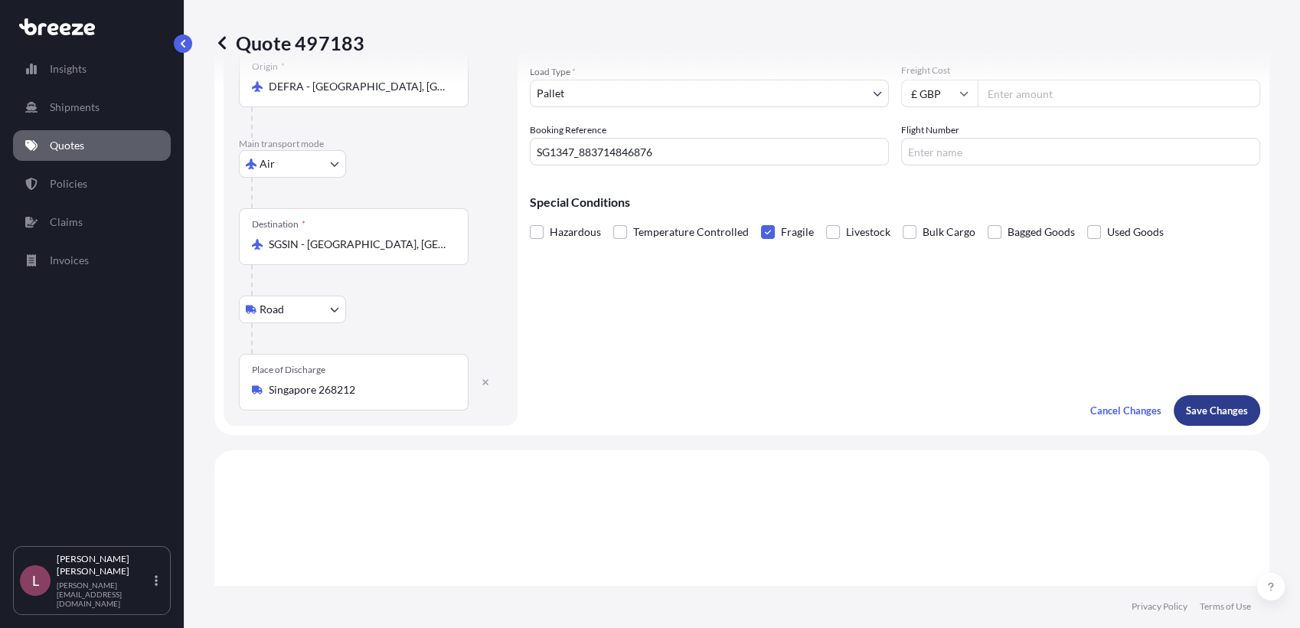
click at [1198, 413] on p "Save Changes" at bounding box center [1217, 410] width 62 height 15
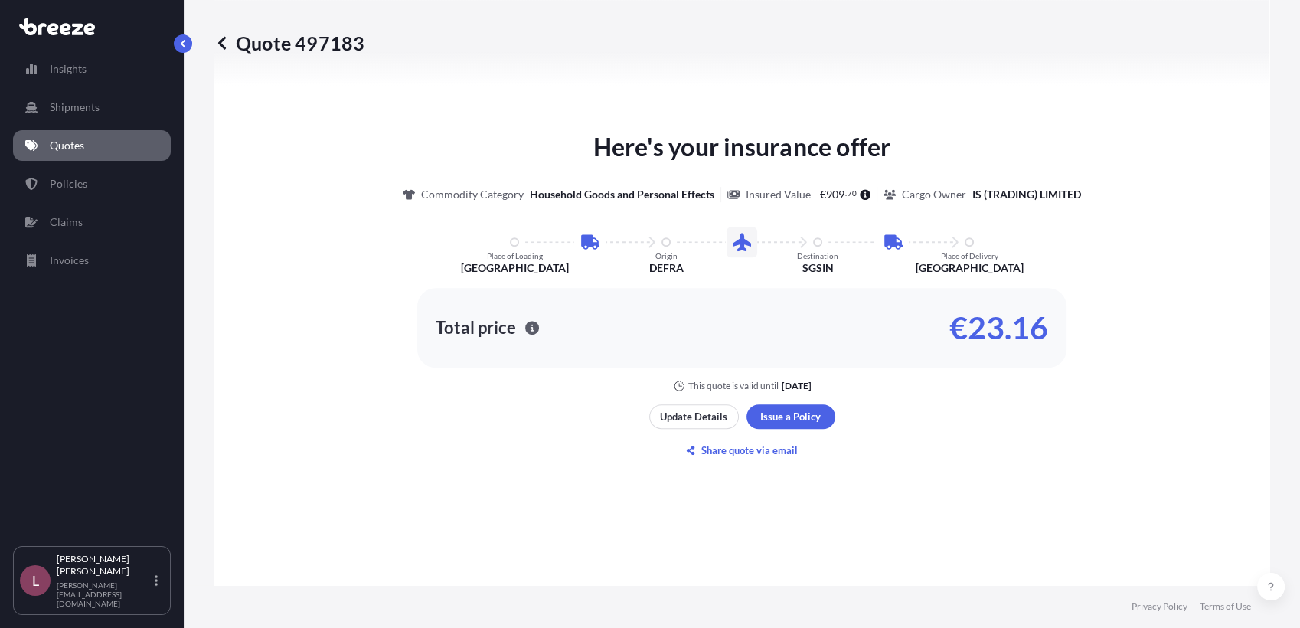
select select "Road"
select select "Air"
select select "Road"
select select "1"
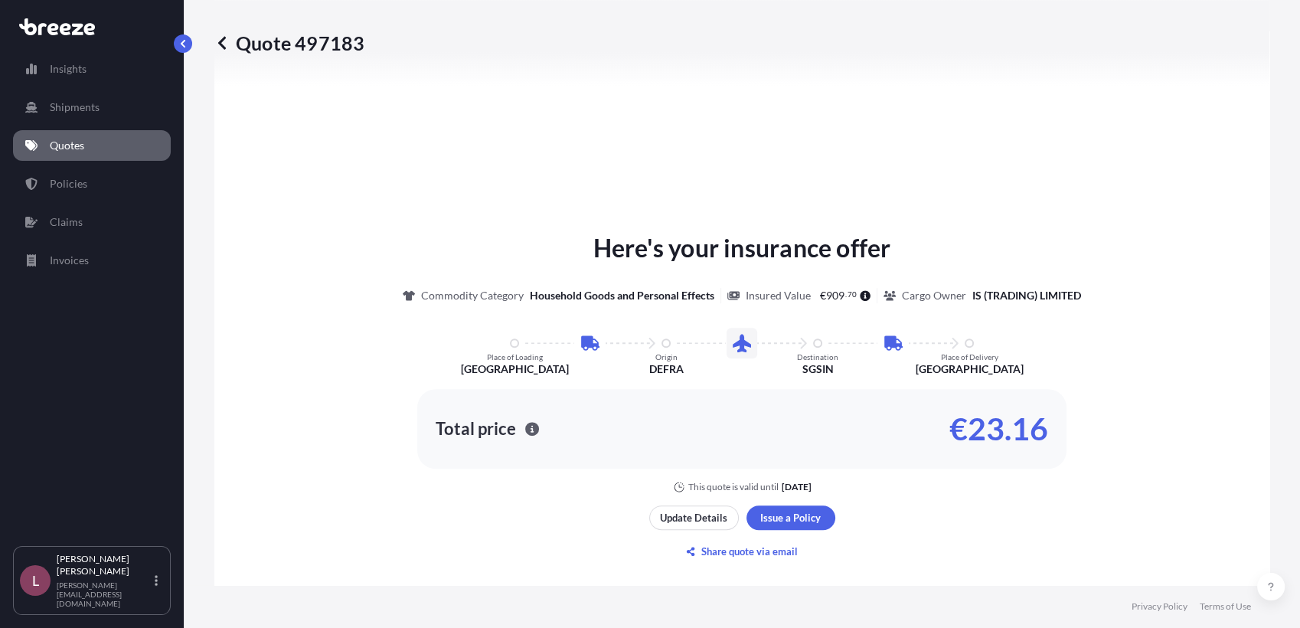
scroll to position [774, 0]
click at [525, 426] on icon "button" at bounding box center [532, 430] width 14 height 14
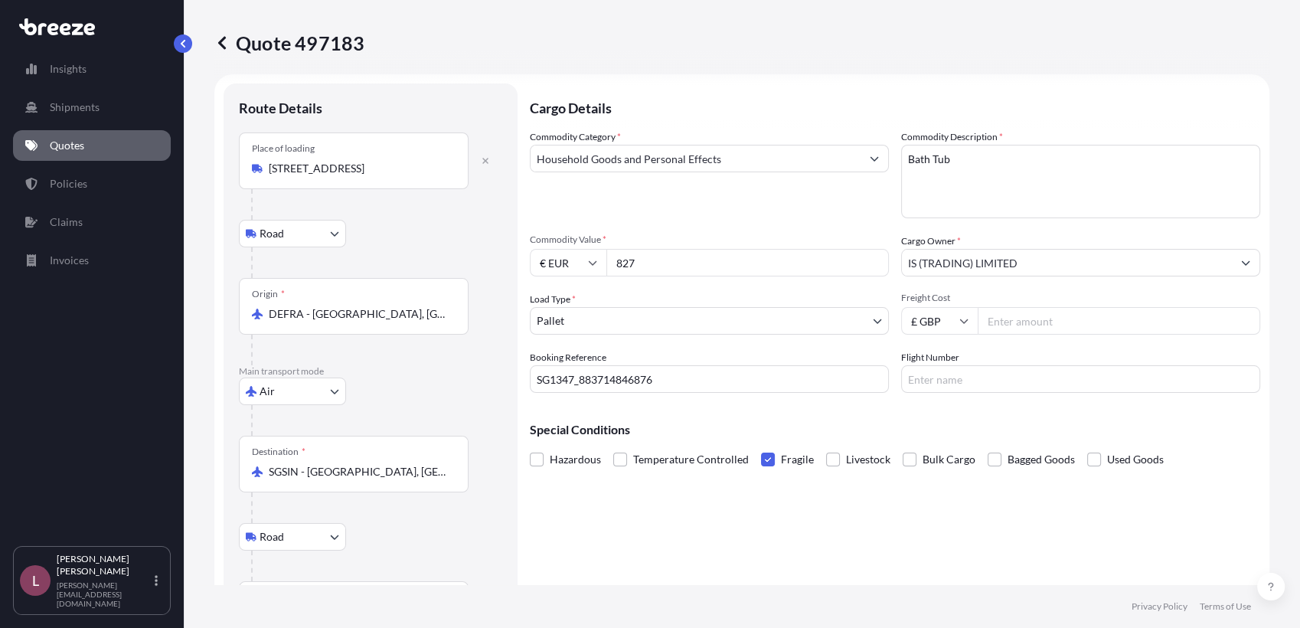
scroll to position [0, 0]
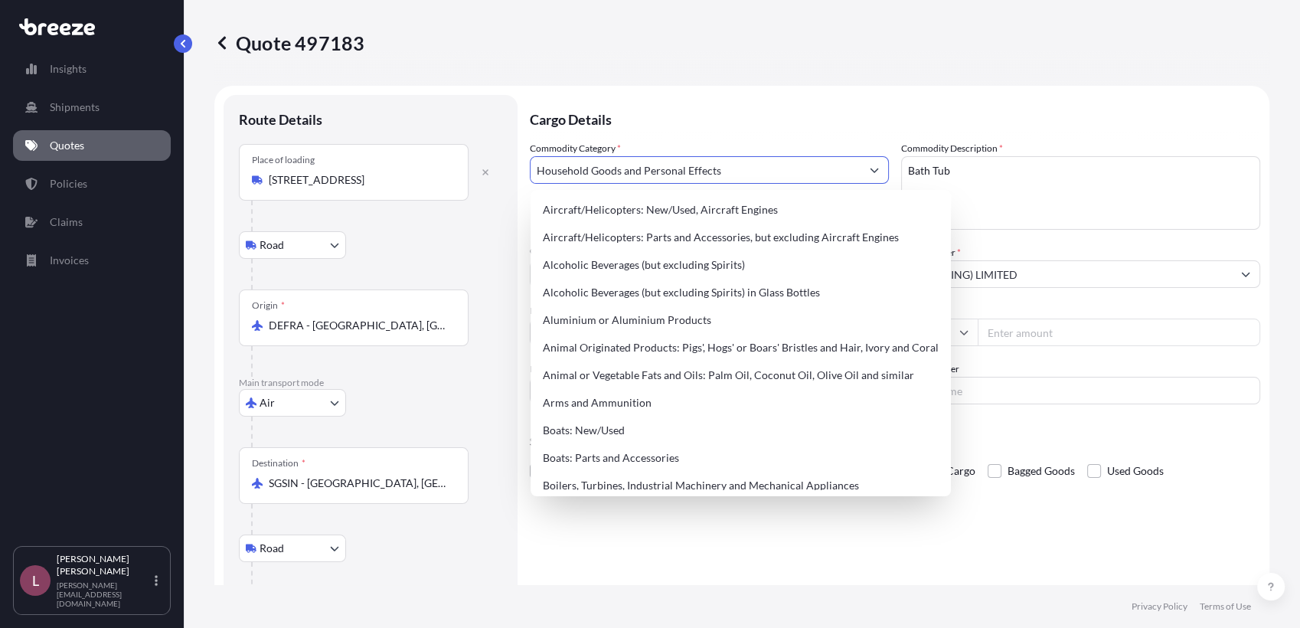
click at [674, 176] on input "Household Goods and Personal Effects" at bounding box center [696, 170] width 330 height 28
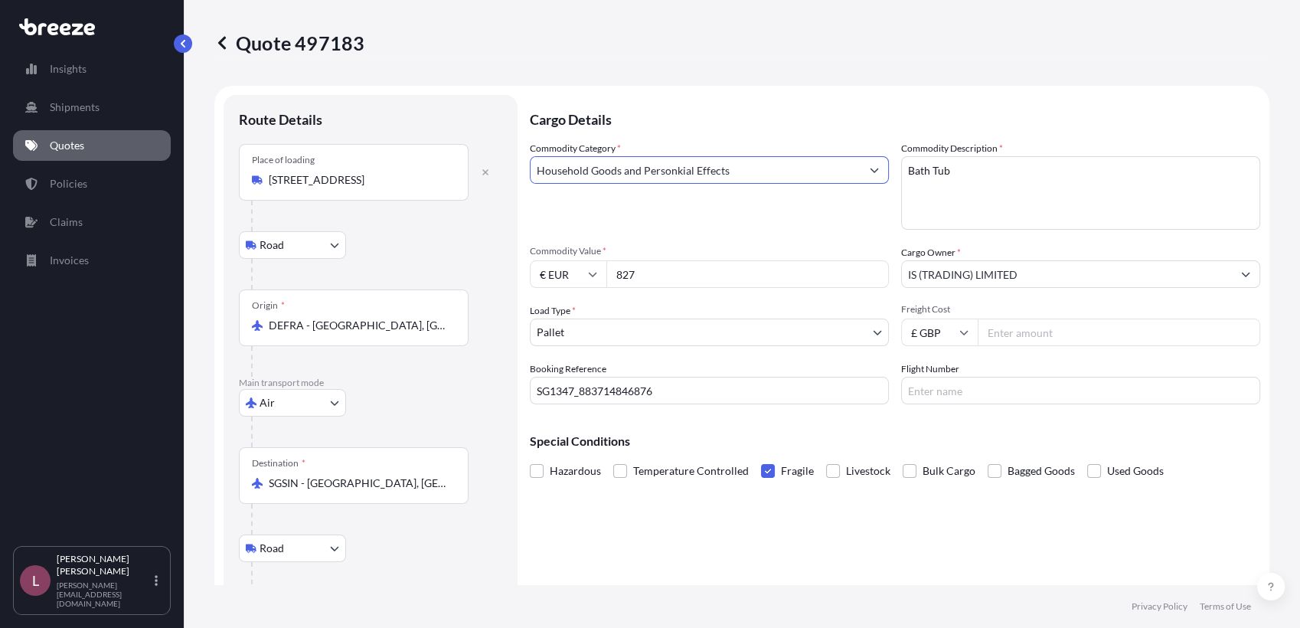
drag, startPoint x: 831, startPoint y: 168, endPoint x: 369, endPoint y: 114, distance: 464.7
click at [369, 114] on form "Route Details Place of loading [STREET_ADDRESS][GEOGRAPHIC_DATA] Rail Origin * …" at bounding box center [741, 380] width 1055 height 588
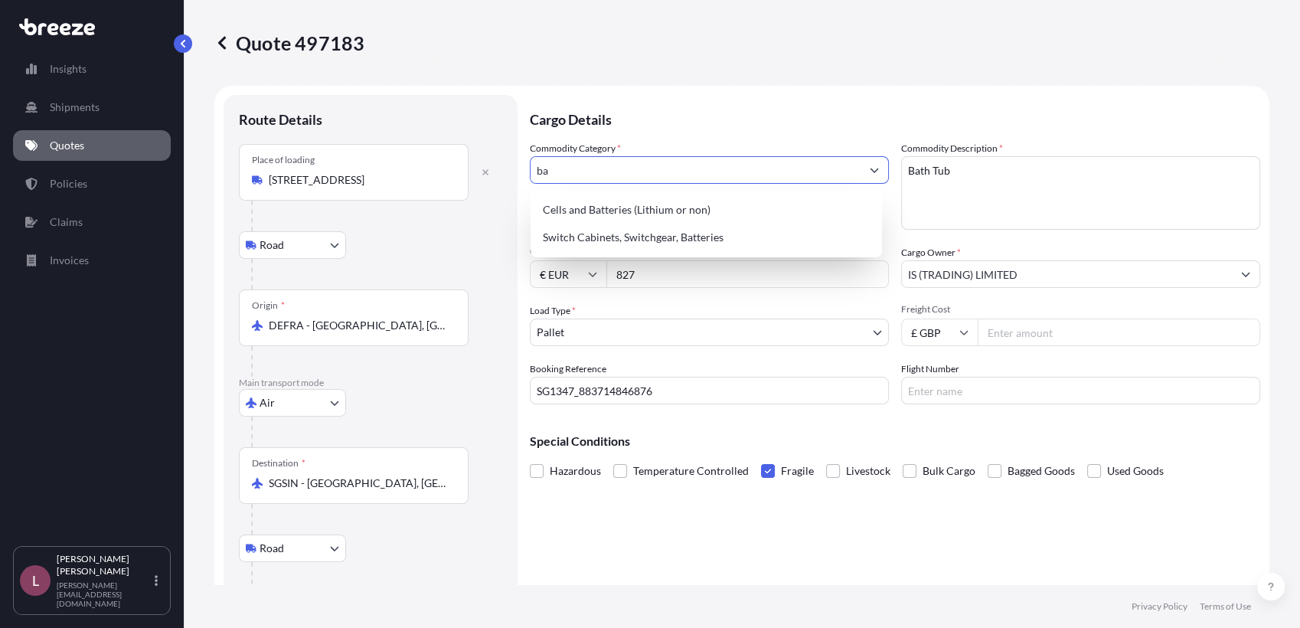
type input "b"
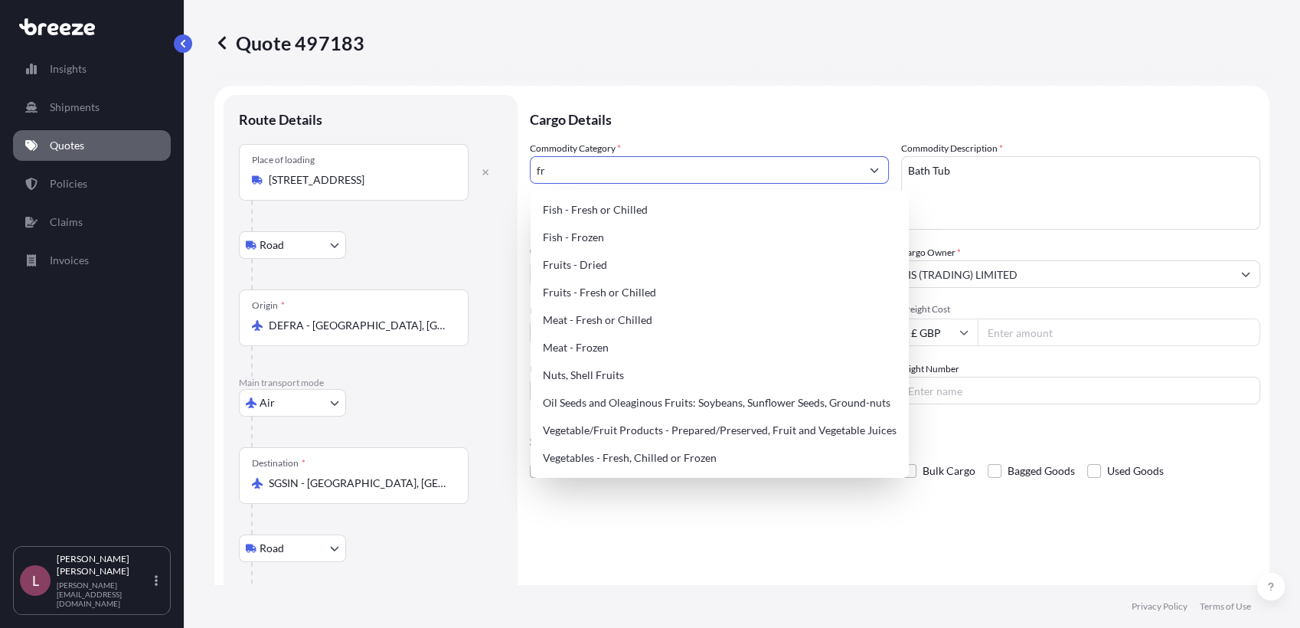
type input "f"
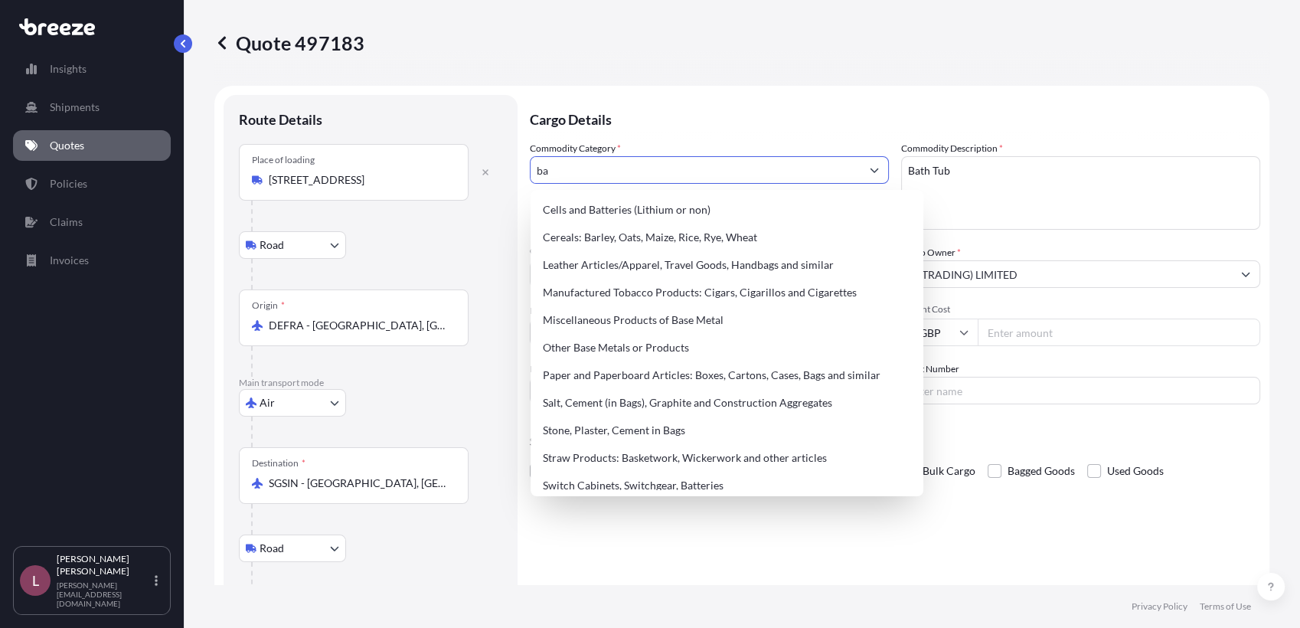
type input "b"
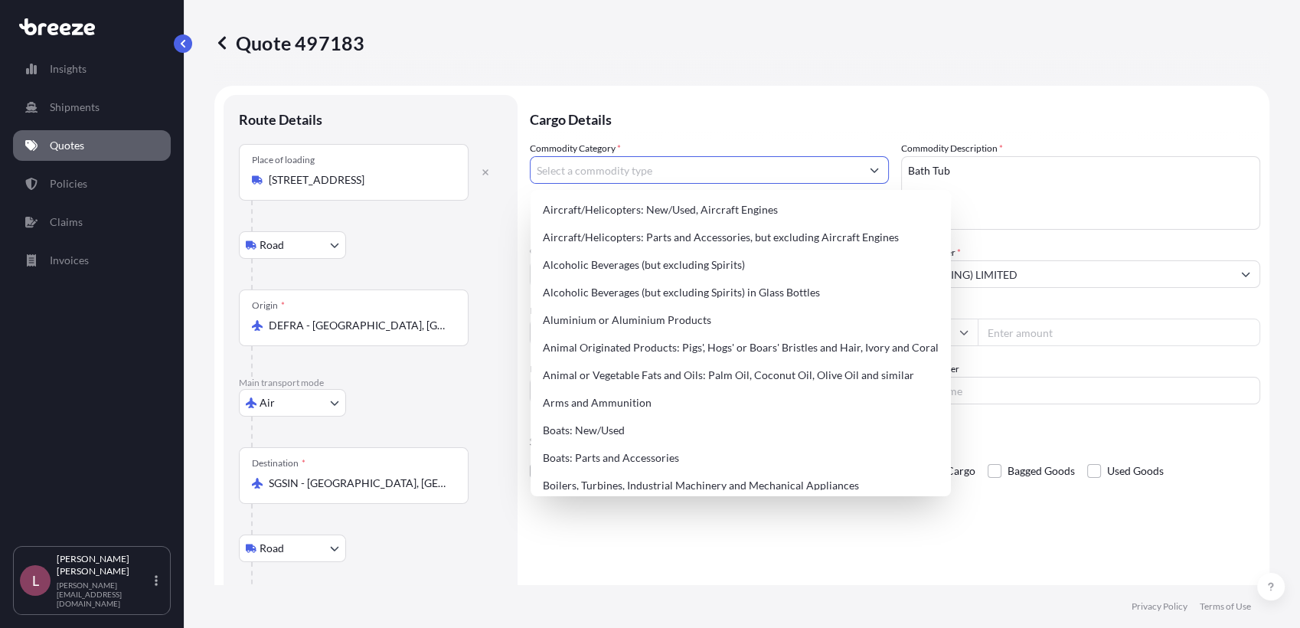
type input "j"
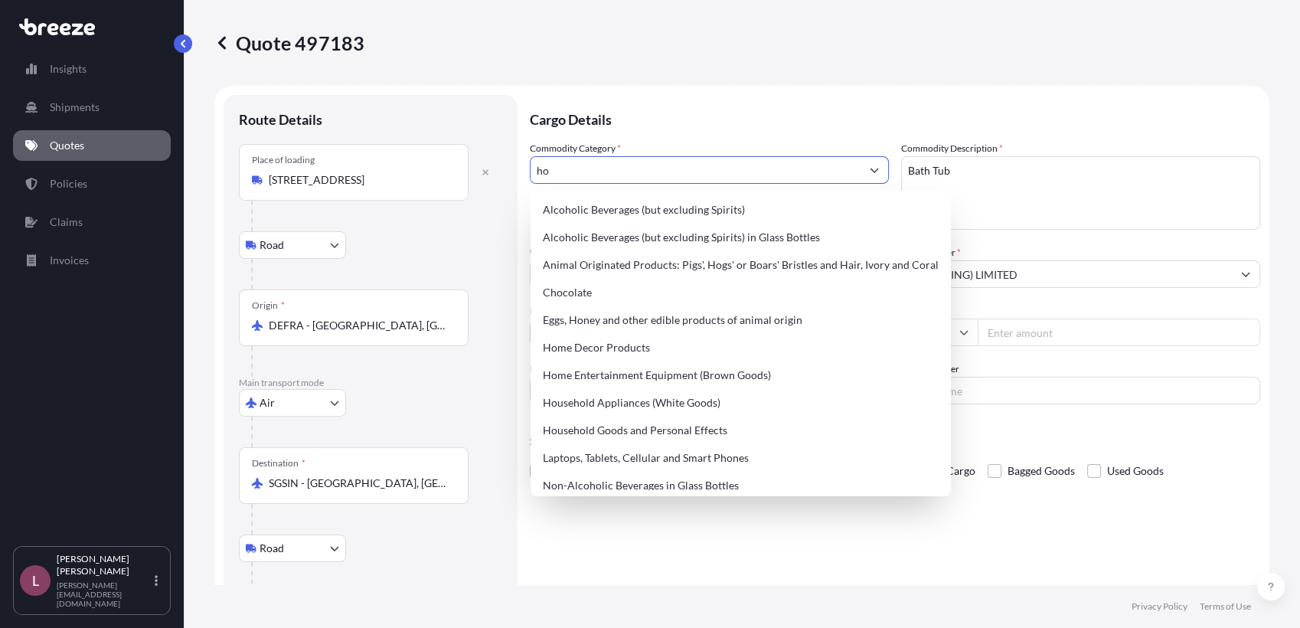
type input "h"
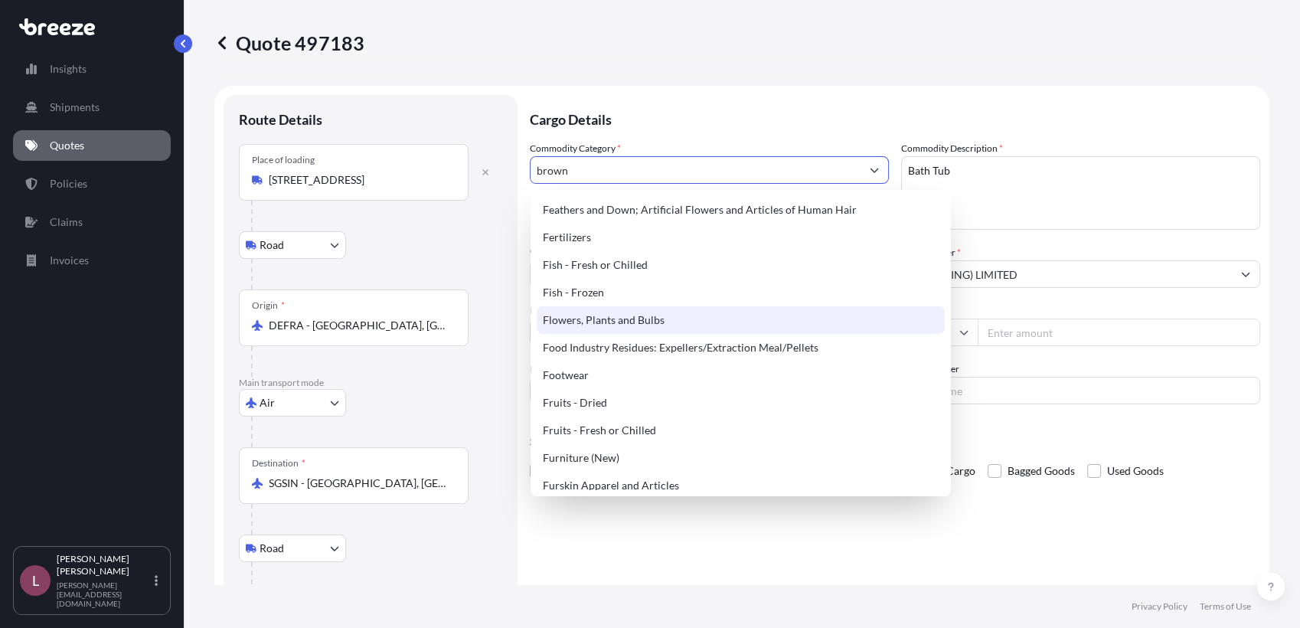
scroll to position [1102, 0]
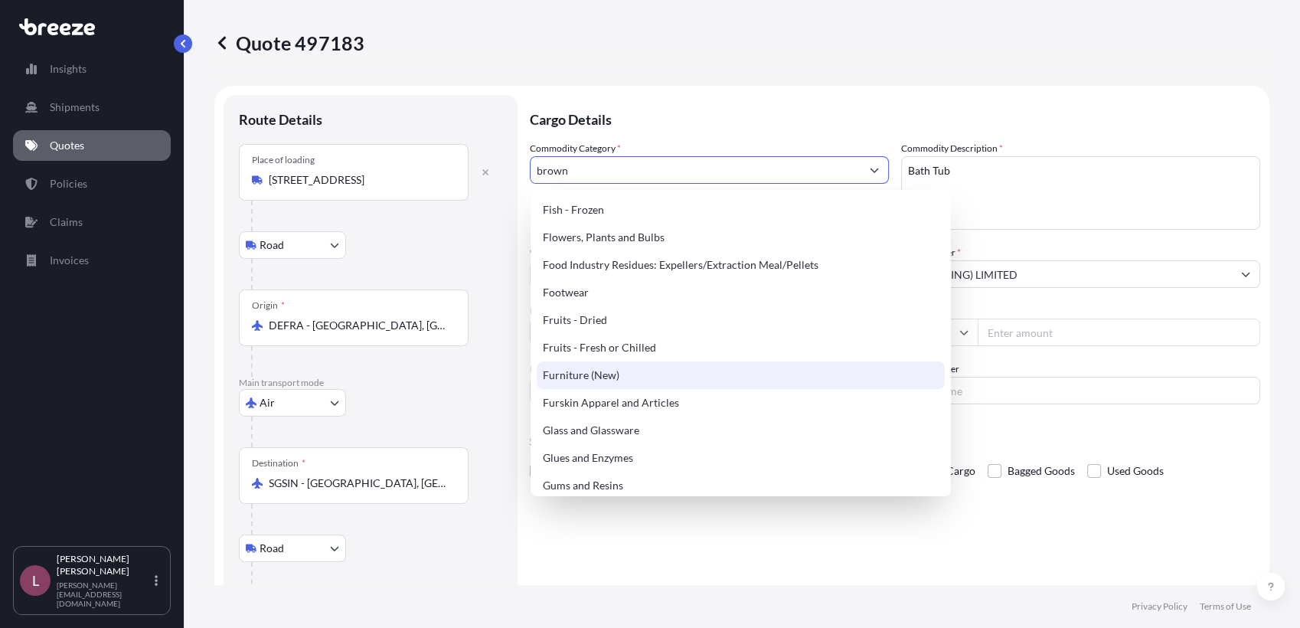
click at [632, 361] on div "Furniture (New)" at bounding box center [741, 375] width 408 height 28
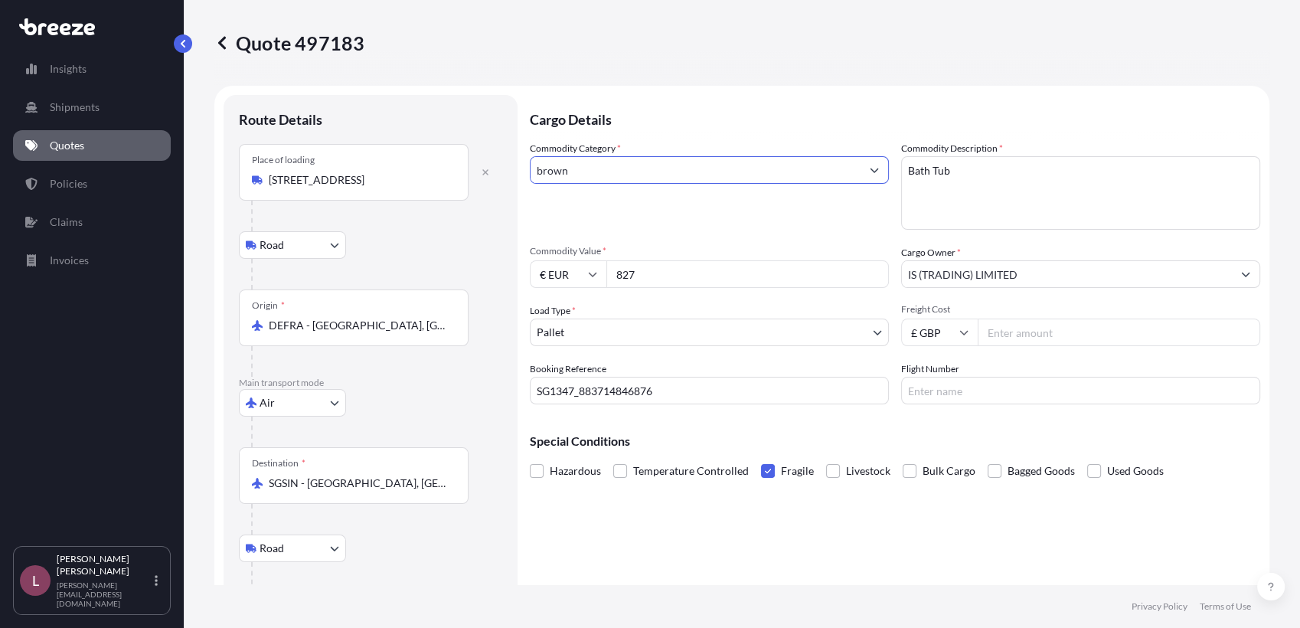
type input "Furniture (New)"
click at [733, 206] on div "Commodity Category * Furniture (New)" at bounding box center [709, 185] width 359 height 89
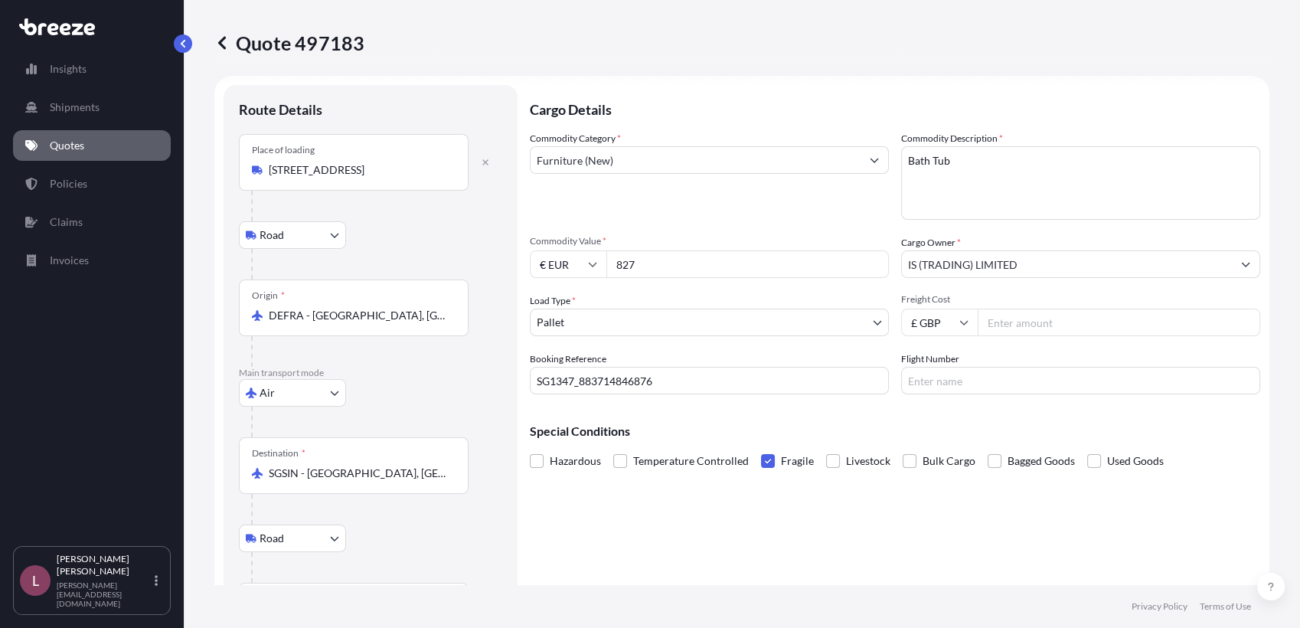
scroll to position [269, 0]
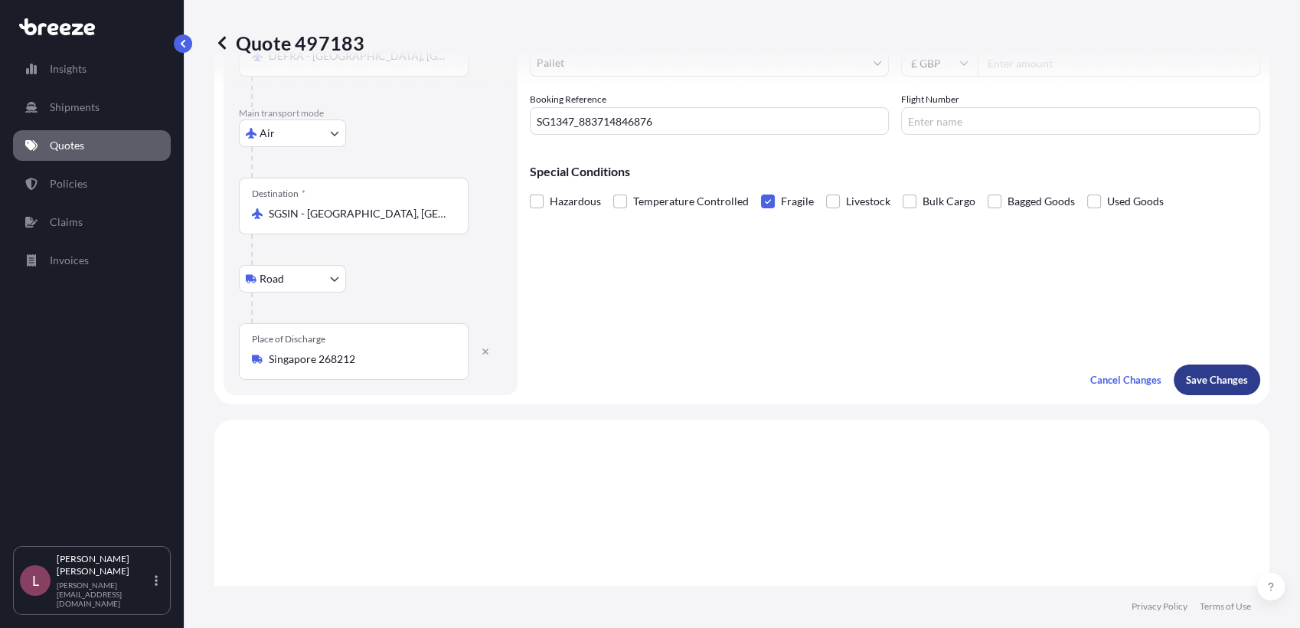
click at [1210, 385] on p "Save Changes" at bounding box center [1217, 379] width 62 height 15
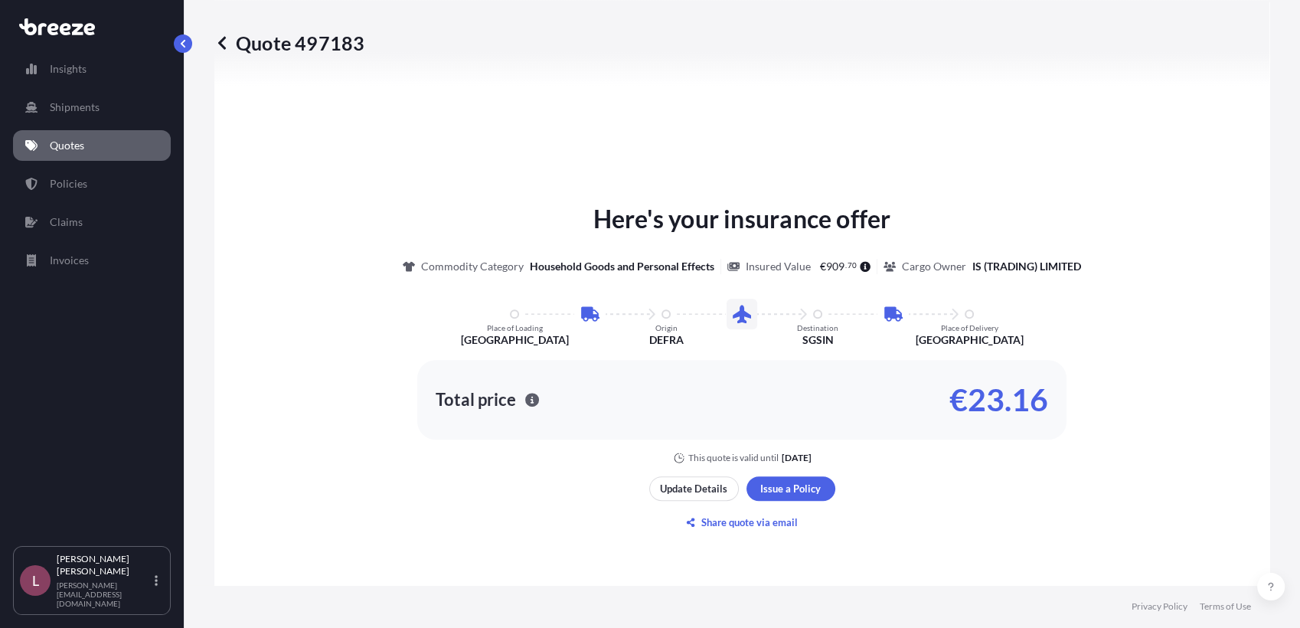
select select "Road"
select select "Air"
select select "Road"
select select "1"
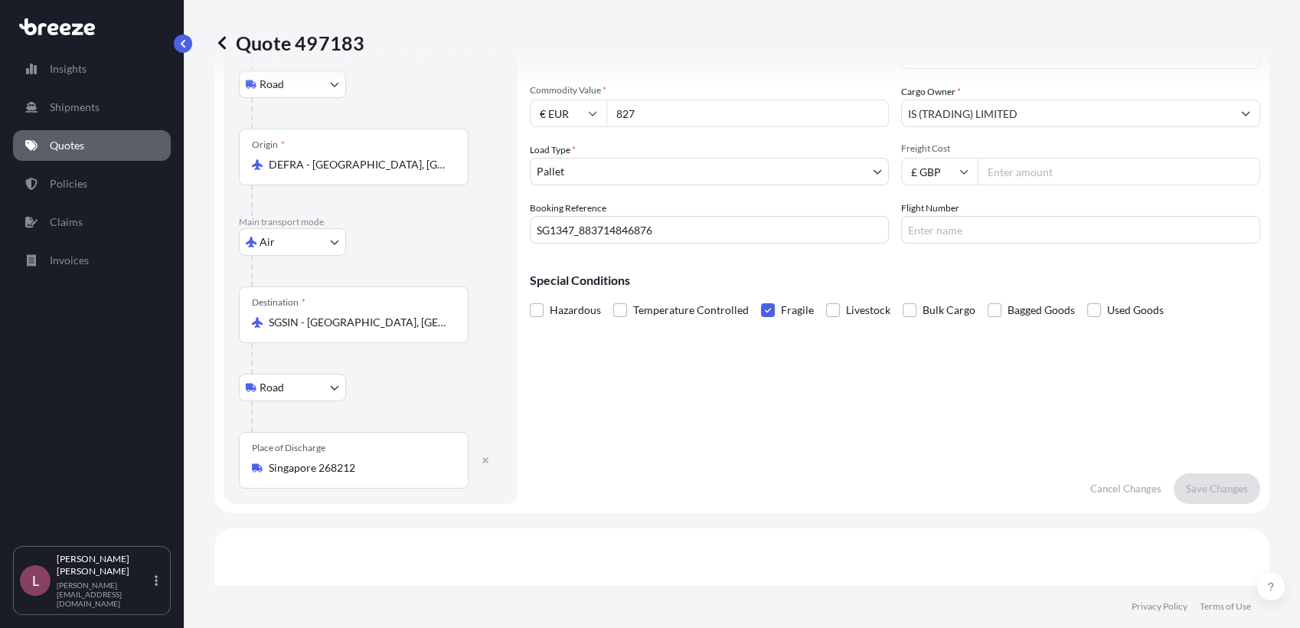
scroll to position [162, 0]
click at [576, 230] on input "SG1347_883714846876" at bounding box center [709, 229] width 359 height 28
click at [621, 227] on input "SG1347_883714846876" at bounding box center [709, 229] width 359 height 28
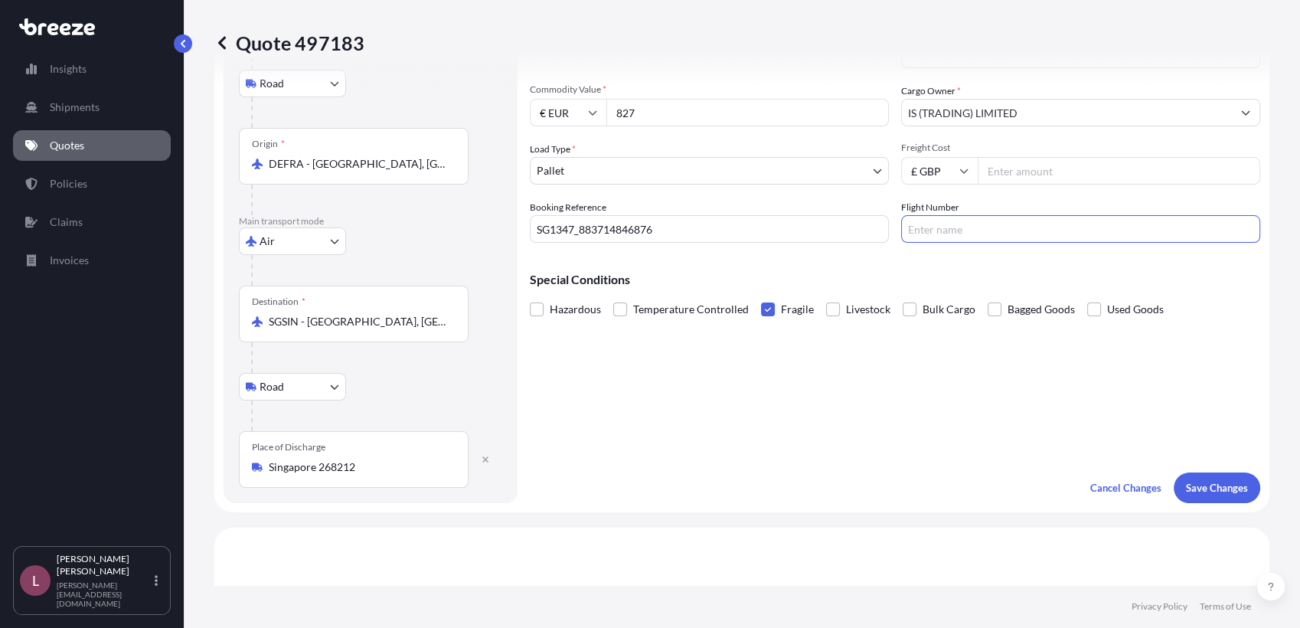
click at [1005, 232] on input "Flight Number" at bounding box center [1080, 229] width 359 height 28
paste input "SG1347_883714846876"
type input "883714846876"
click at [1193, 488] on p "Save Changes" at bounding box center [1217, 487] width 62 height 15
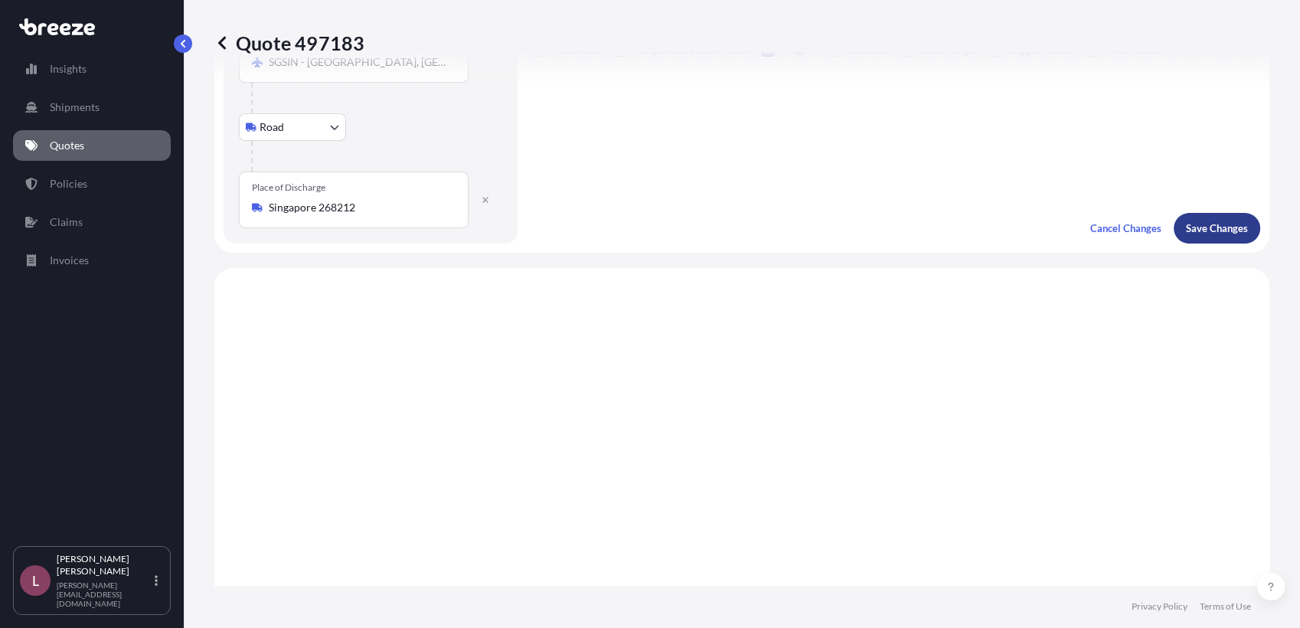
scroll to position [612, 0]
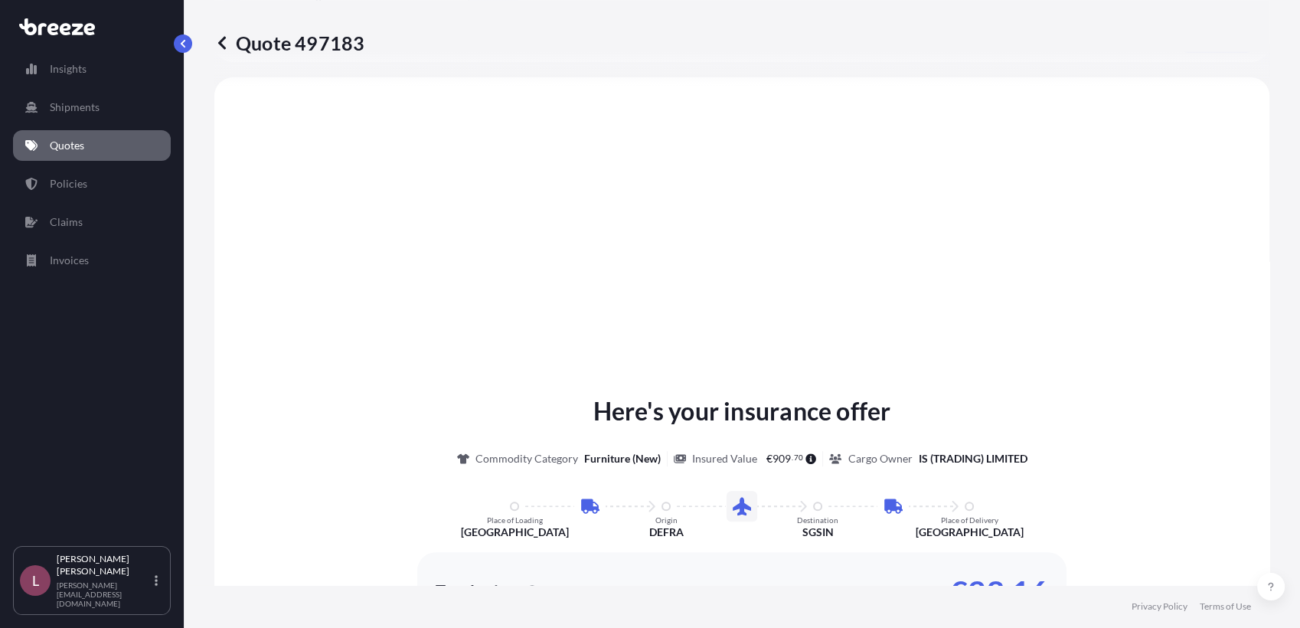
select select "Road"
select select "Air"
select select "Road"
select select "1"
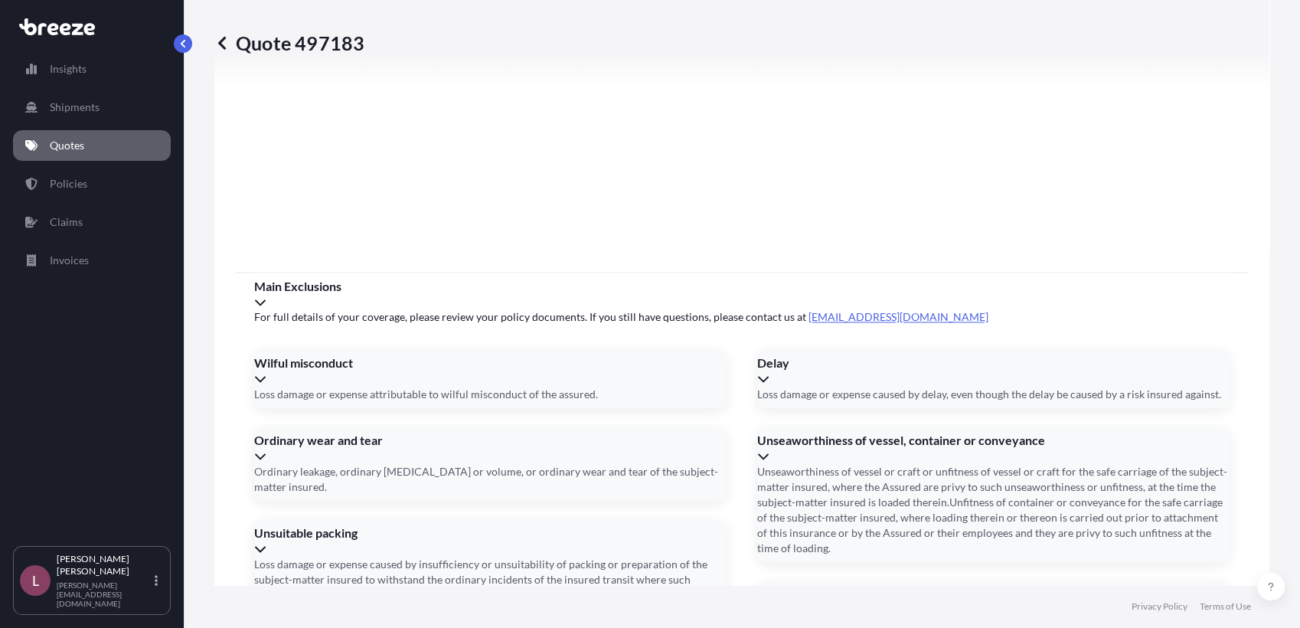
scroll to position [2088, 0]
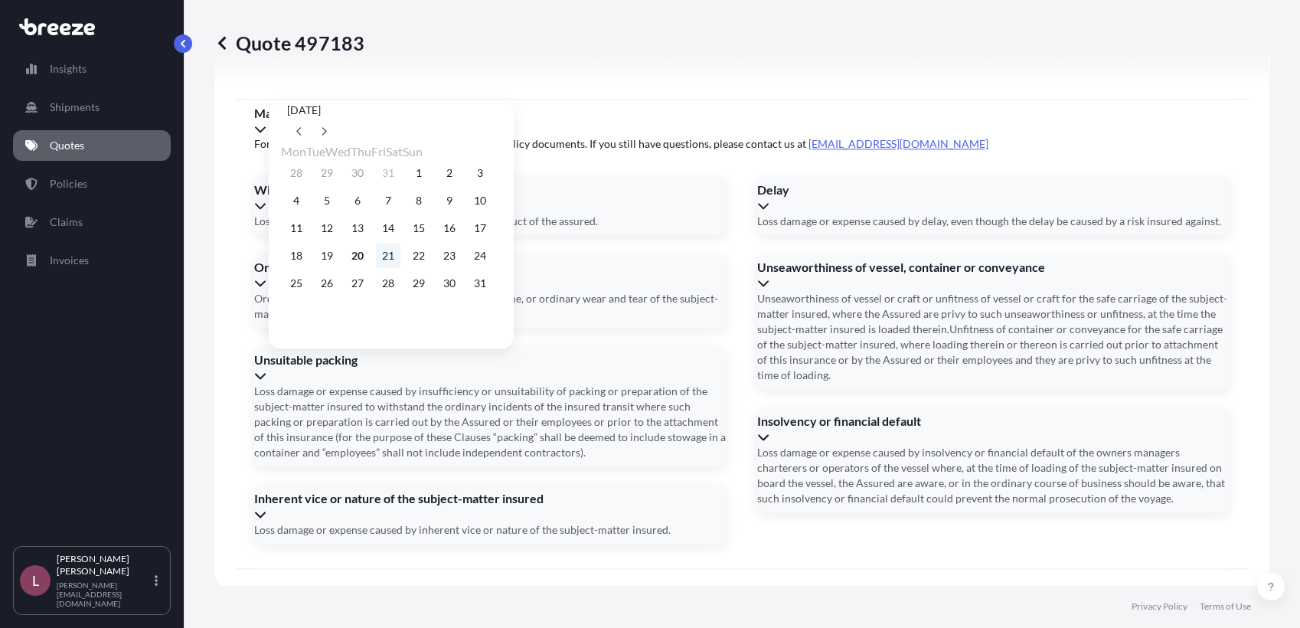
click at [400, 263] on button "21" at bounding box center [388, 255] width 24 height 24
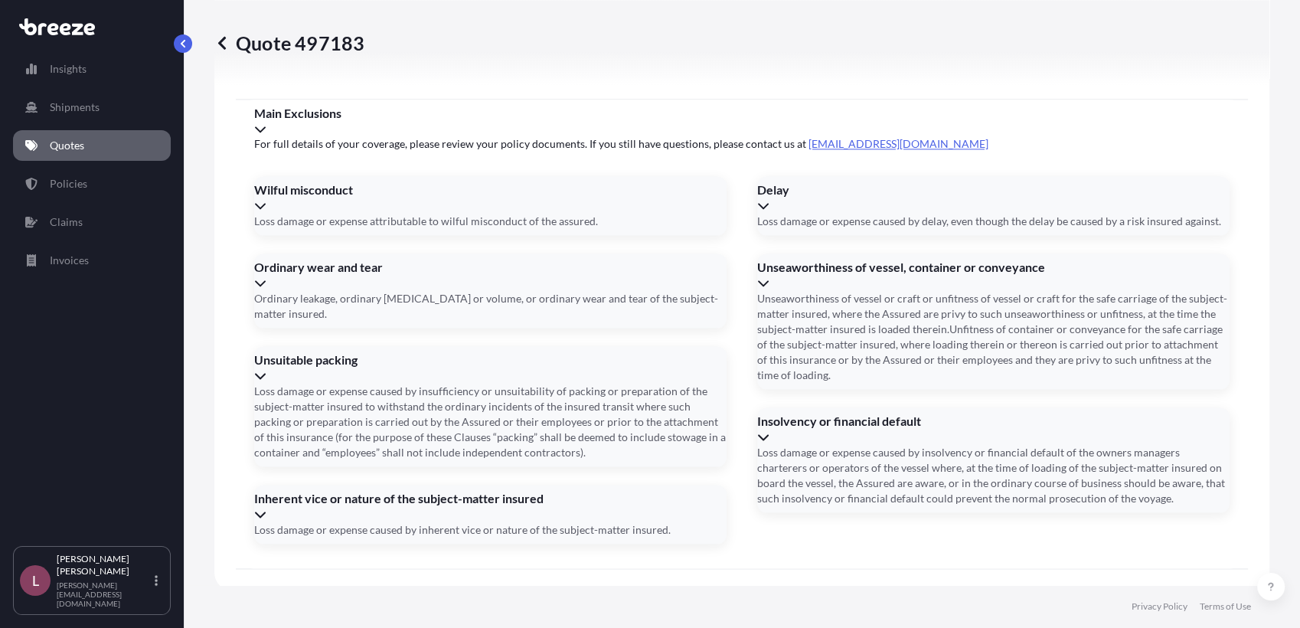
type input "[DATE]"
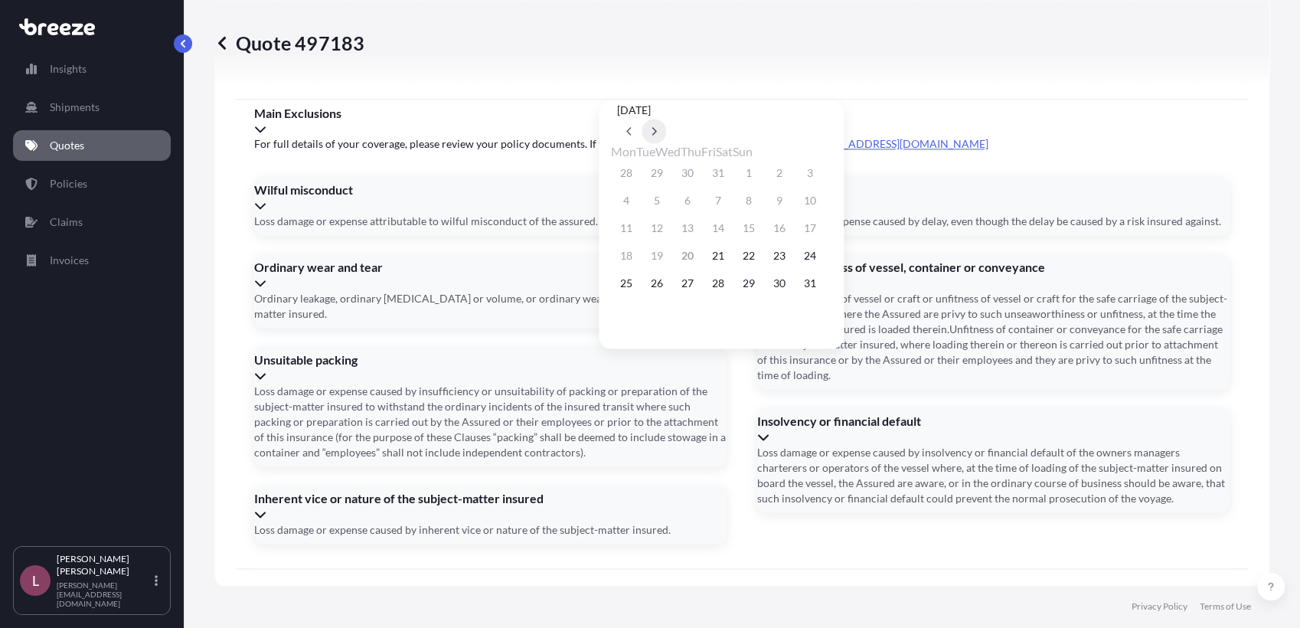
click at [666, 119] on button at bounding box center [654, 131] width 24 height 24
click at [730, 202] on button "11" at bounding box center [718, 200] width 24 height 24
type input "[DATE]"
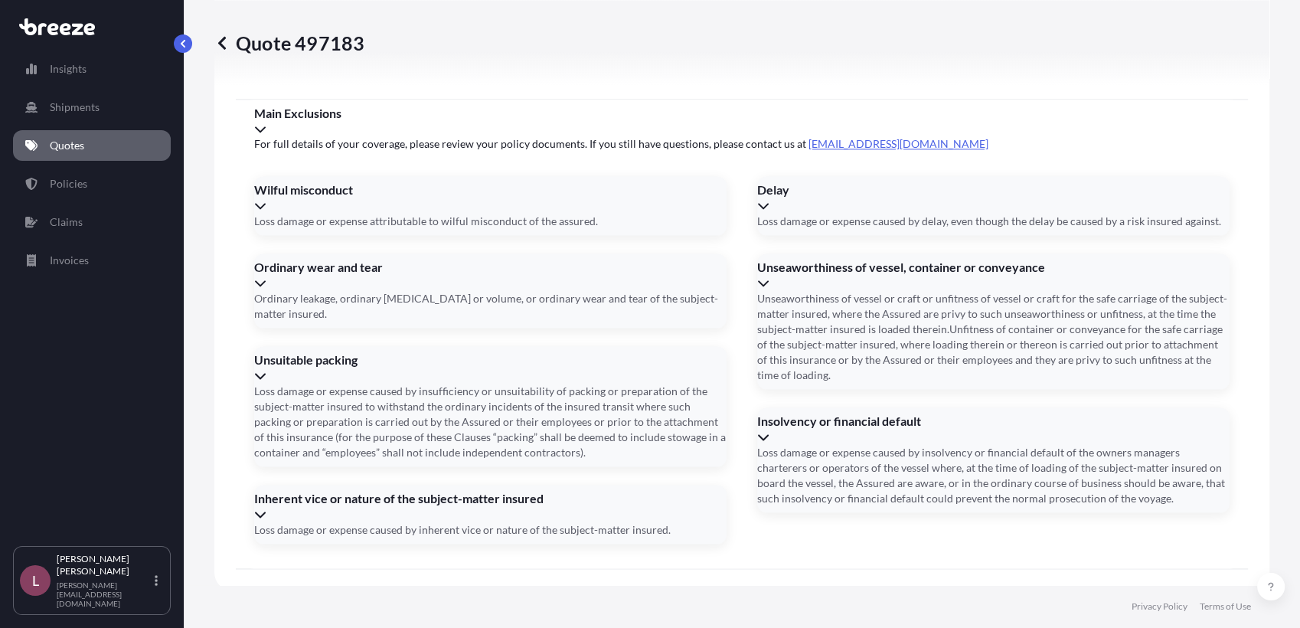
paste input "SG1347_883714846876"
type input "883714846876"
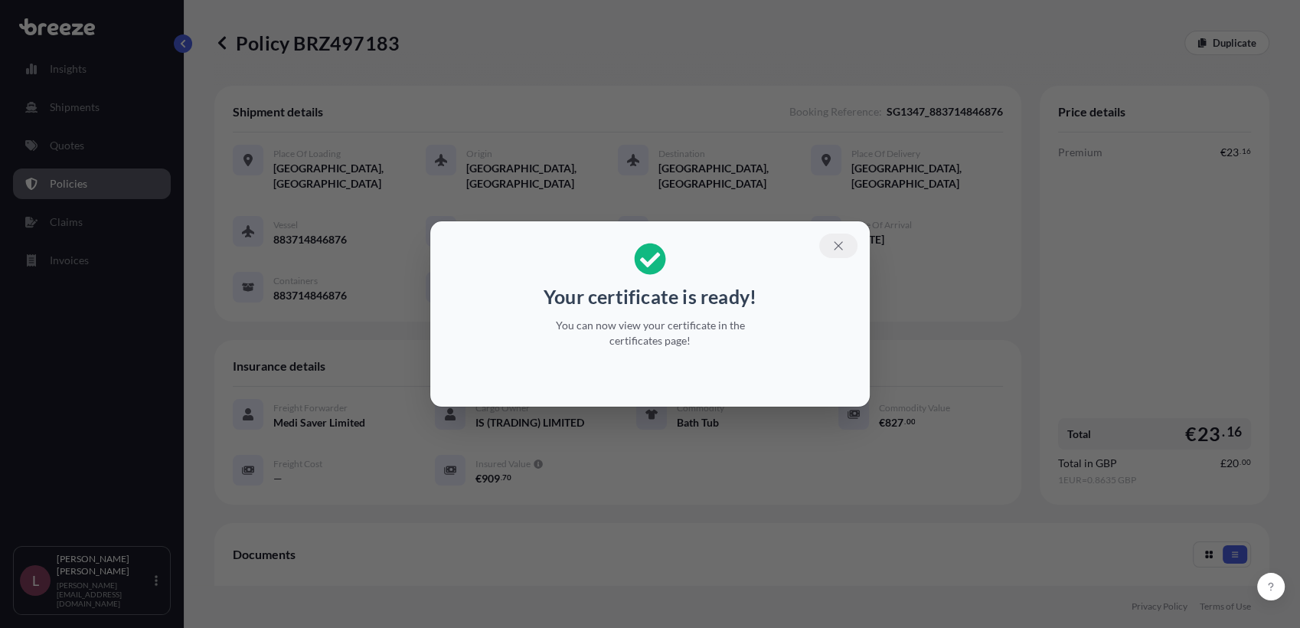
click at [841, 242] on icon "button" at bounding box center [838, 246] width 14 height 14
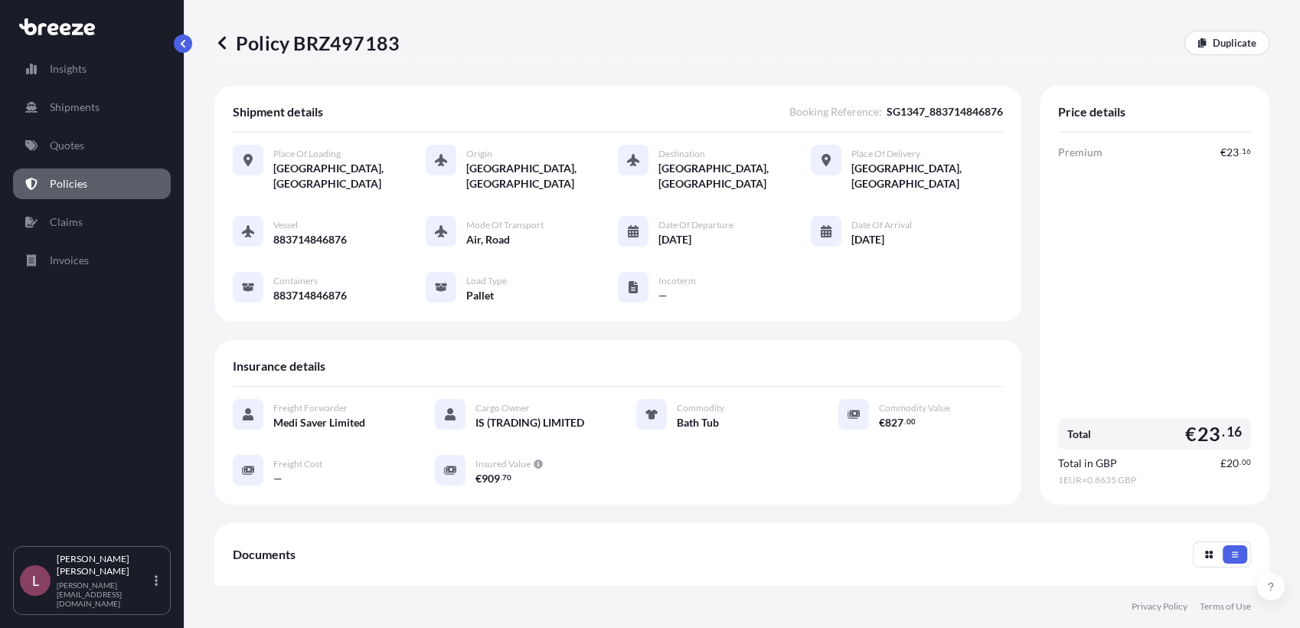
click at [87, 177] on link "Policies" at bounding box center [92, 183] width 158 height 31
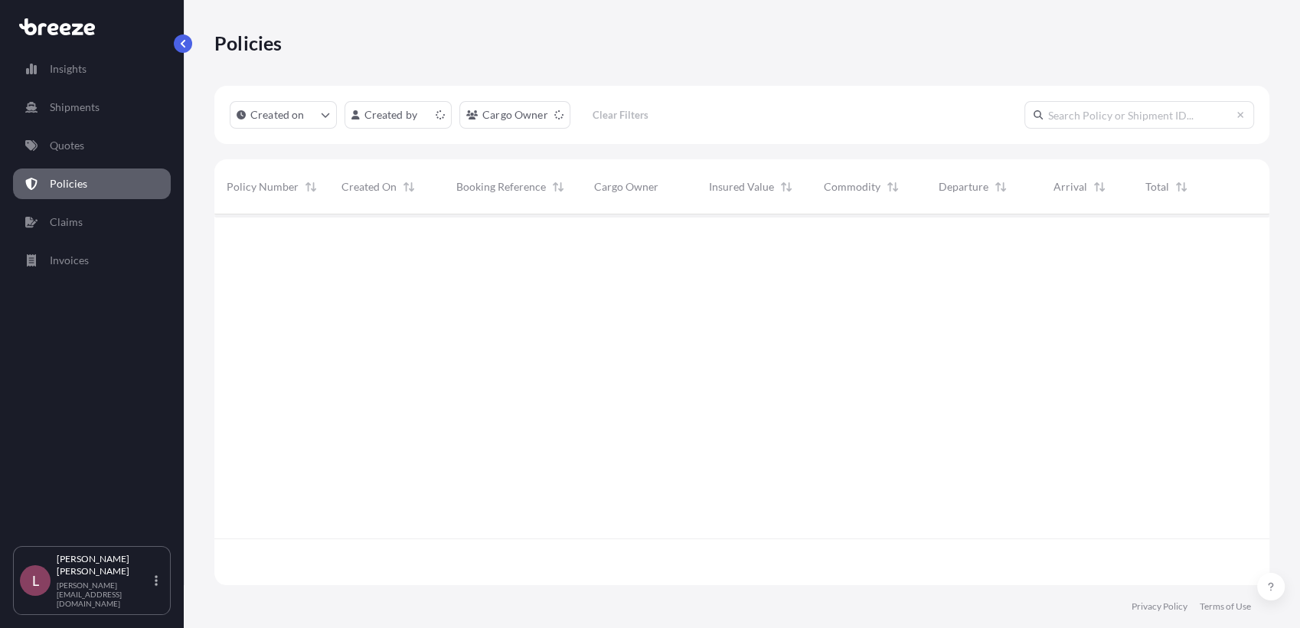
scroll to position [366, 1041]
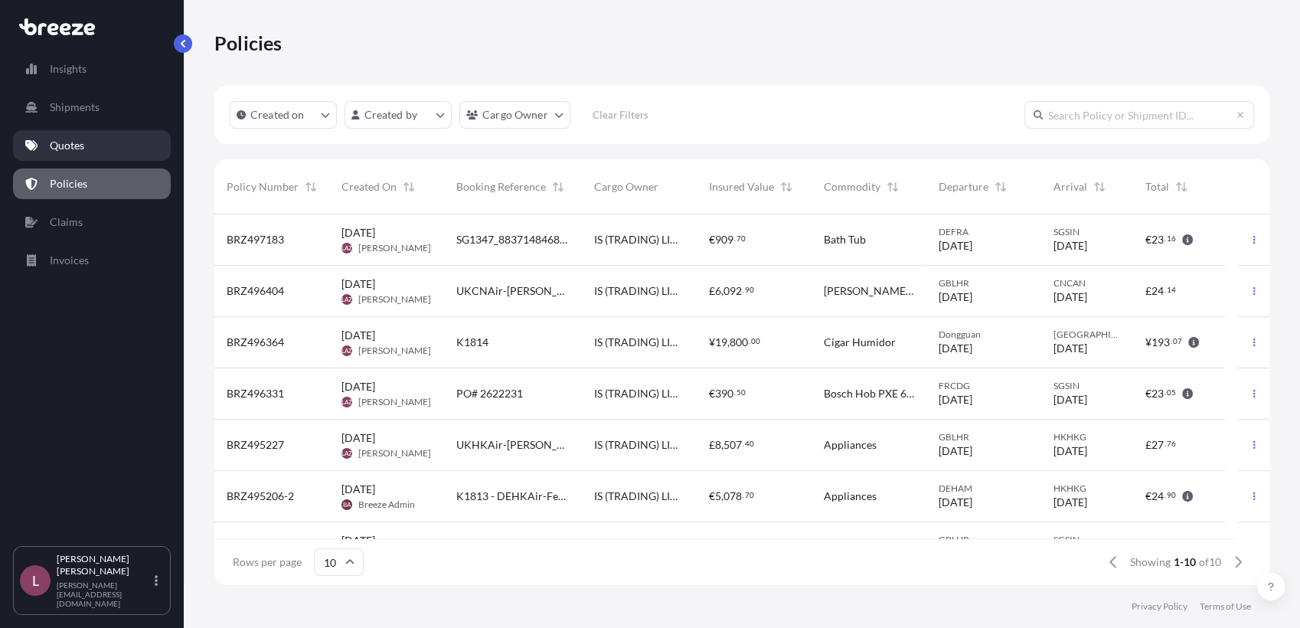
click at [89, 152] on link "Quotes" at bounding box center [92, 145] width 158 height 31
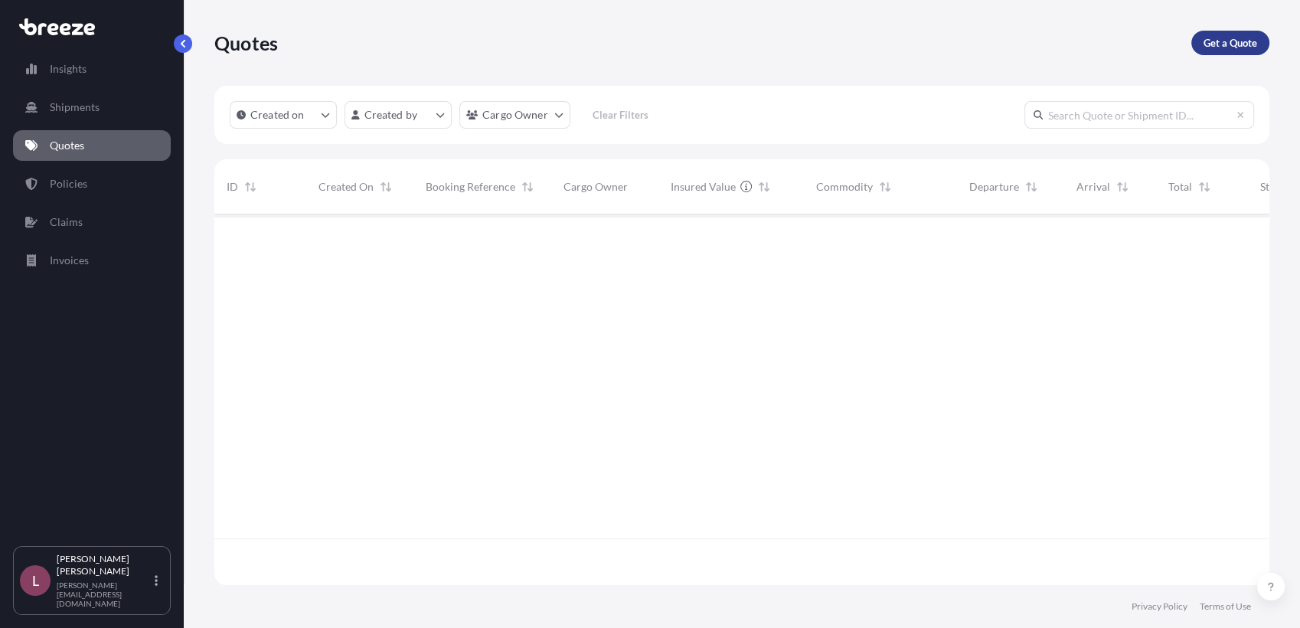
scroll to position [413, 1041]
click at [1233, 44] on p "Get a Quote" at bounding box center [1230, 42] width 54 height 15
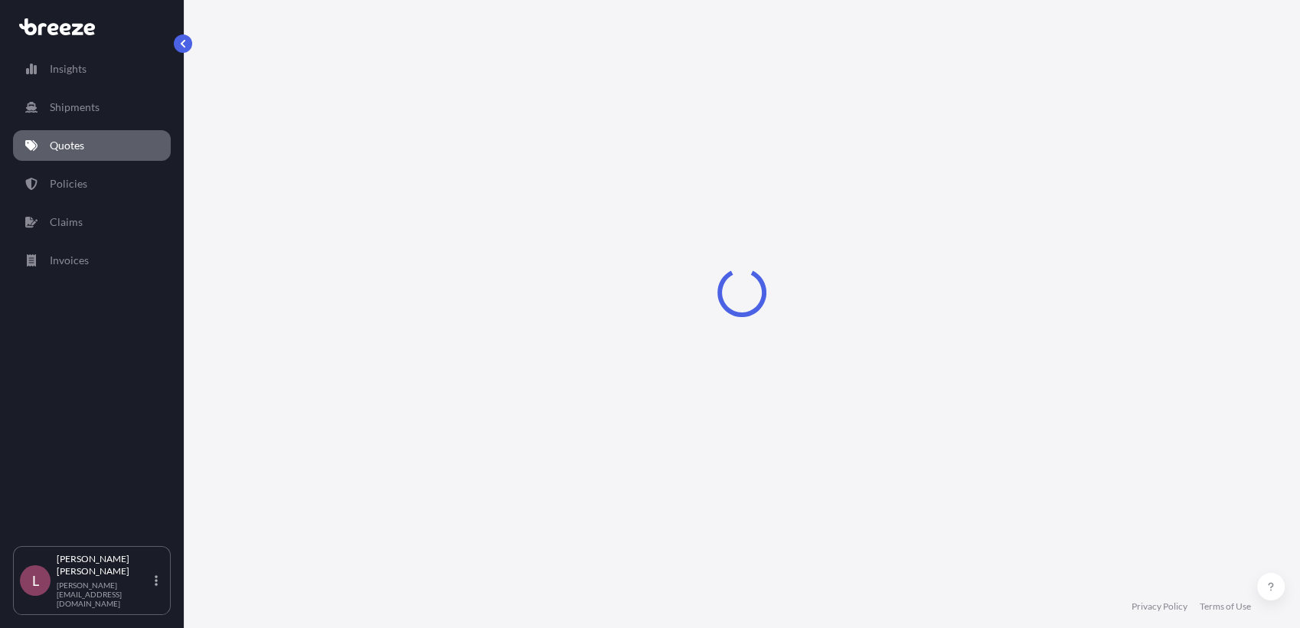
select select "Sea"
select select "1"
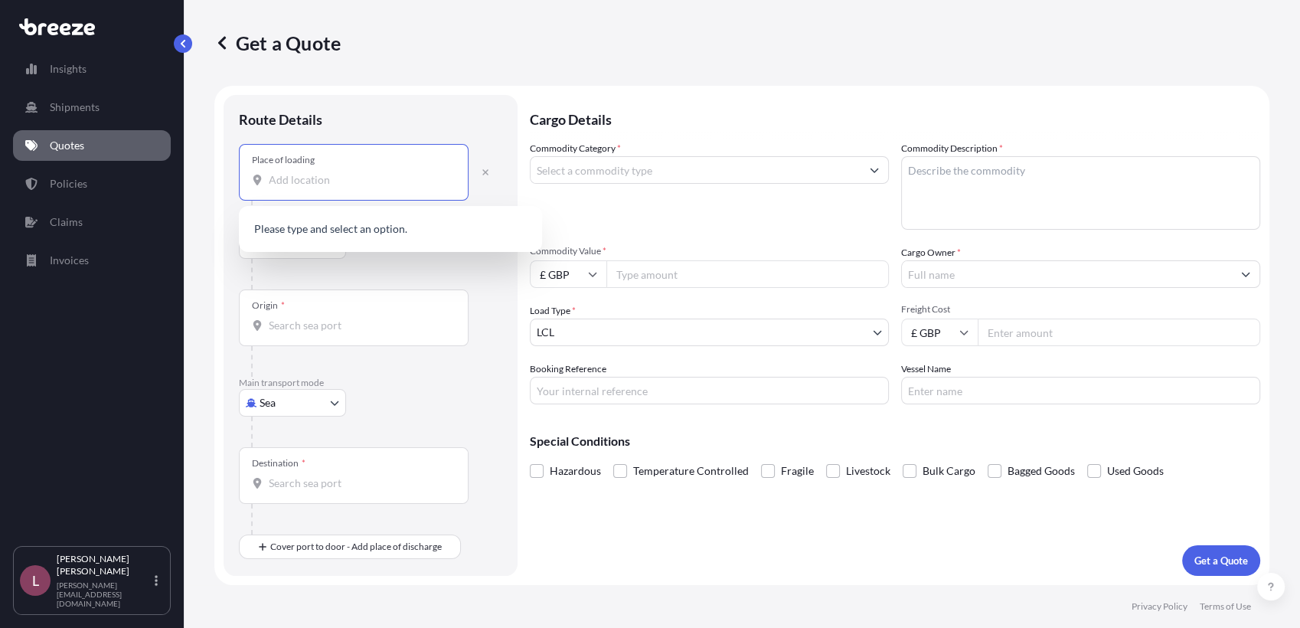
click at [377, 177] on input "Place of loading" at bounding box center [359, 179] width 181 height 15
paste input "SG1347_883714846876"
type input "SG1347_883714846876"
drag, startPoint x: 410, startPoint y: 186, endPoint x: 231, endPoint y: 187, distance: 179.1
click at [231, 187] on div "Route Details Place of loading SG1347_883714846876 Road Road Rail Origin * Main…" at bounding box center [371, 335] width 294 height 481
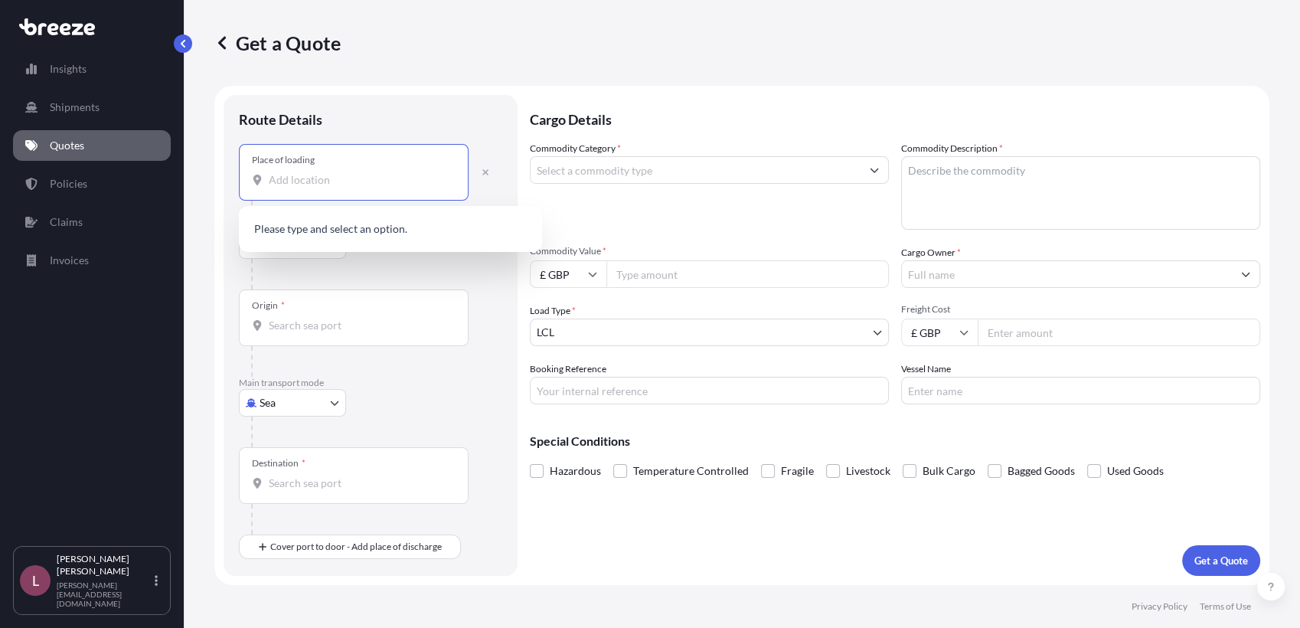
click at [342, 184] on input "Place of loading" at bounding box center [359, 179] width 181 height 15
paste input "[STREET_ADDRESS]"
click at [331, 237] on span "[STREET_ADDRESS]" at bounding box center [339, 230] width 96 height 15
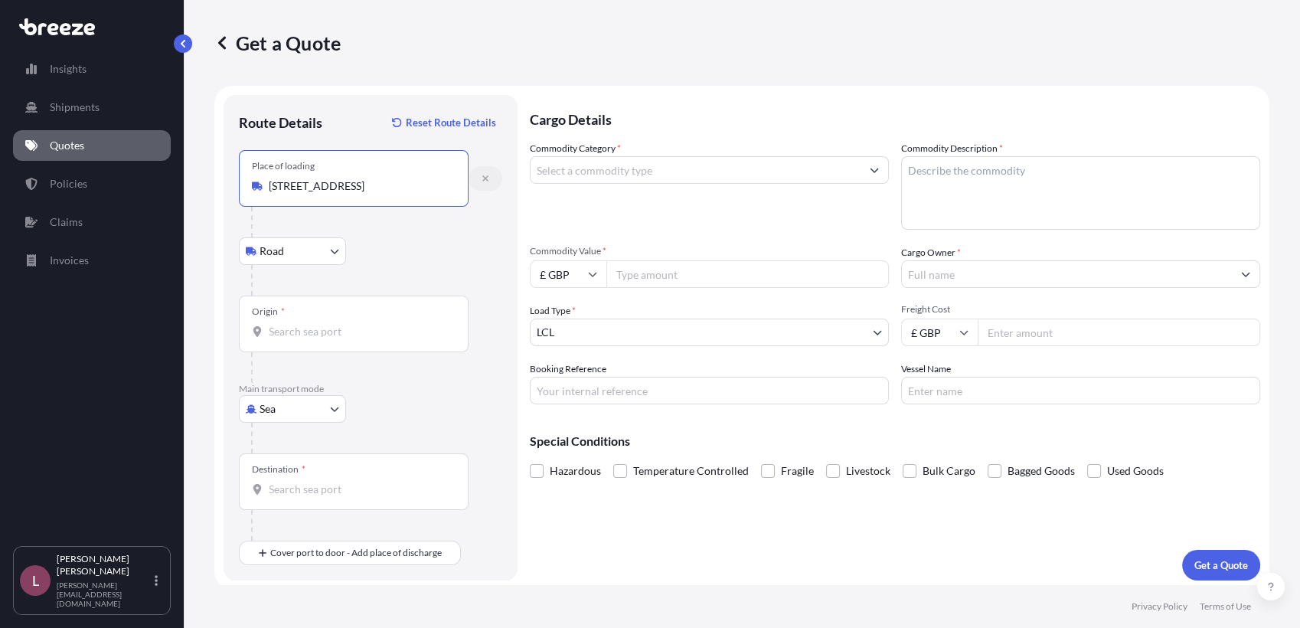
type input "[STREET_ADDRESS]"
click at [483, 186] on button "button" at bounding box center [486, 178] width 34 height 24
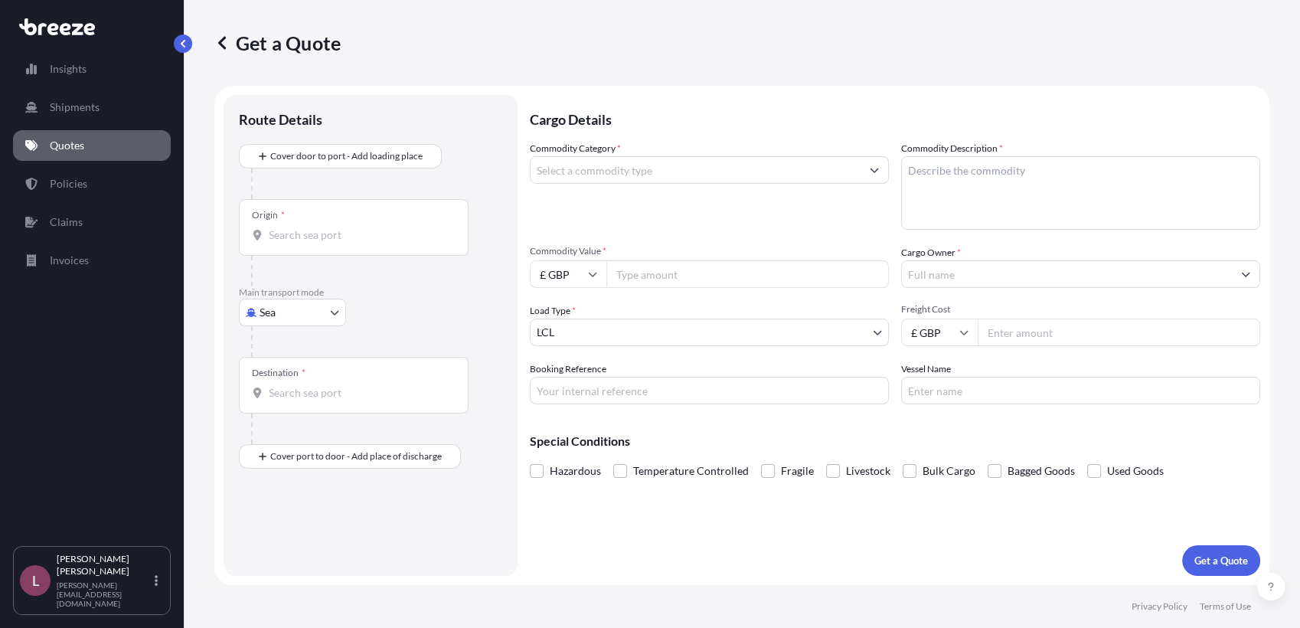
click at [327, 310] on body "1 option available. Insights Shipments Quotes Policies Claims Invoices L [PERSO…" at bounding box center [650, 314] width 1300 height 628
click at [299, 370] on div "Air" at bounding box center [292, 379] width 95 height 28
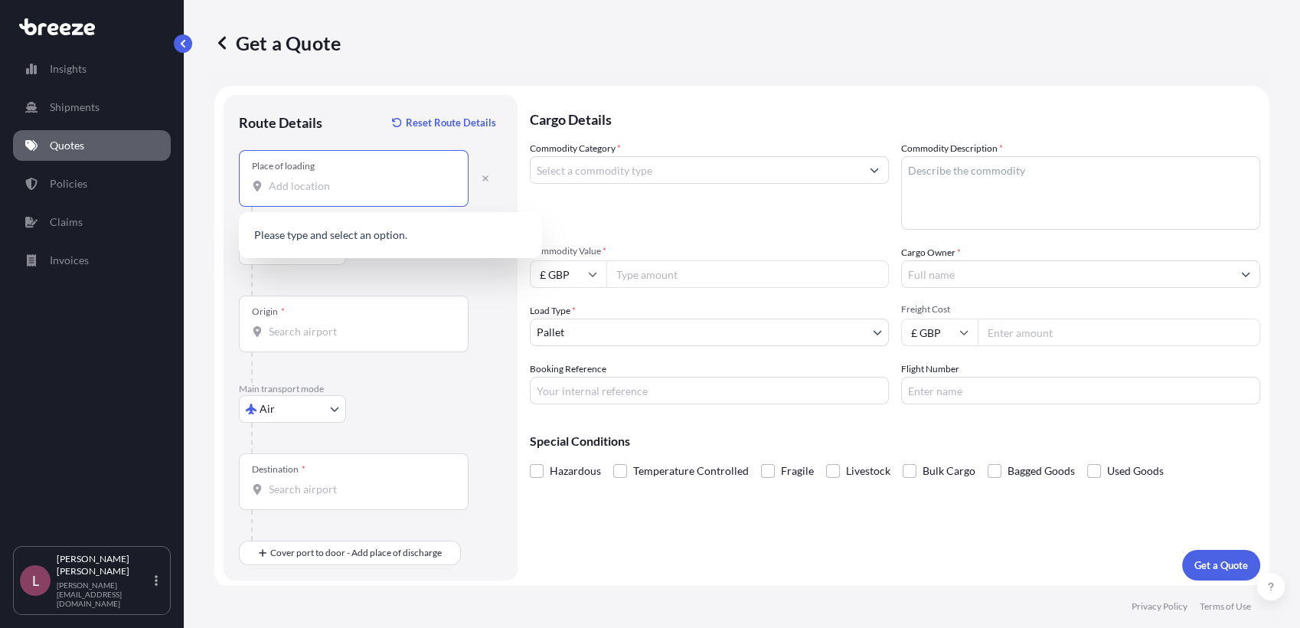
click at [306, 188] on input "Place of loading" at bounding box center [359, 185] width 181 height 15
paste input "[STREET_ADDRESS]"
type input "[STREET_ADDRESS]"
click at [364, 127] on div "Route Details Reset Route Details" at bounding box center [370, 130] width 263 height 40
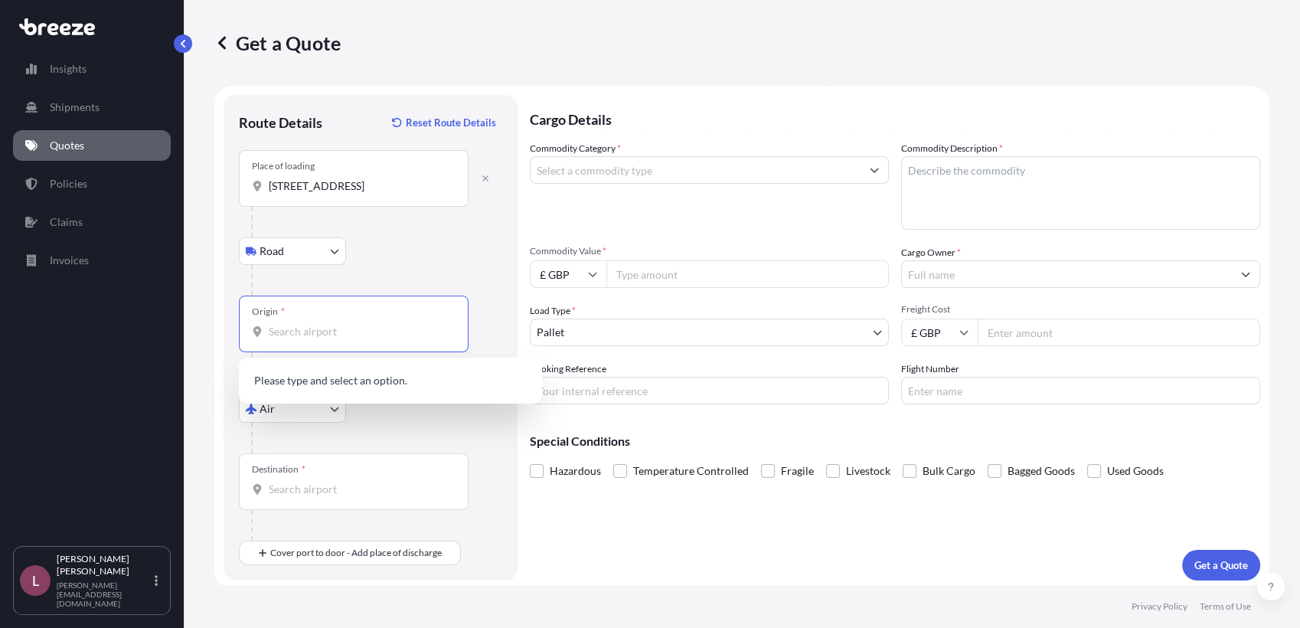
click at [367, 326] on input "Origin *" at bounding box center [359, 331] width 181 height 15
type input "r"
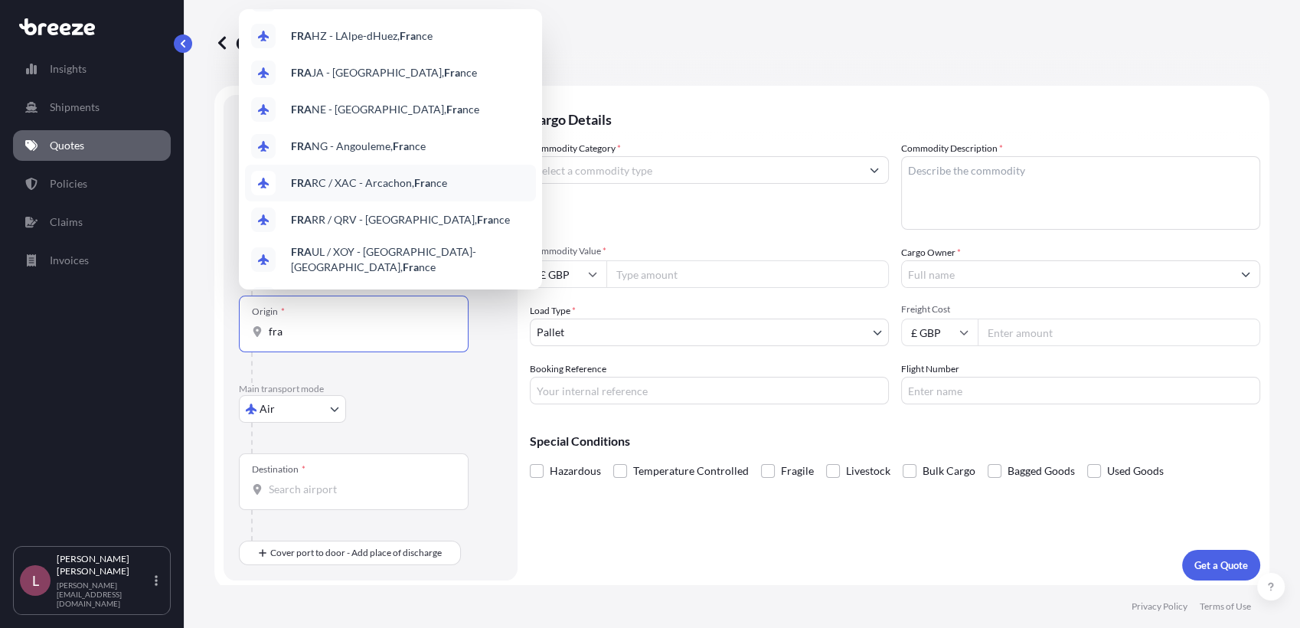
scroll to position [99, 0]
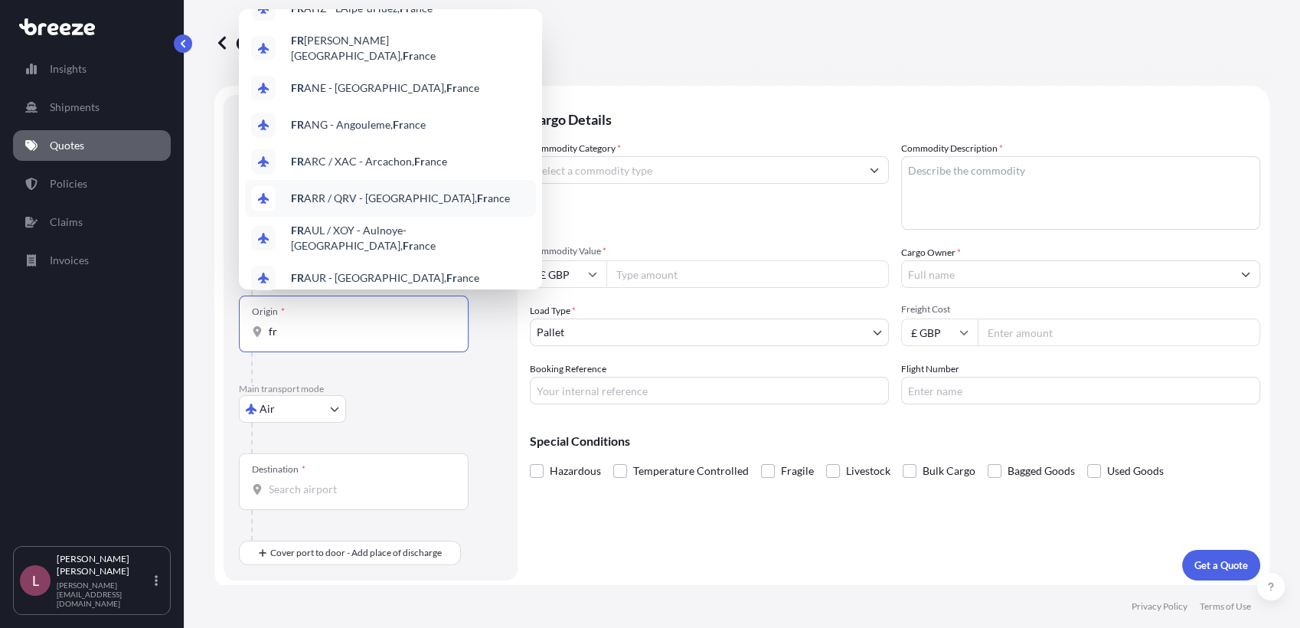
type input "f"
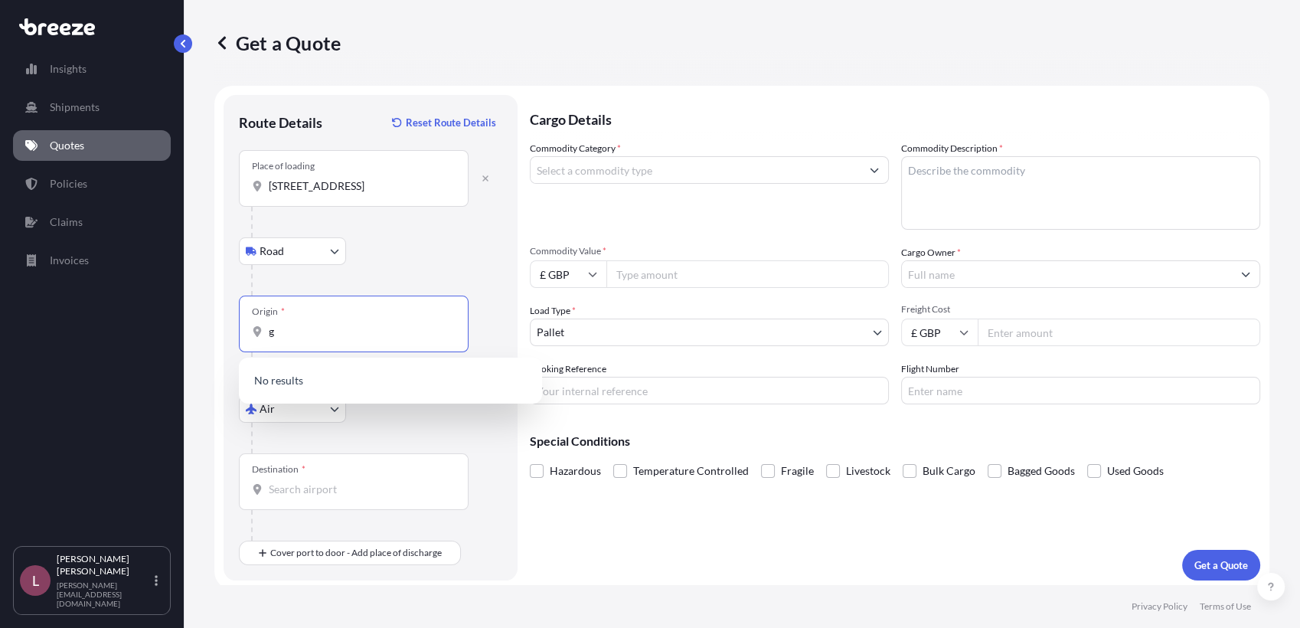
scroll to position [0, 0]
type input "g"
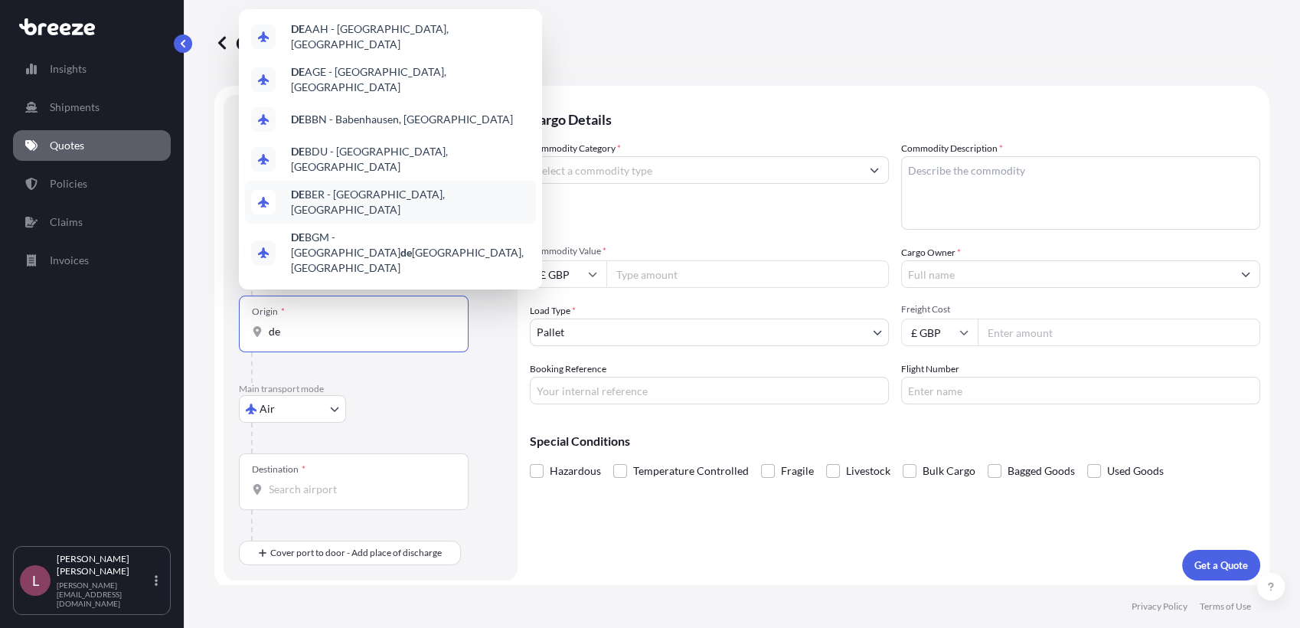
type input "d"
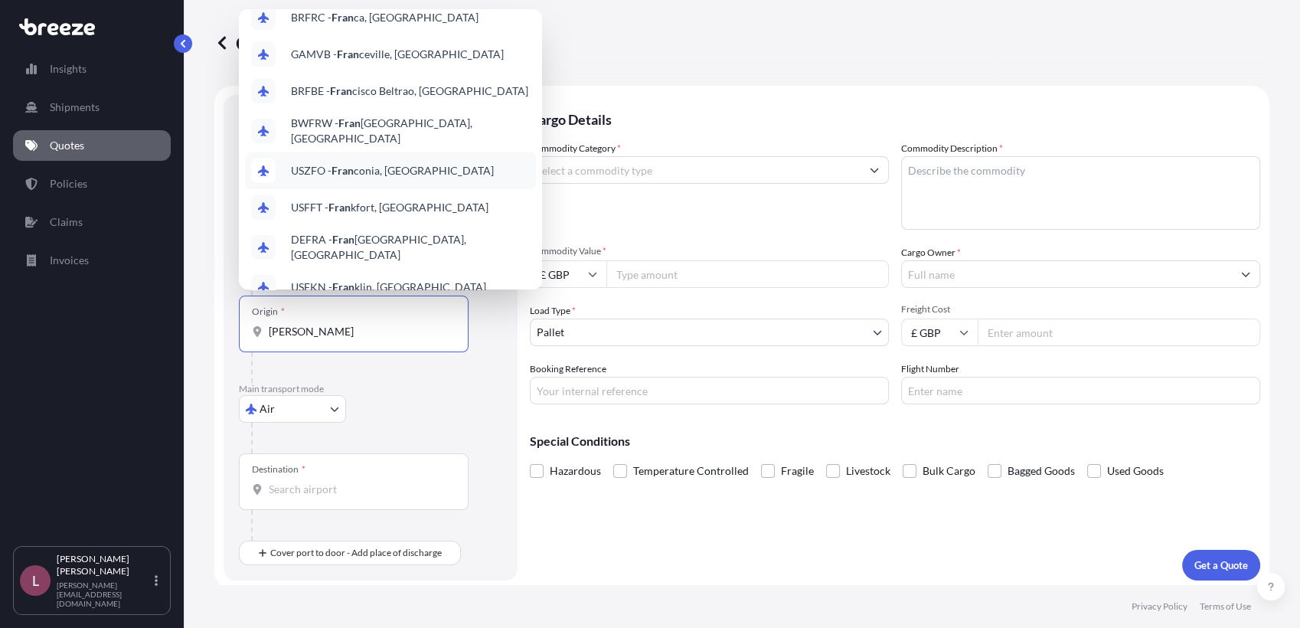
scroll to position [97, 0]
click at [400, 230] on span "DEFRA - [PERSON_NAME] [GEOGRAPHIC_DATA], [GEOGRAPHIC_DATA]" at bounding box center [410, 245] width 239 height 31
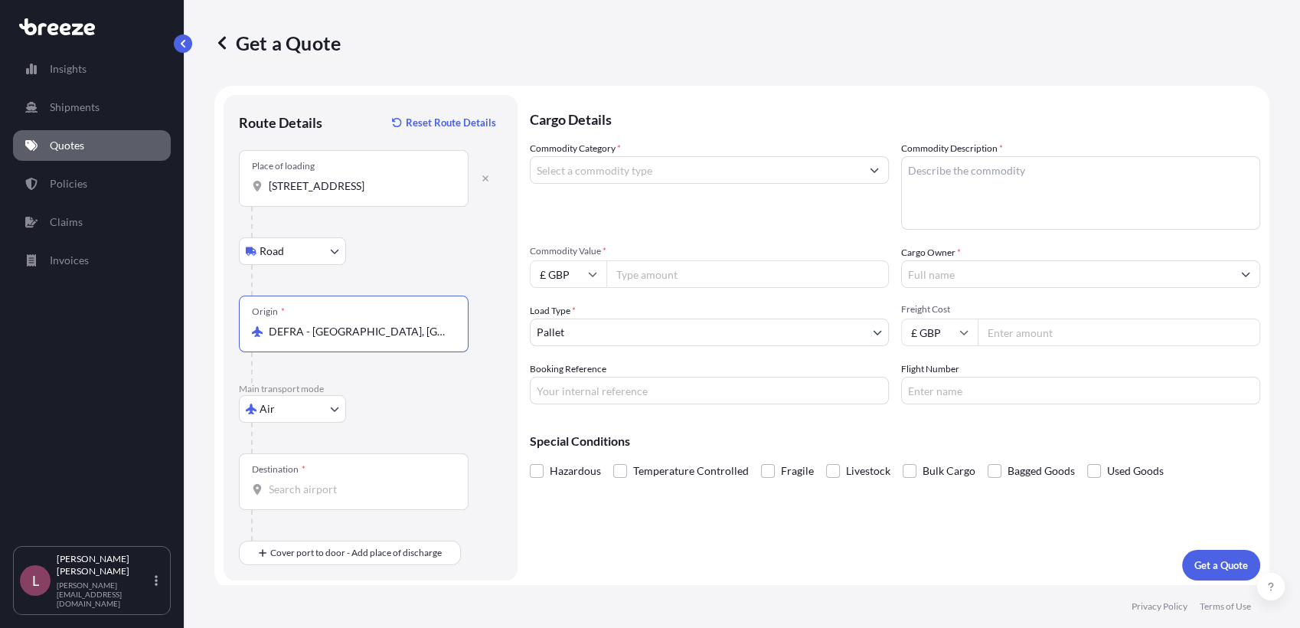
type input "DEFRA - [GEOGRAPHIC_DATA], [GEOGRAPHIC_DATA]"
click at [374, 498] on div "Destination *" at bounding box center [354, 481] width 230 height 57
click at [374, 497] on input "Destination *" at bounding box center [359, 489] width 181 height 15
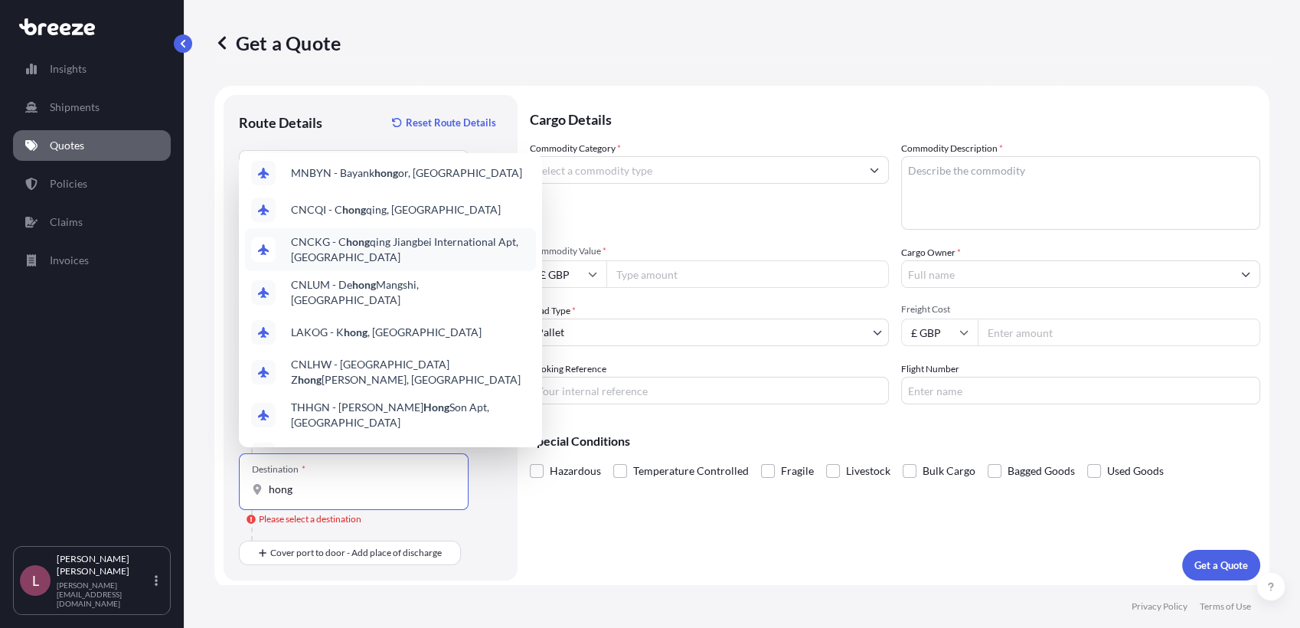
scroll to position [0, 0]
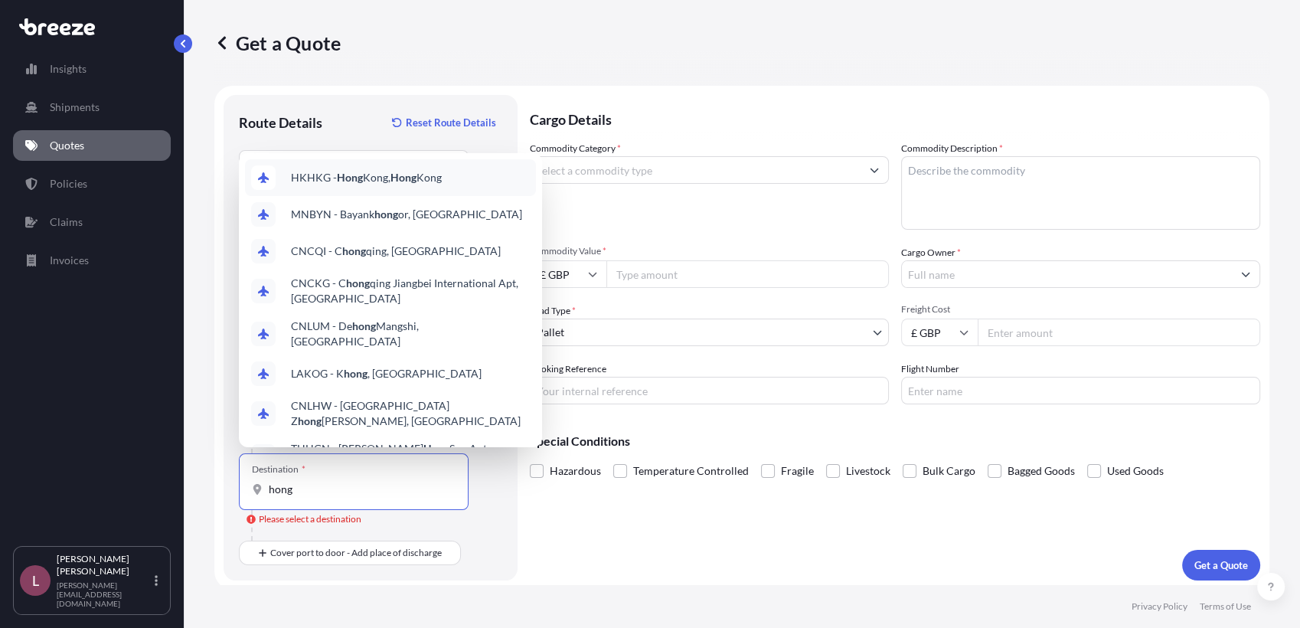
click at [419, 164] on div "HKHKG - [GEOGRAPHIC_DATA], [GEOGRAPHIC_DATA]" at bounding box center [390, 177] width 291 height 37
type input "HKHKG - [GEOGRAPHIC_DATA], [GEOGRAPHIC_DATA]"
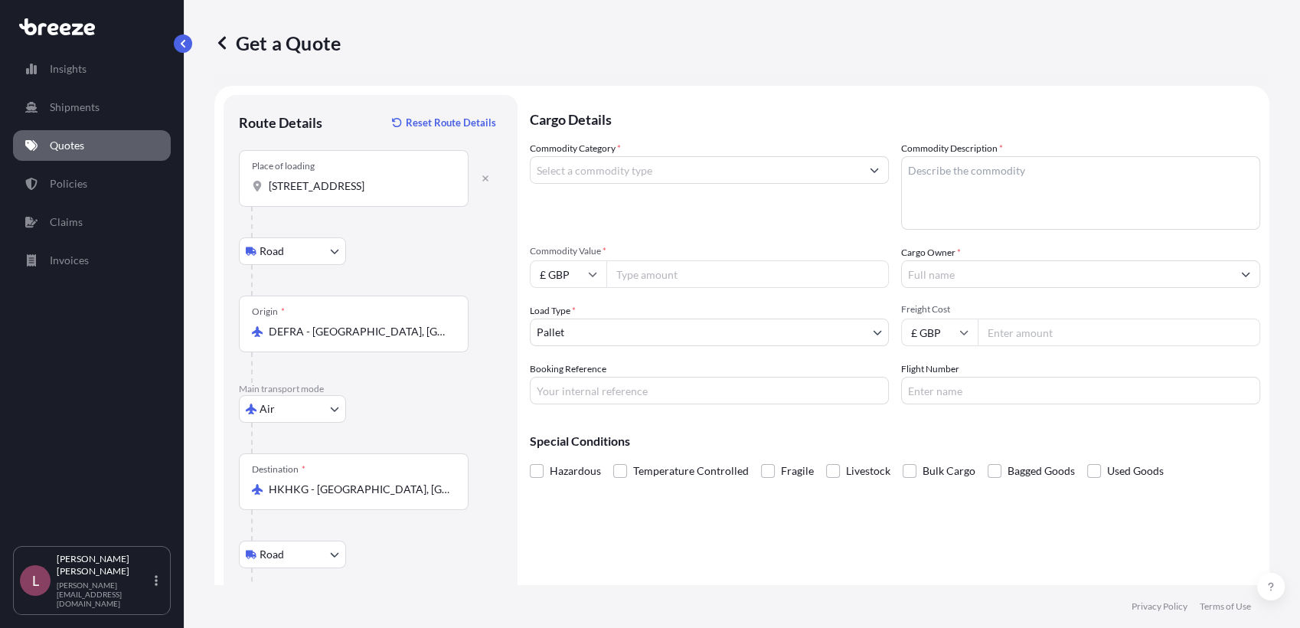
scroll to position [93, 0]
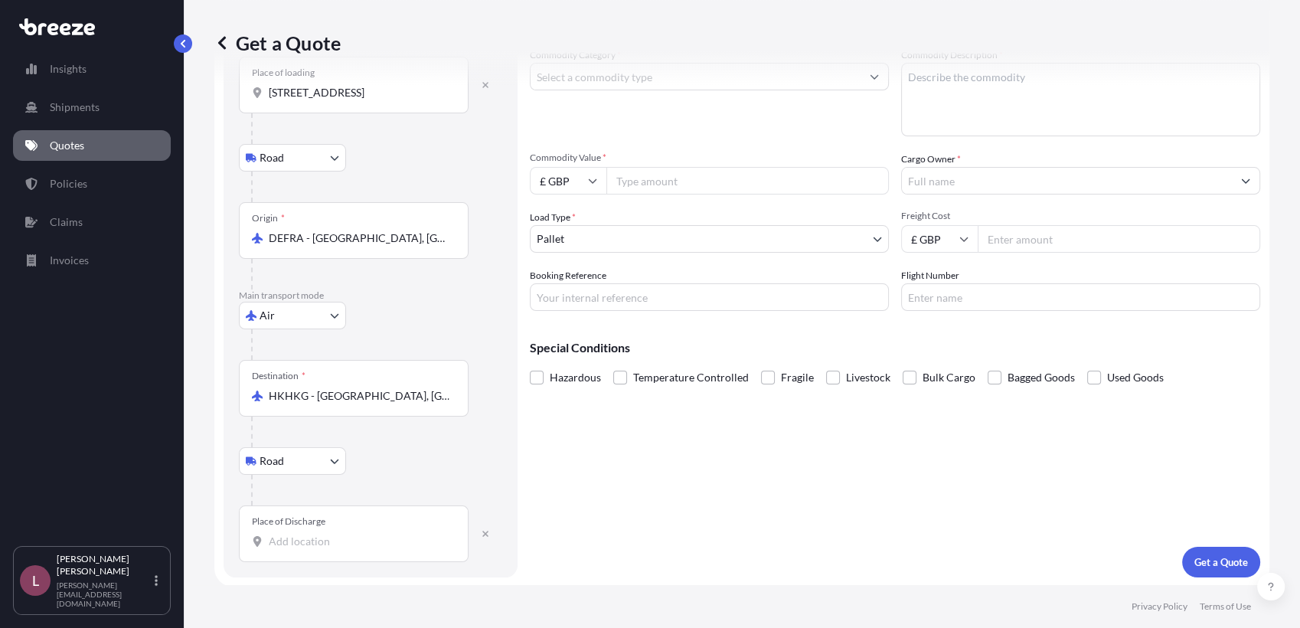
click at [354, 550] on div "Place of Discharge" at bounding box center [354, 533] width 230 height 57
click at [354, 549] on input "Place of Discharge" at bounding box center [359, 541] width 181 height 15
paste input "[PERSON_NAME] Sha Wan"
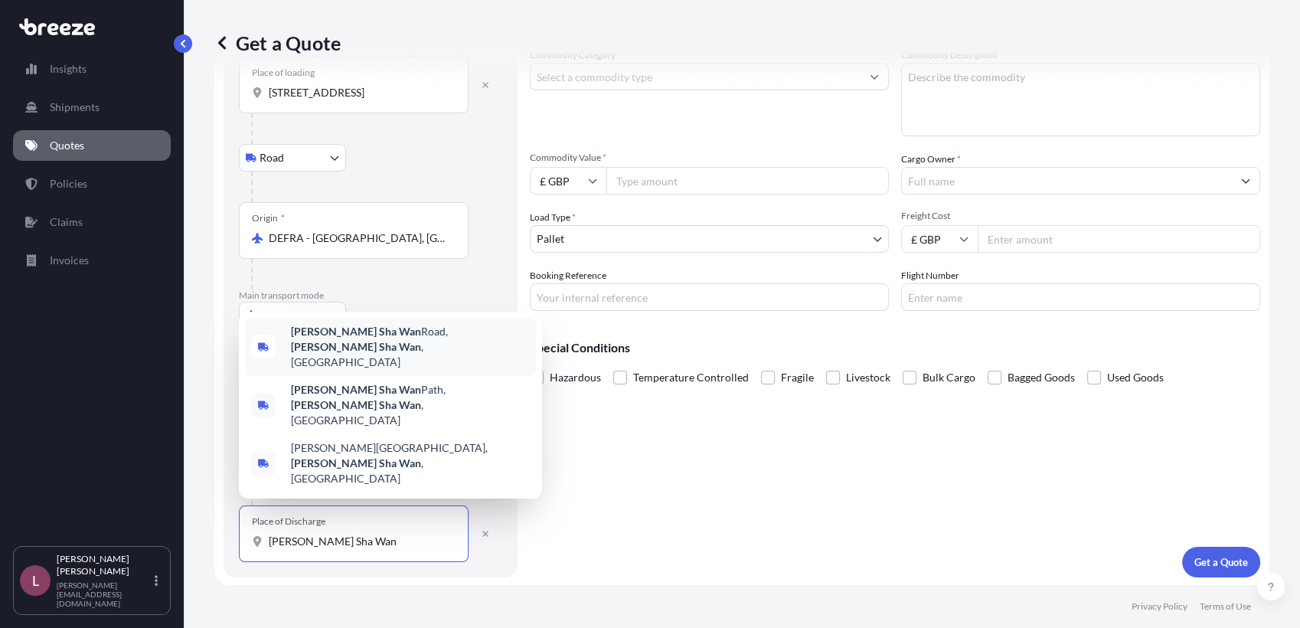
type input "[PERSON_NAME][GEOGRAPHIC_DATA][PERSON_NAME], [GEOGRAPHIC_DATA]"
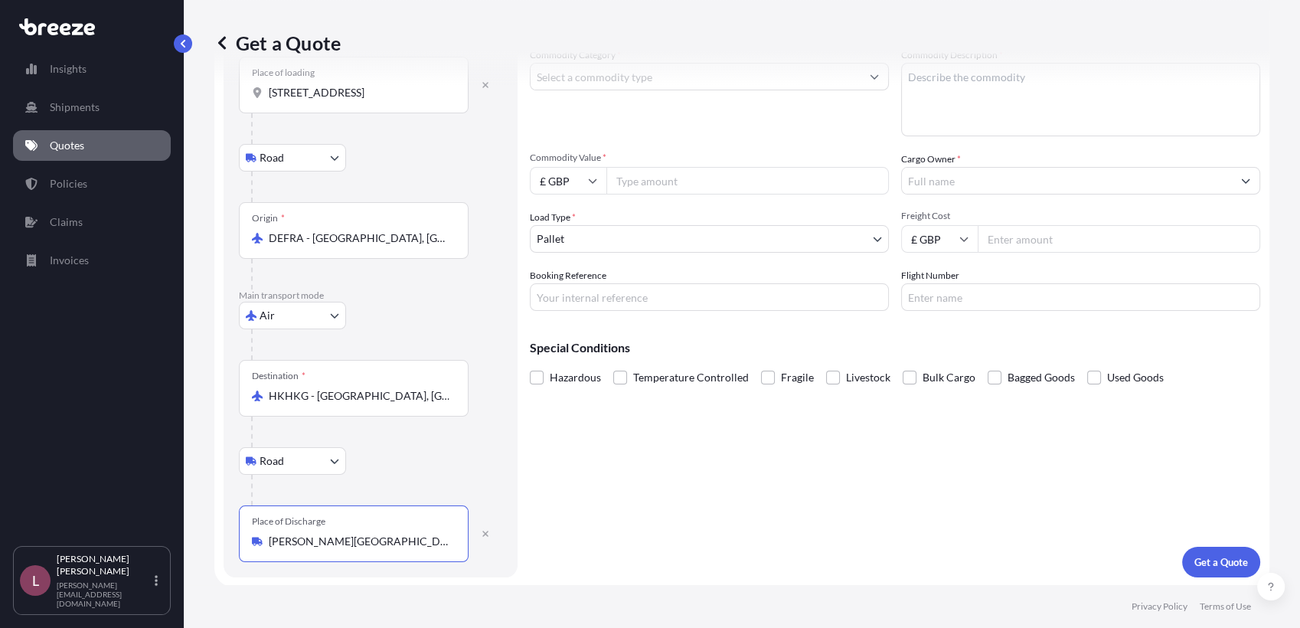
scroll to position [0, 0]
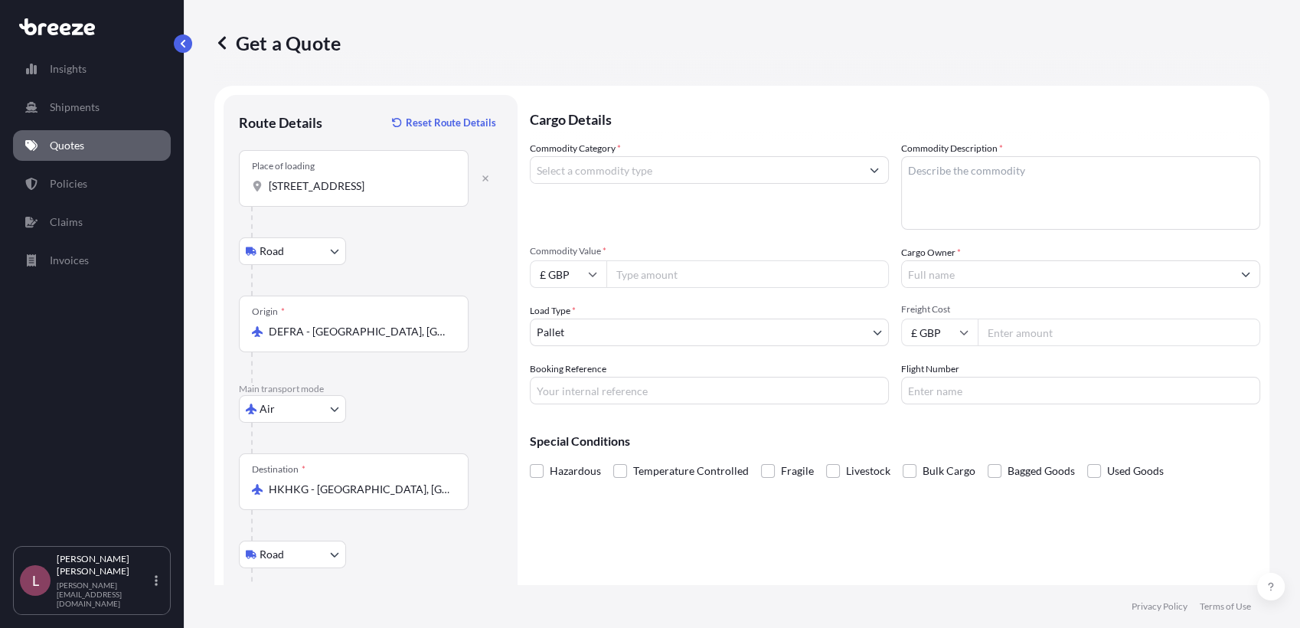
click at [680, 166] on input "Commodity Category *" at bounding box center [696, 170] width 330 height 28
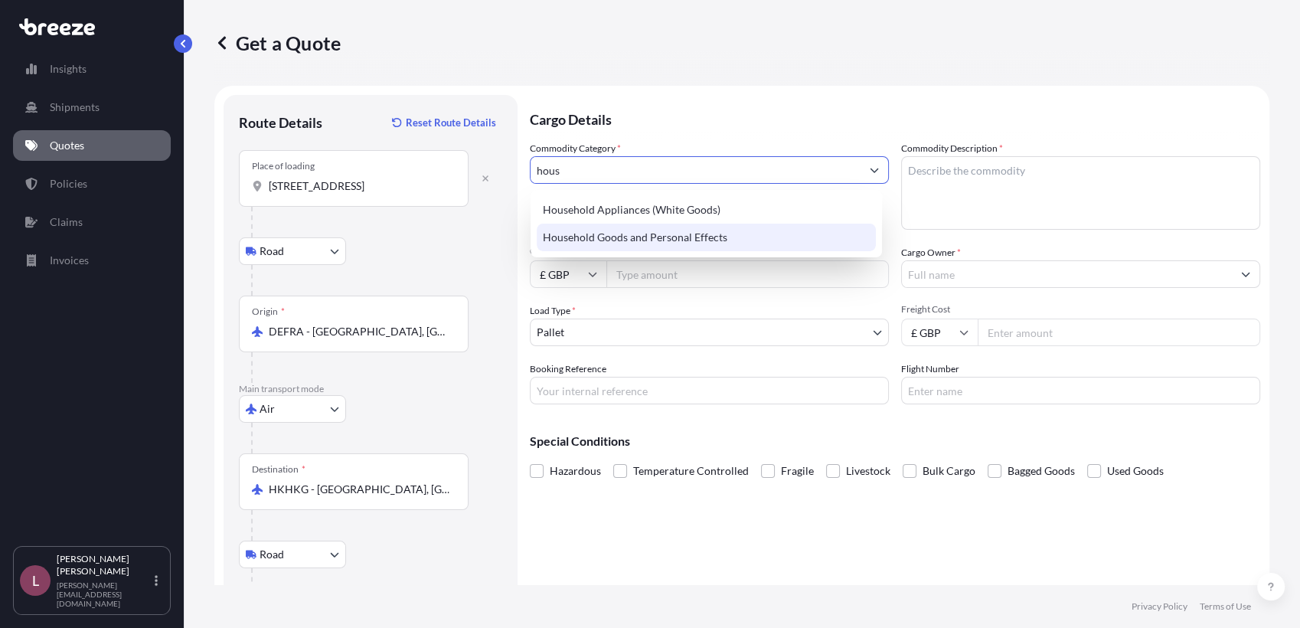
click at [674, 245] on div "Household Goods and Personal Effects" at bounding box center [706, 238] width 339 height 28
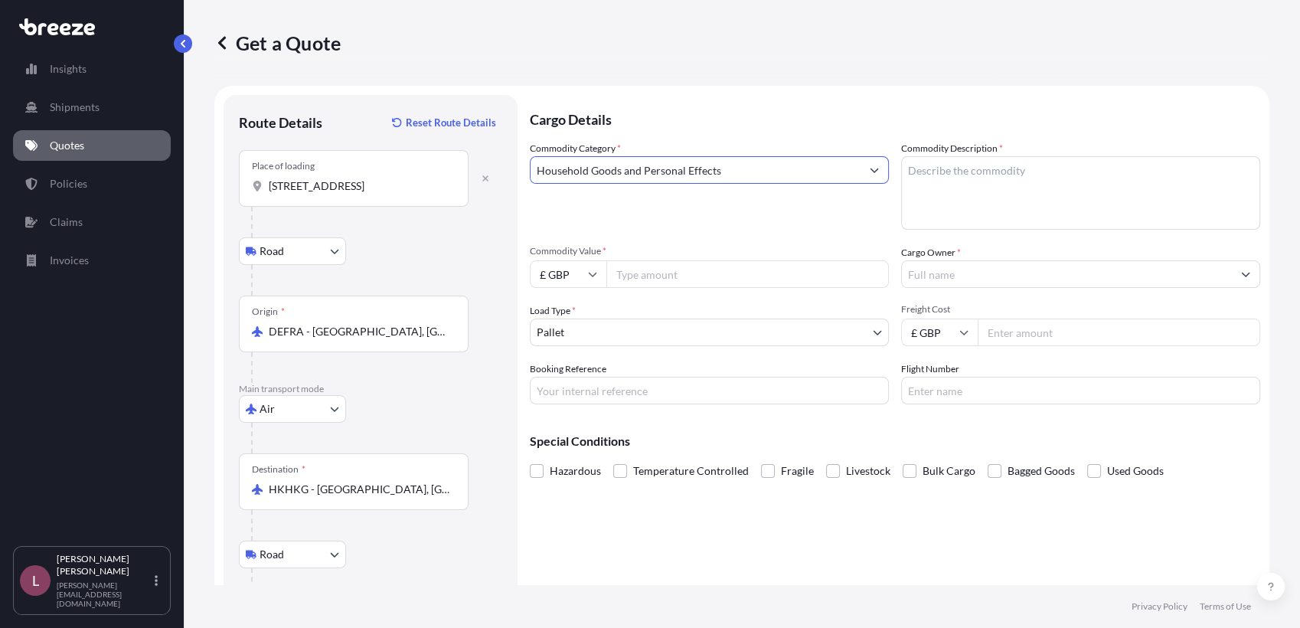
type input "Household Goods and Personal Effects"
click at [939, 200] on textarea "Commodity Description *" at bounding box center [1080, 192] width 359 height 73
type textarea "Sanitary Fittings (Faucet, Shower, etc)"
click at [669, 275] on input "Commodity Value *" at bounding box center [747, 274] width 282 height 28
type input "627"
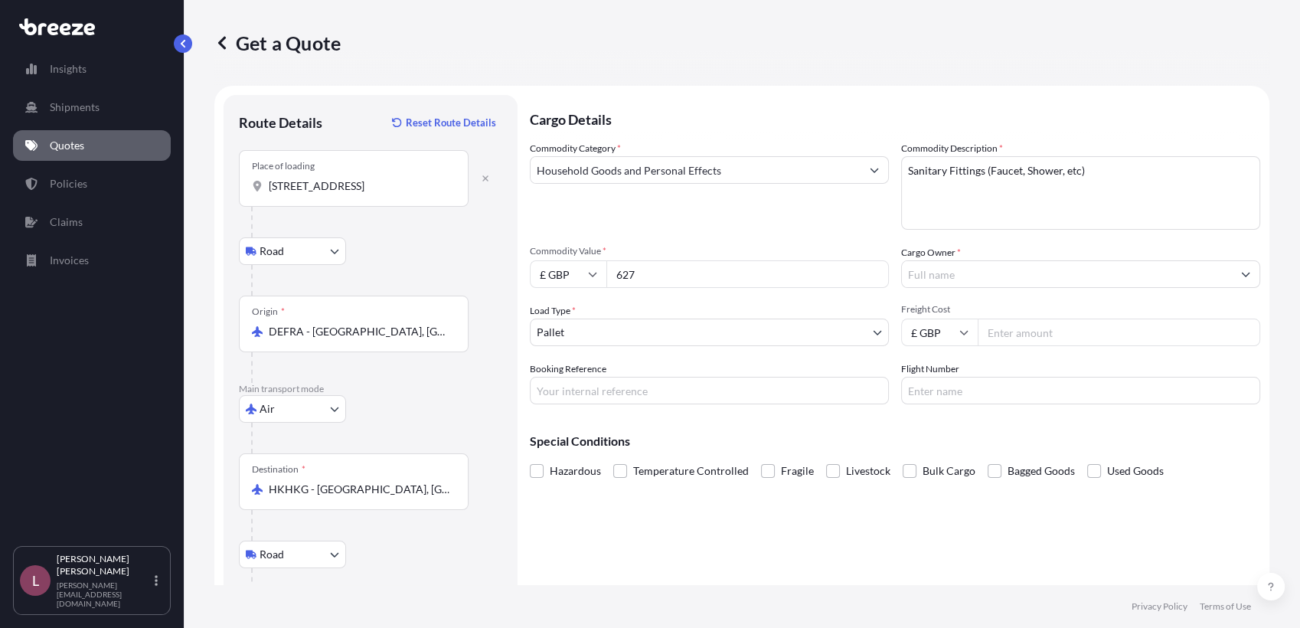
click at [648, 336] on body "Insights Shipments Quotes Policies Claims Invoices L [PERSON_NAME] Zamora [EMAI…" at bounding box center [650, 314] width 1300 height 628
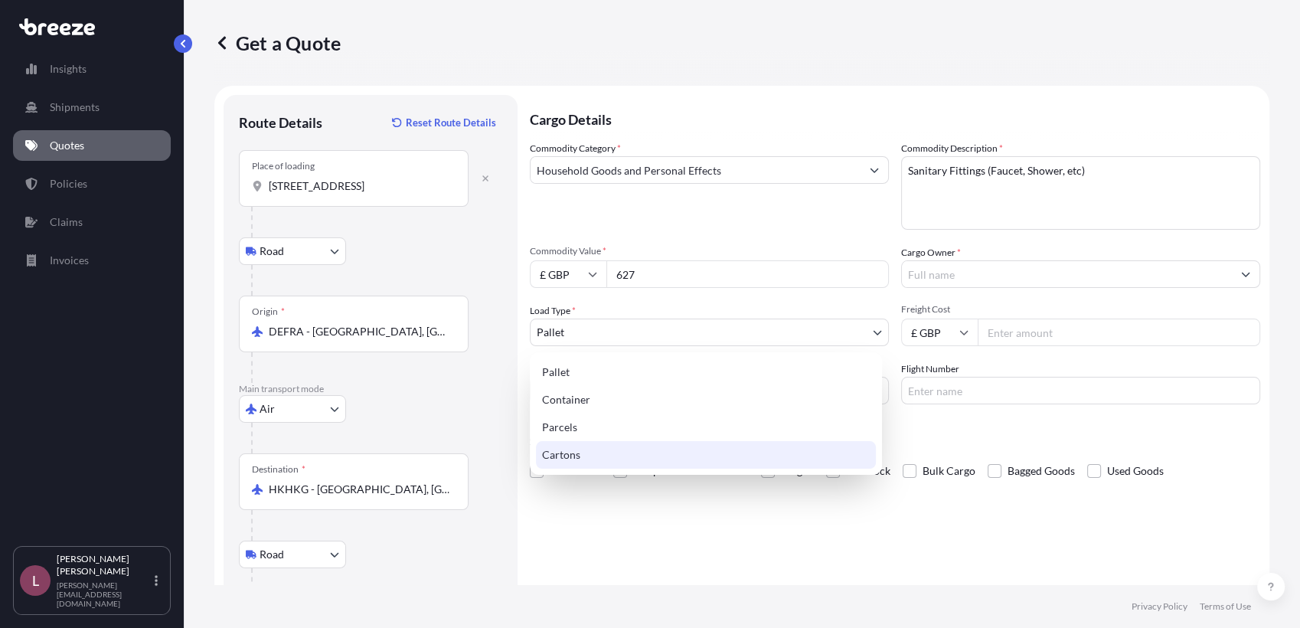
click at [600, 458] on div "Cartons" at bounding box center [706, 455] width 340 height 28
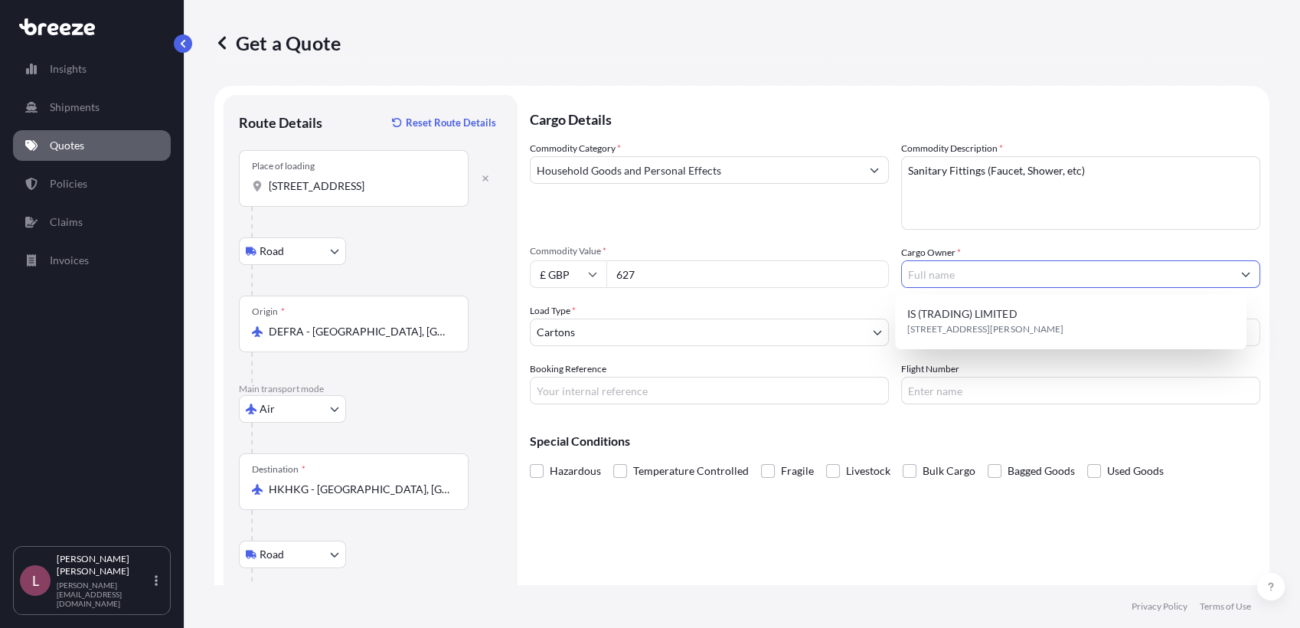
click at [948, 279] on input "Cargo Owner *" at bounding box center [1067, 274] width 330 height 28
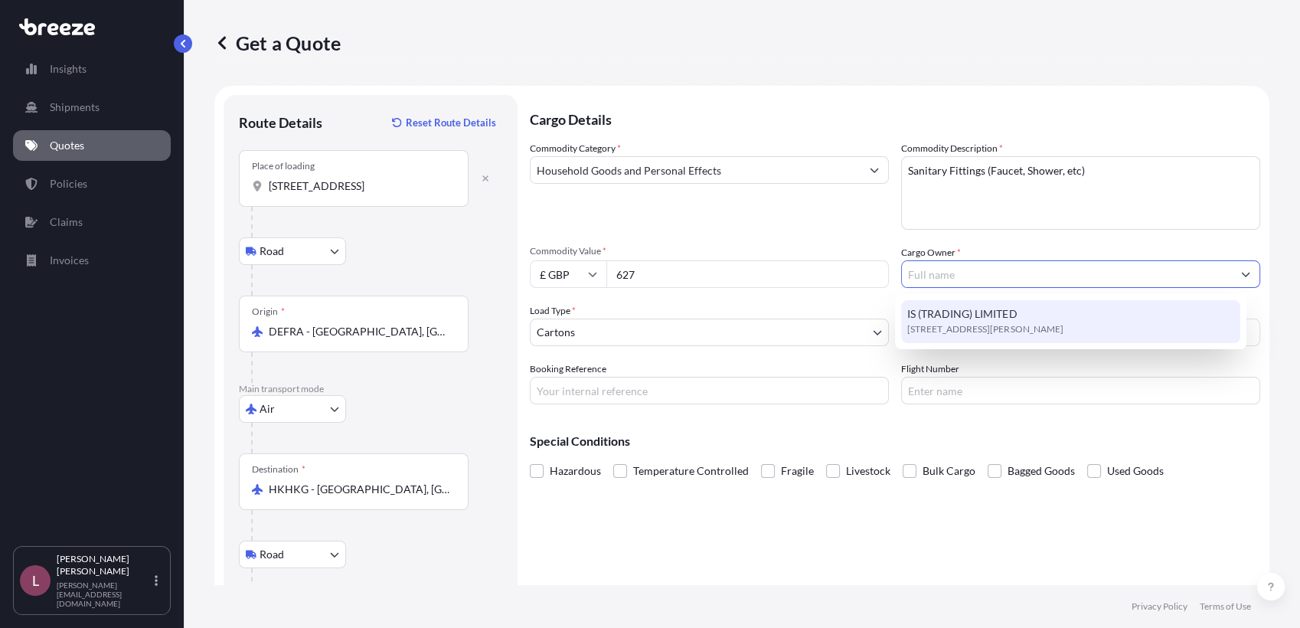
click at [929, 328] on span "[STREET_ADDRESS][PERSON_NAME]" at bounding box center [984, 329] width 155 height 15
type input "IS (TRADING) LIMITED"
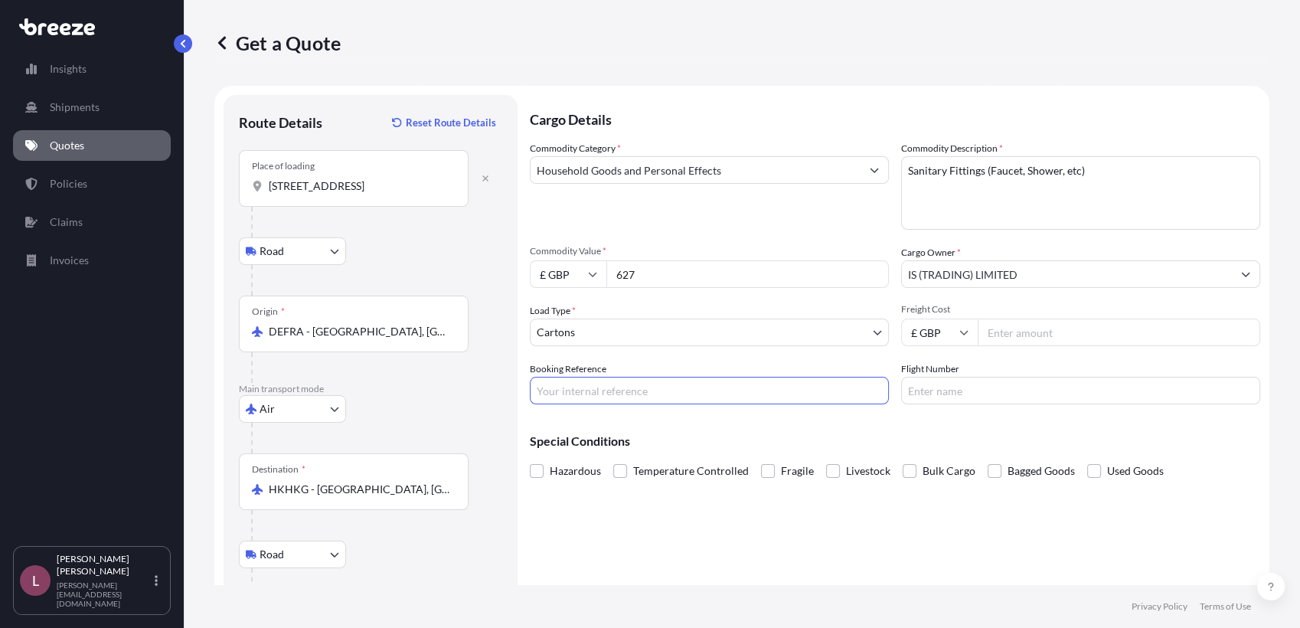
click at [707, 390] on input "Booking Reference" at bounding box center [709, 391] width 359 height 28
click at [895, 542] on div "Cargo Details Commodity Category * Household Goods and Personal Effects Commodi…" at bounding box center [895, 383] width 730 height 576
click at [668, 391] on input "Booking Reference" at bounding box center [709, 391] width 359 height 28
paste input "2622259_883716378274"
drag, startPoint x: 588, startPoint y: 390, endPoint x: 684, endPoint y: 389, distance: 96.5
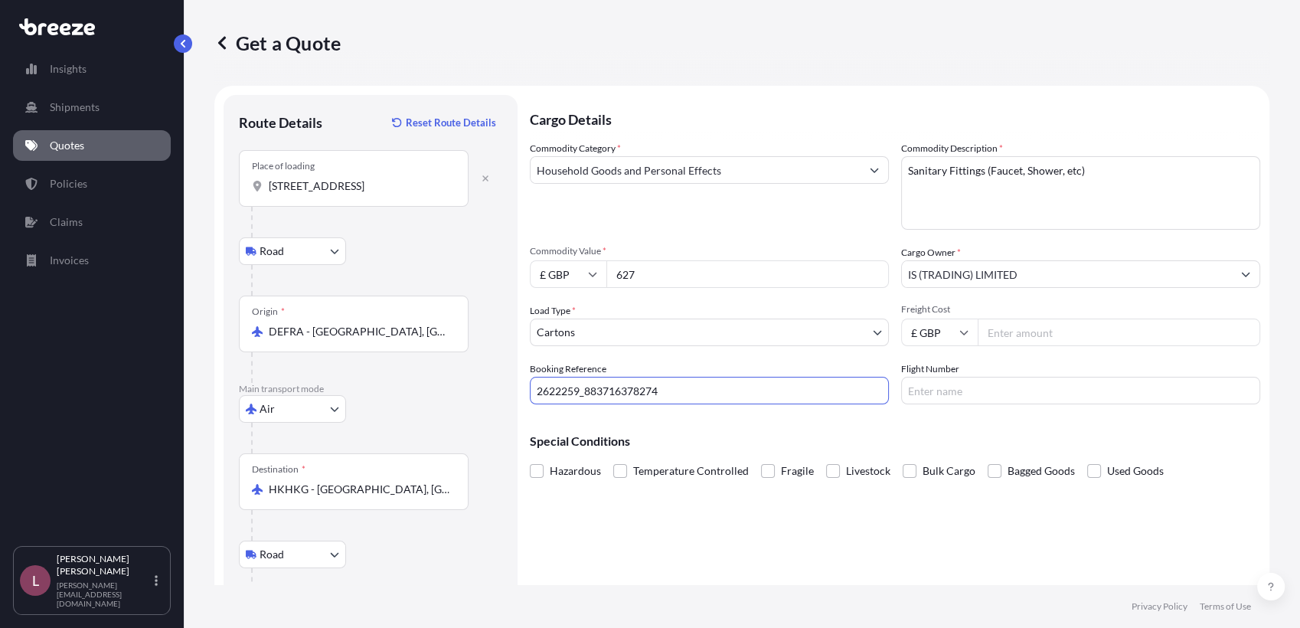
click at [684, 389] on input "2622259_883716378274" at bounding box center [709, 391] width 359 height 28
drag, startPoint x: 586, startPoint y: 390, endPoint x: 664, endPoint y: 390, distance: 78.9
click at [664, 390] on input "2622259_883716378274" at bounding box center [709, 391] width 359 height 28
type input "2622259_883716378274"
click at [1038, 393] on input "Flight Number" at bounding box center [1080, 391] width 359 height 28
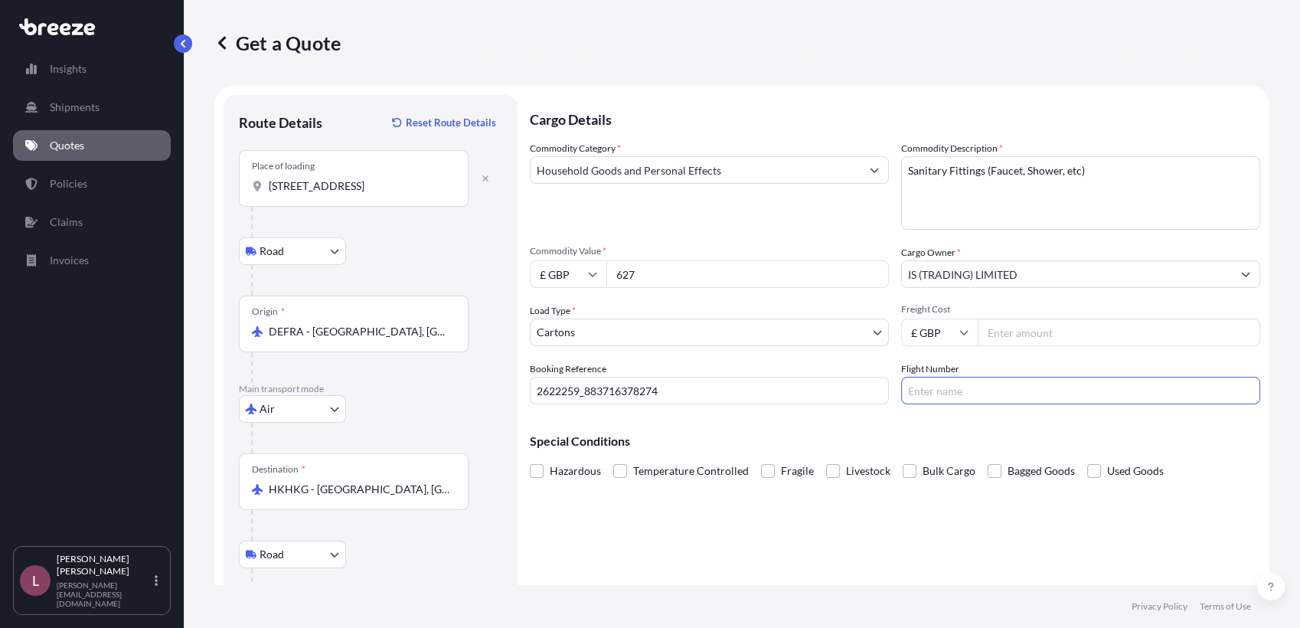
paste input "883716378274"
type input "883716378274"
click at [805, 531] on div "Cargo Details Commodity Category * Household Goods and Personal Effects Commodi…" at bounding box center [895, 383] width 730 height 576
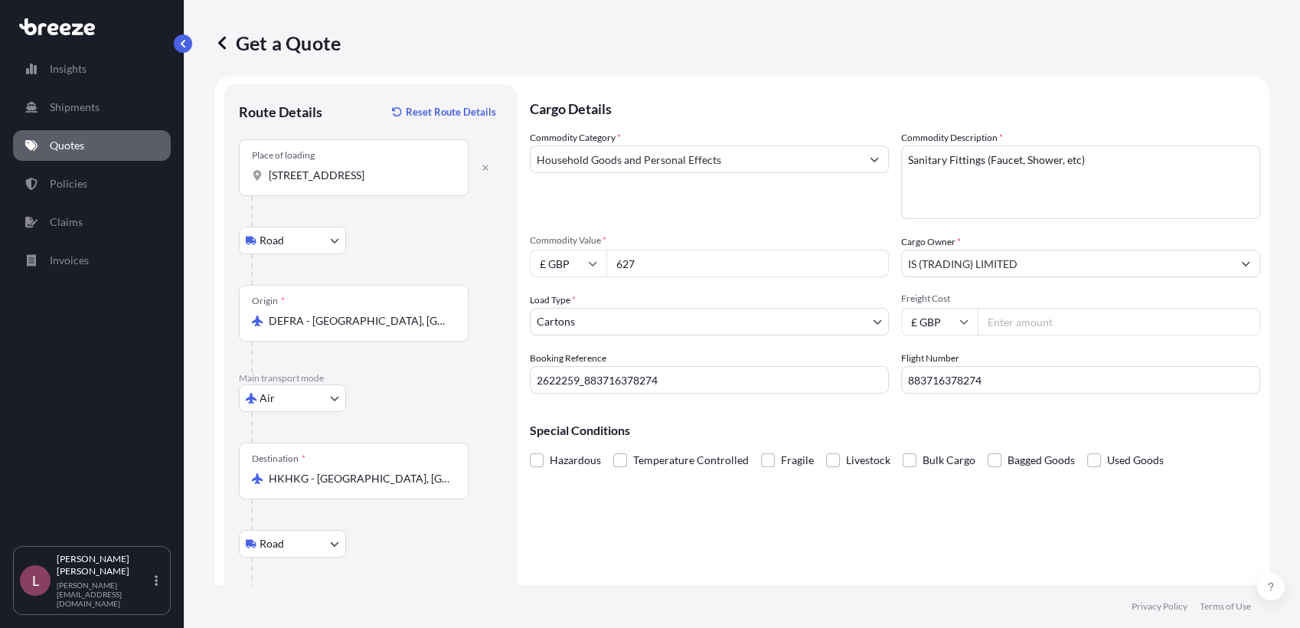
scroll to position [93, 0]
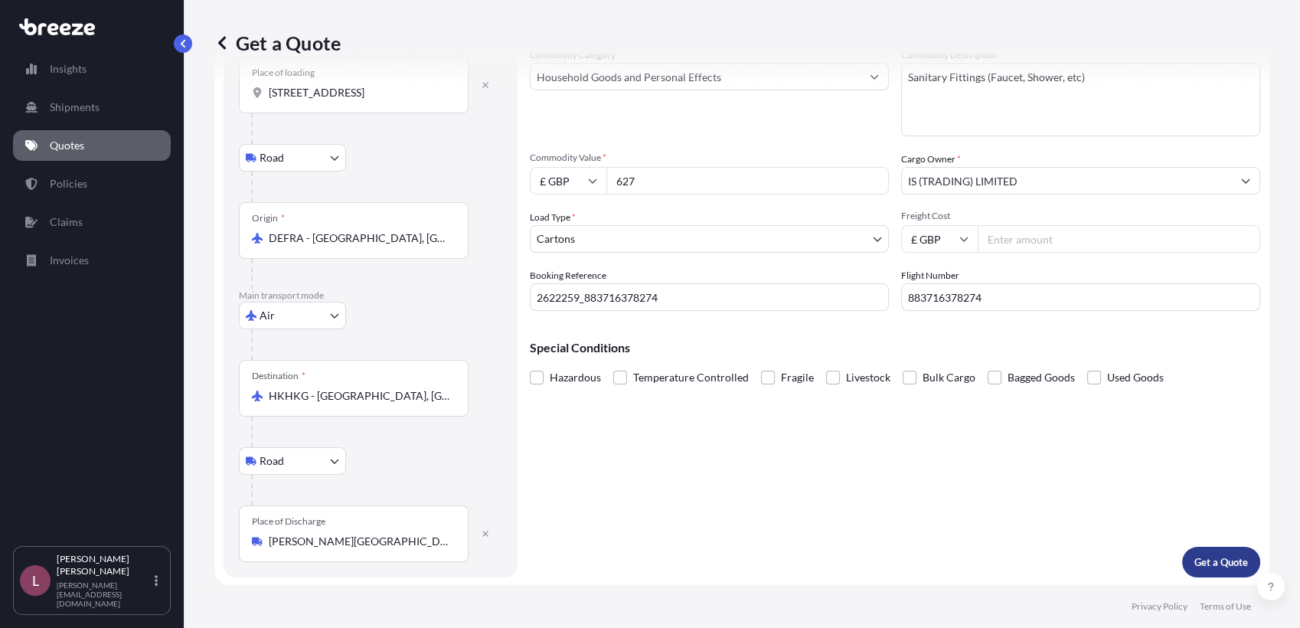
click at [1194, 561] on p "Get a Quote" at bounding box center [1221, 561] width 54 height 15
click at [424, 79] on div "Get a Quote" at bounding box center [741, 43] width 1055 height 86
click at [420, 101] on div "Place of loading [STREET_ADDRESS]" at bounding box center [354, 85] width 230 height 57
click at [420, 100] on input "[STREET_ADDRESS]" at bounding box center [359, 92] width 181 height 15
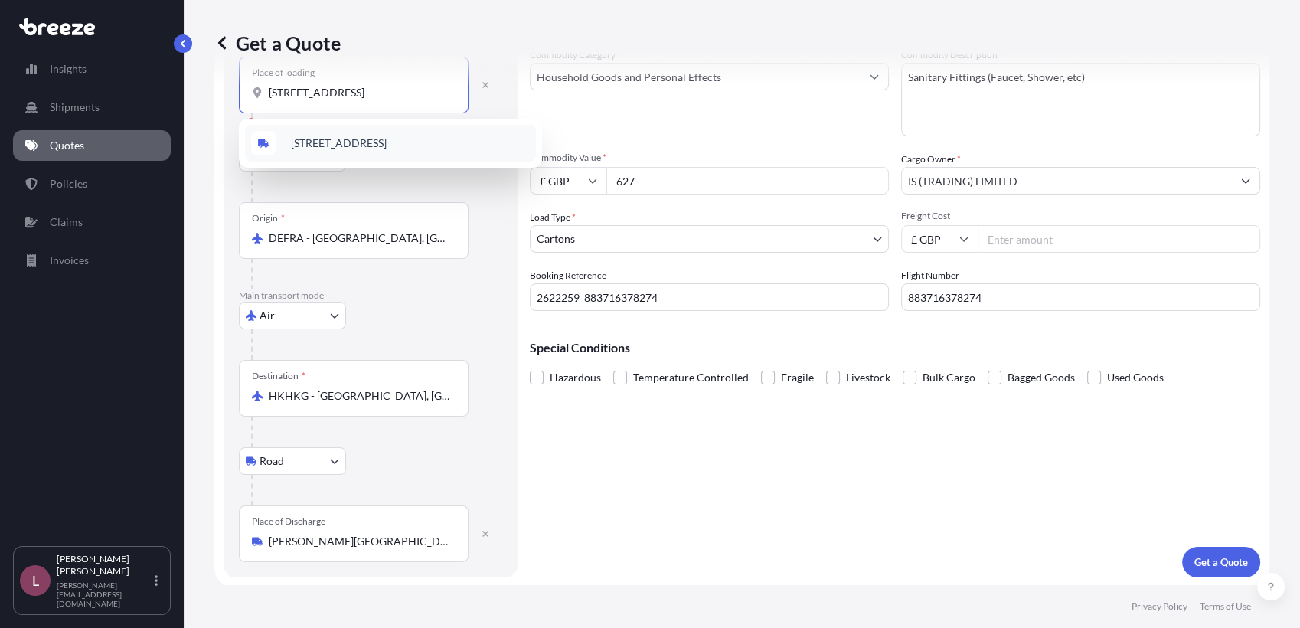
click at [387, 151] on span "[STREET_ADDRESS]" at bounding box center [339, 143] width 96 height 15
type input "[STREET_ADDRESS]"
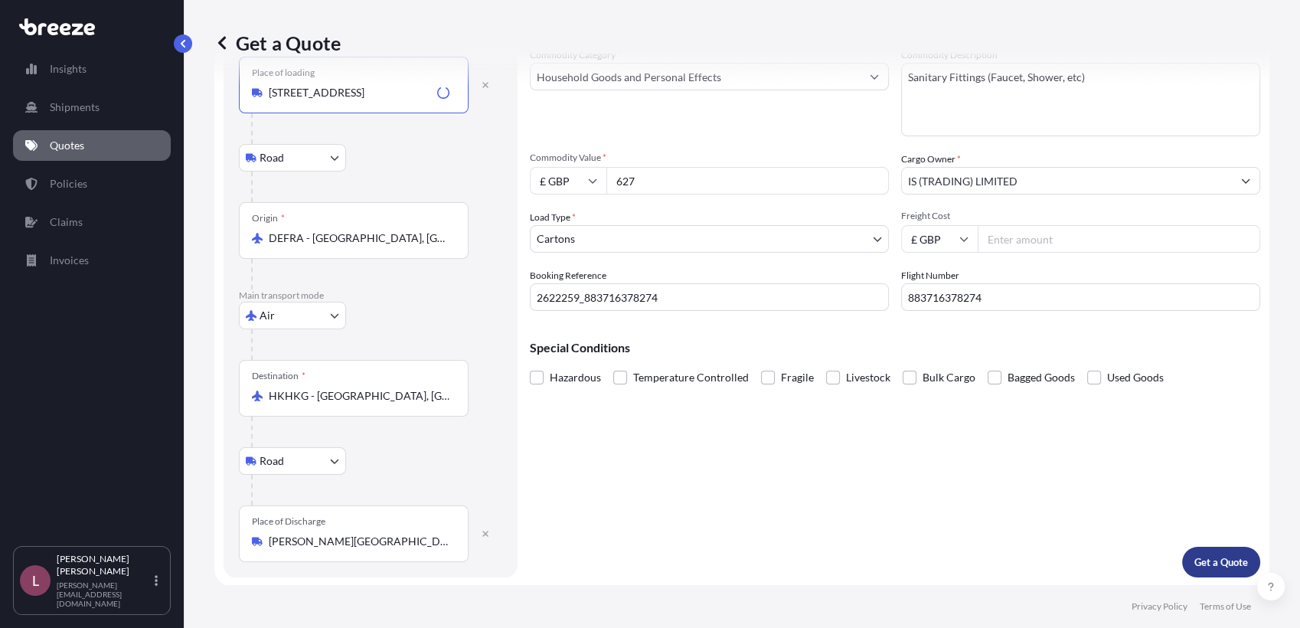
click at [1223, 573] on button "Get a Quote" at bounding box center [1221, 562] width 78 height 31
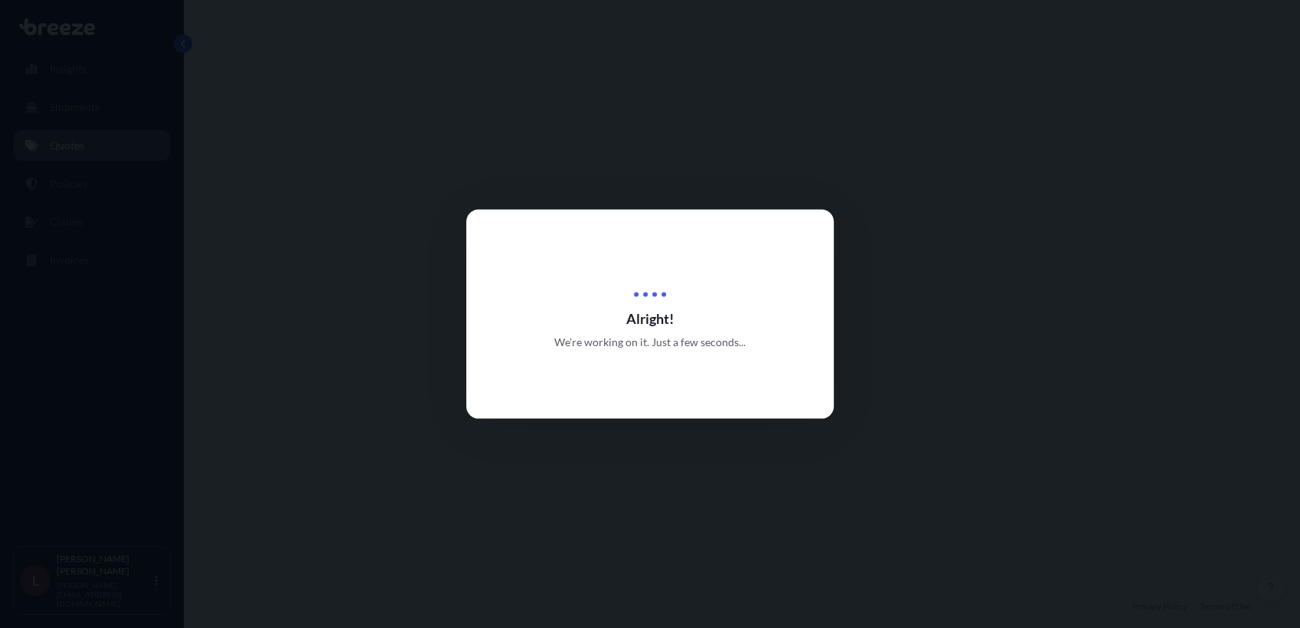
select select "Road"
select select "Air"
select select "Road"
select select "4"
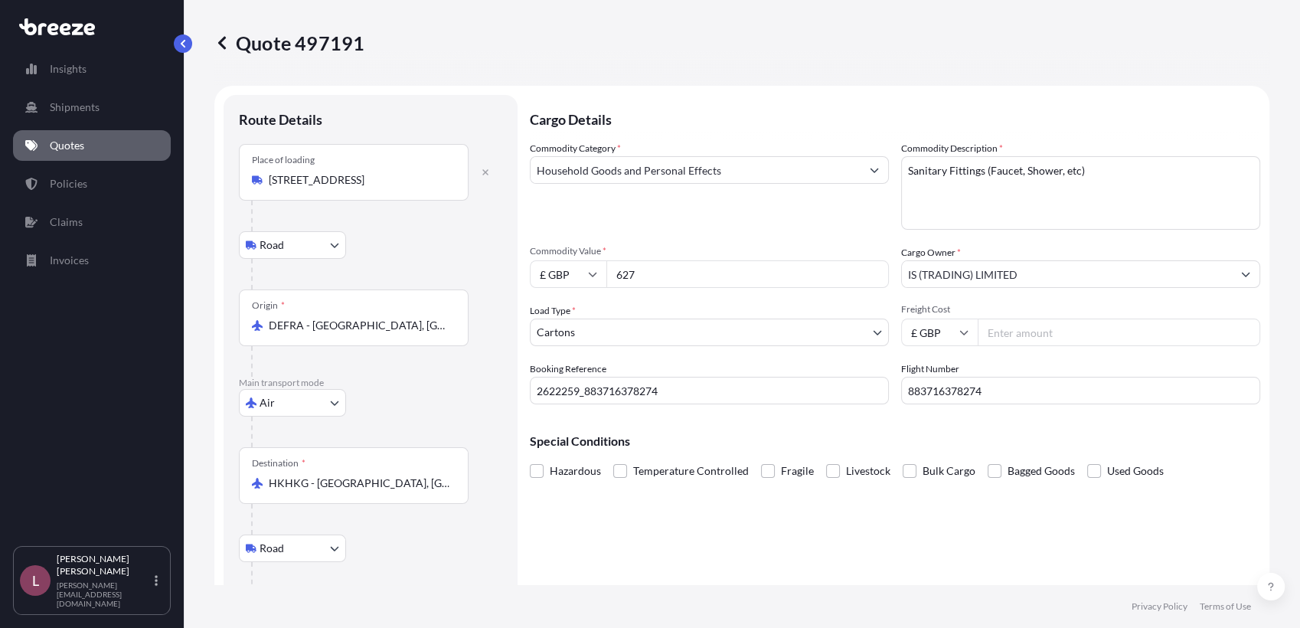
click at [587, 279] on input "£ GBP" at bounding box center [568, 274] width 77 height 28
click at [573, 321] on div "€ EUR" at bounding box center [568, 316] width 64 height 29
type input "€ EUR"
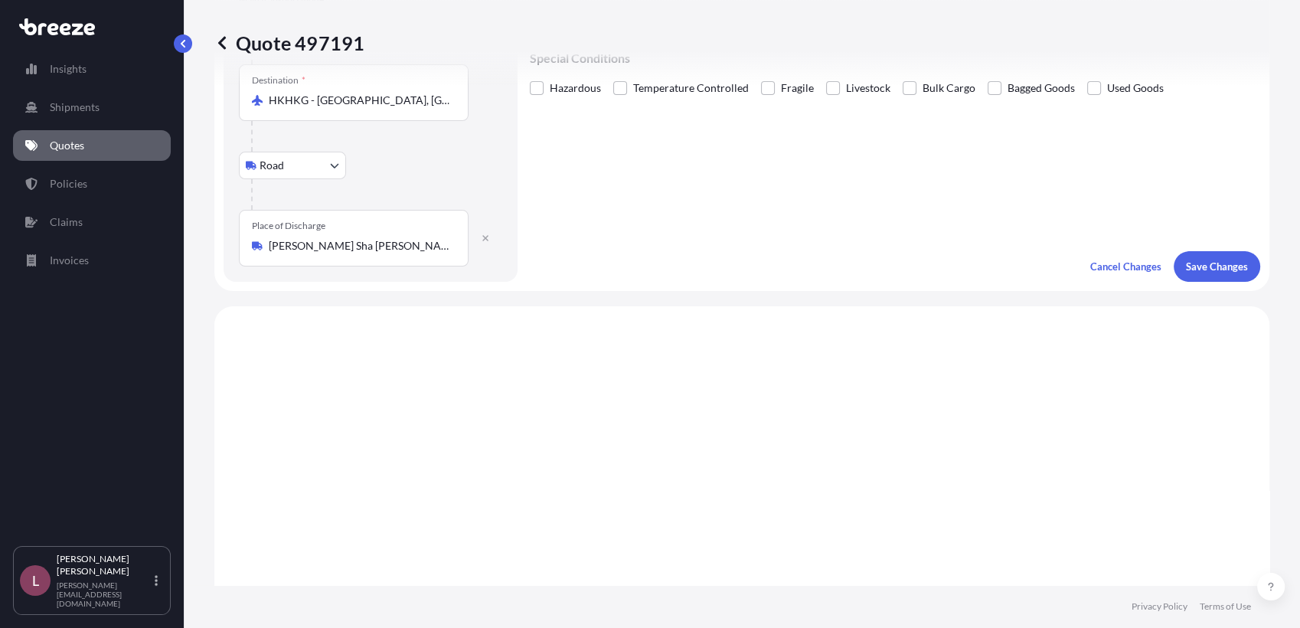
scroll to position [333, 0]
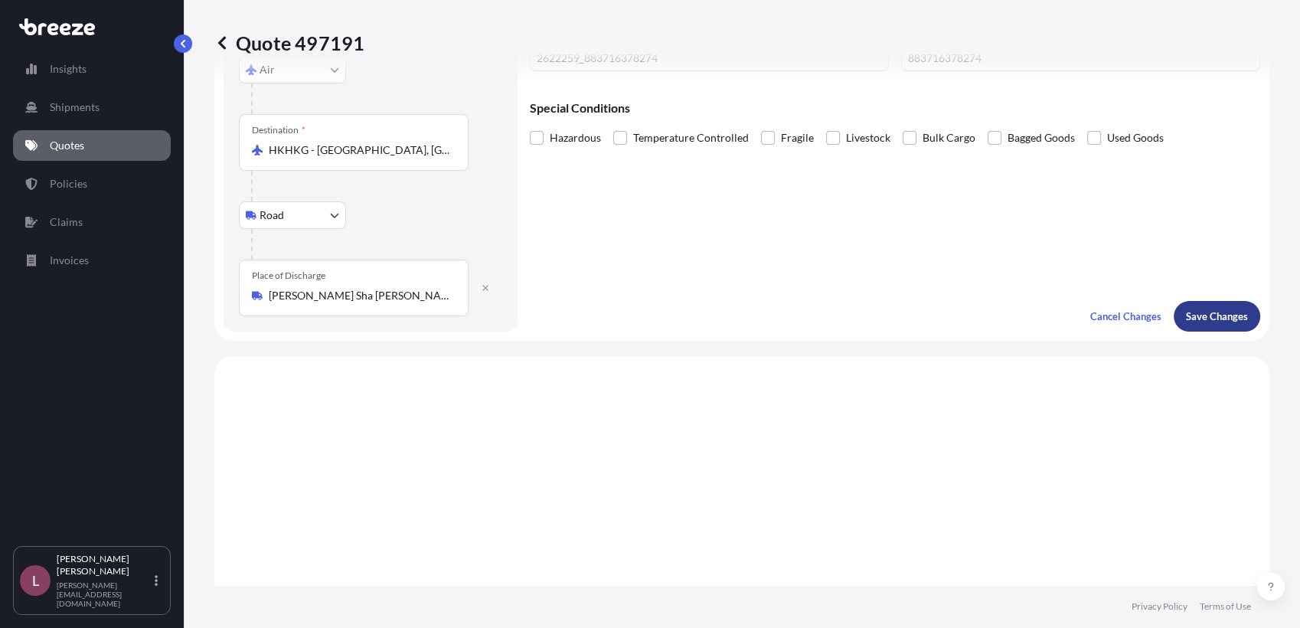
click at [1186, 313] on p "Save Changes" at bounding box center [1217, 316] width 62 height 15
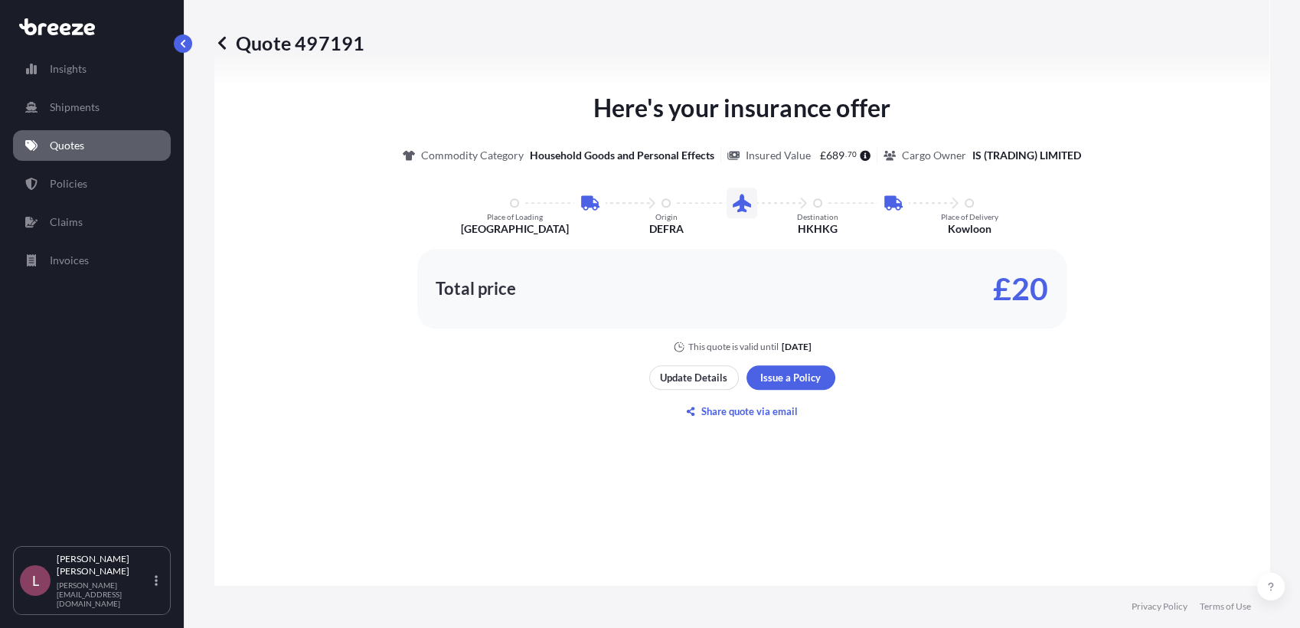
select select "Road"
select select "Air"
select select "Road"
select select "4"
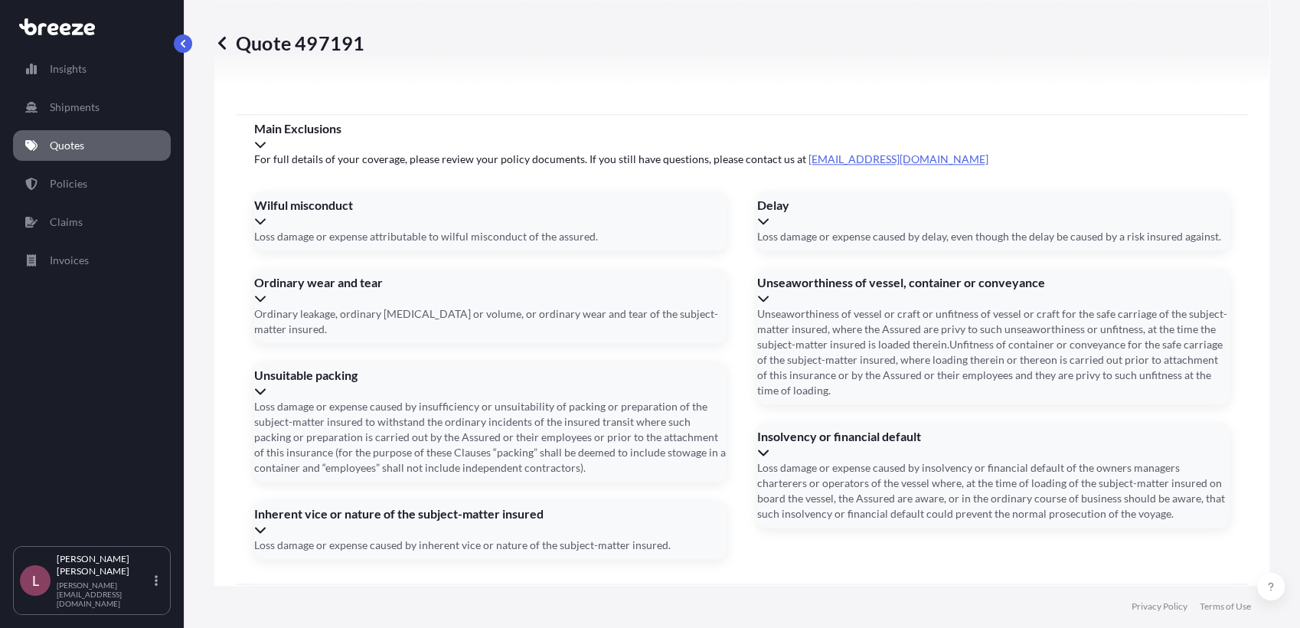
scroll to position [2119, 0]
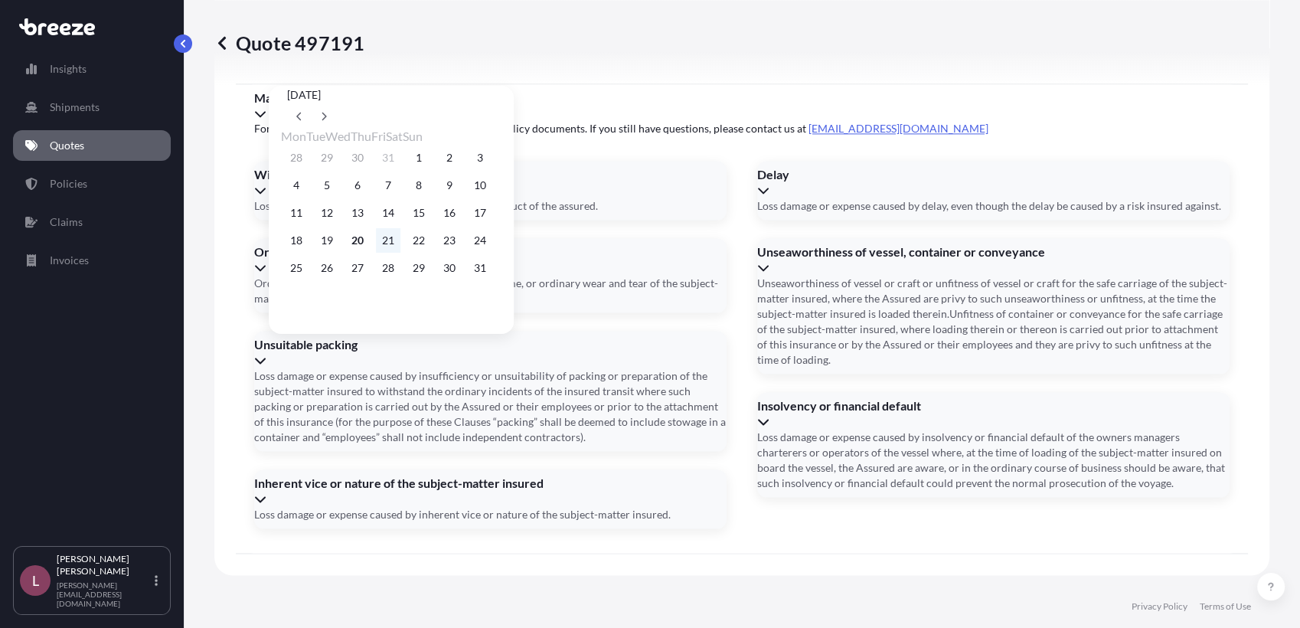
click at [397, 252] on button "21" at bounding box center [388, 240] width 24 height 24
type input "[DATE]"
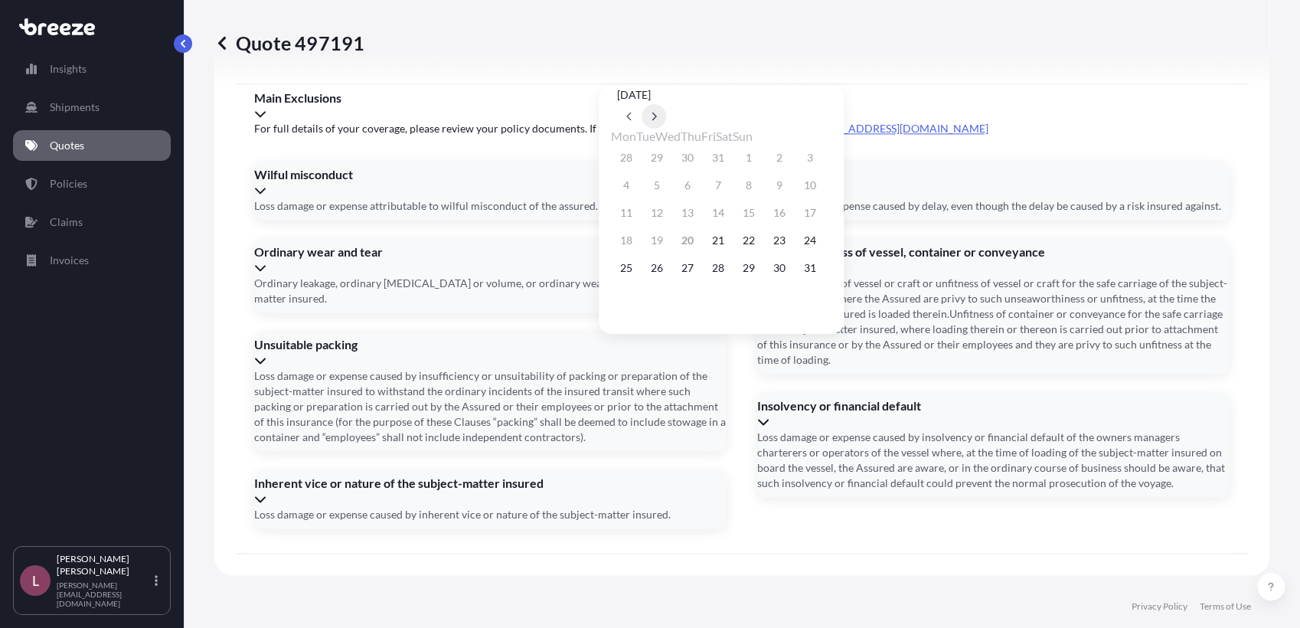
click at [666, 104] on button at bounding box center [654, 116] width 24 height 24
click at [730, 185] on button "11" at bounding box center [718, 185] width 24 height 24
type input "[DATE]"
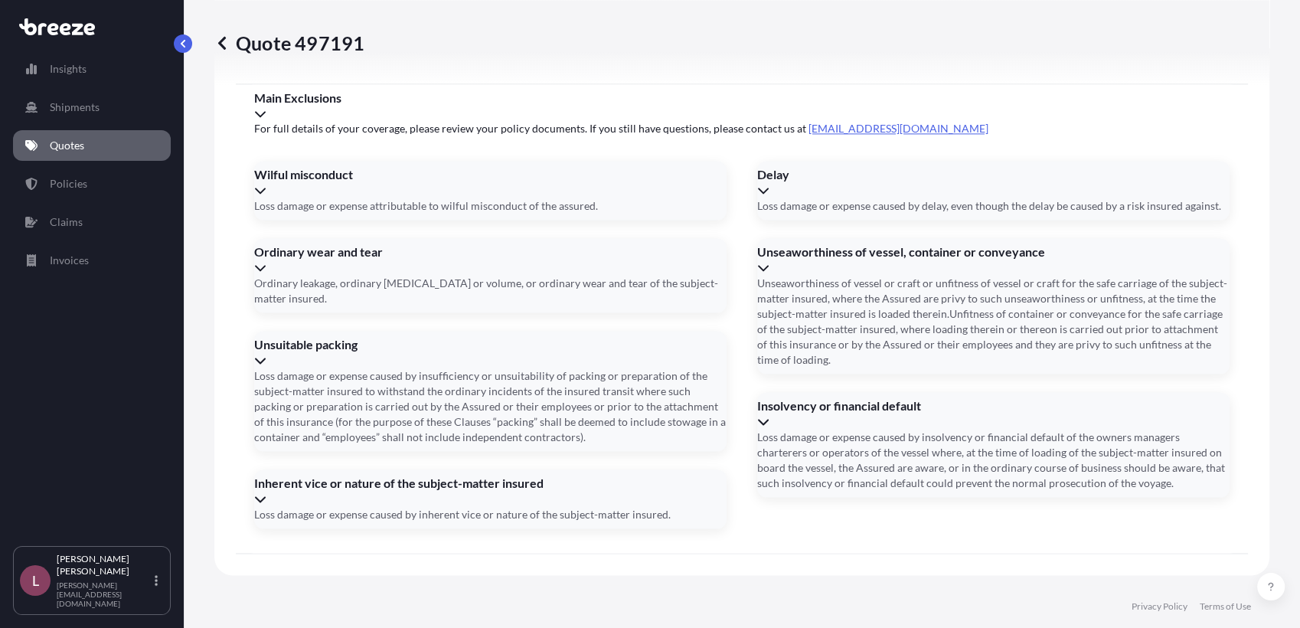
paste input "883716378274"
type input "883716378274"
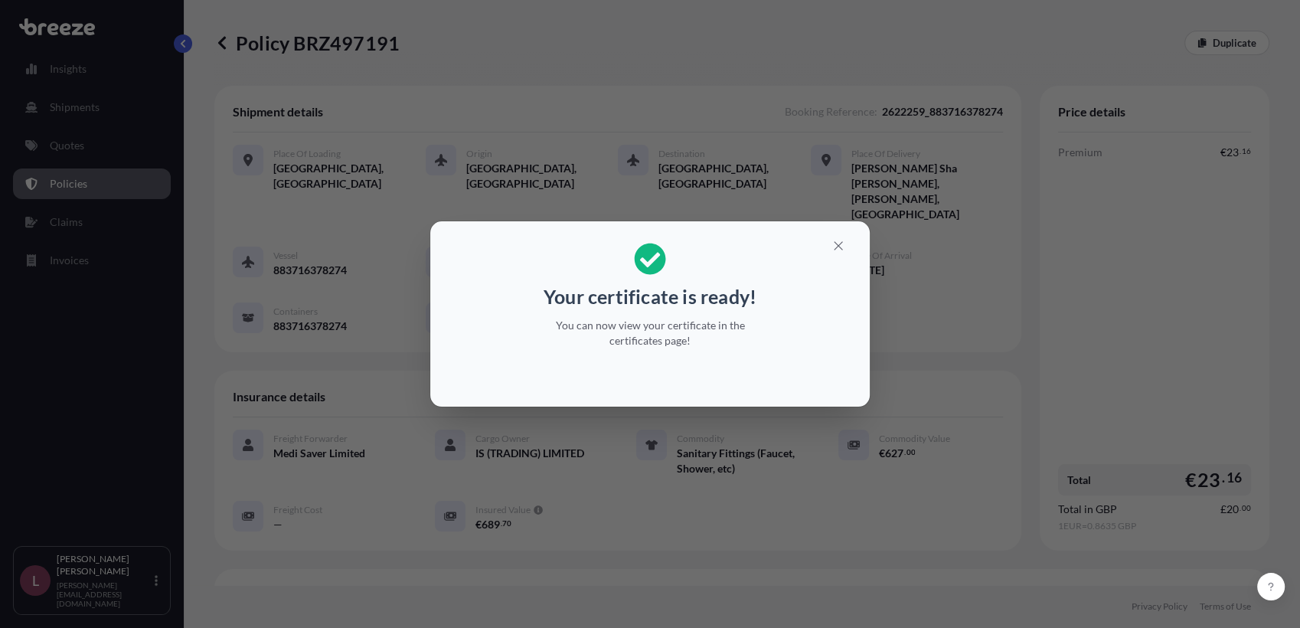
click at [836, 550] on div "Your certificate is ready! You can now view your certificate in the certificate…" at bounding box center [650, 314] width 1300 height 628
